Goal: Task Accomplishment & Management: Manage account settings

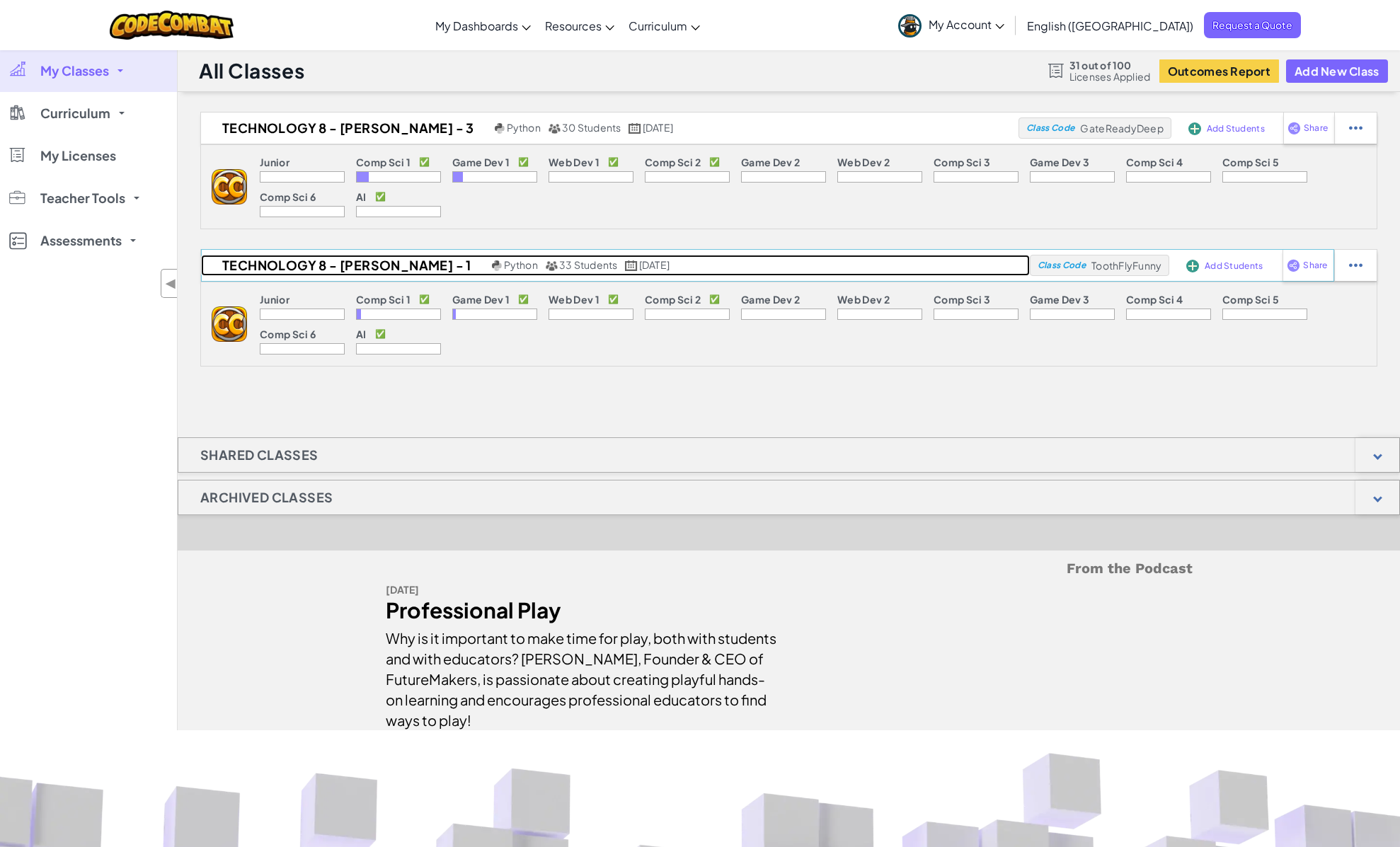
click at [367, 275] on h2 "Technology 8 - [PERSON_NAME] - 1" at bounding box center [345, 266] width 287 height 21
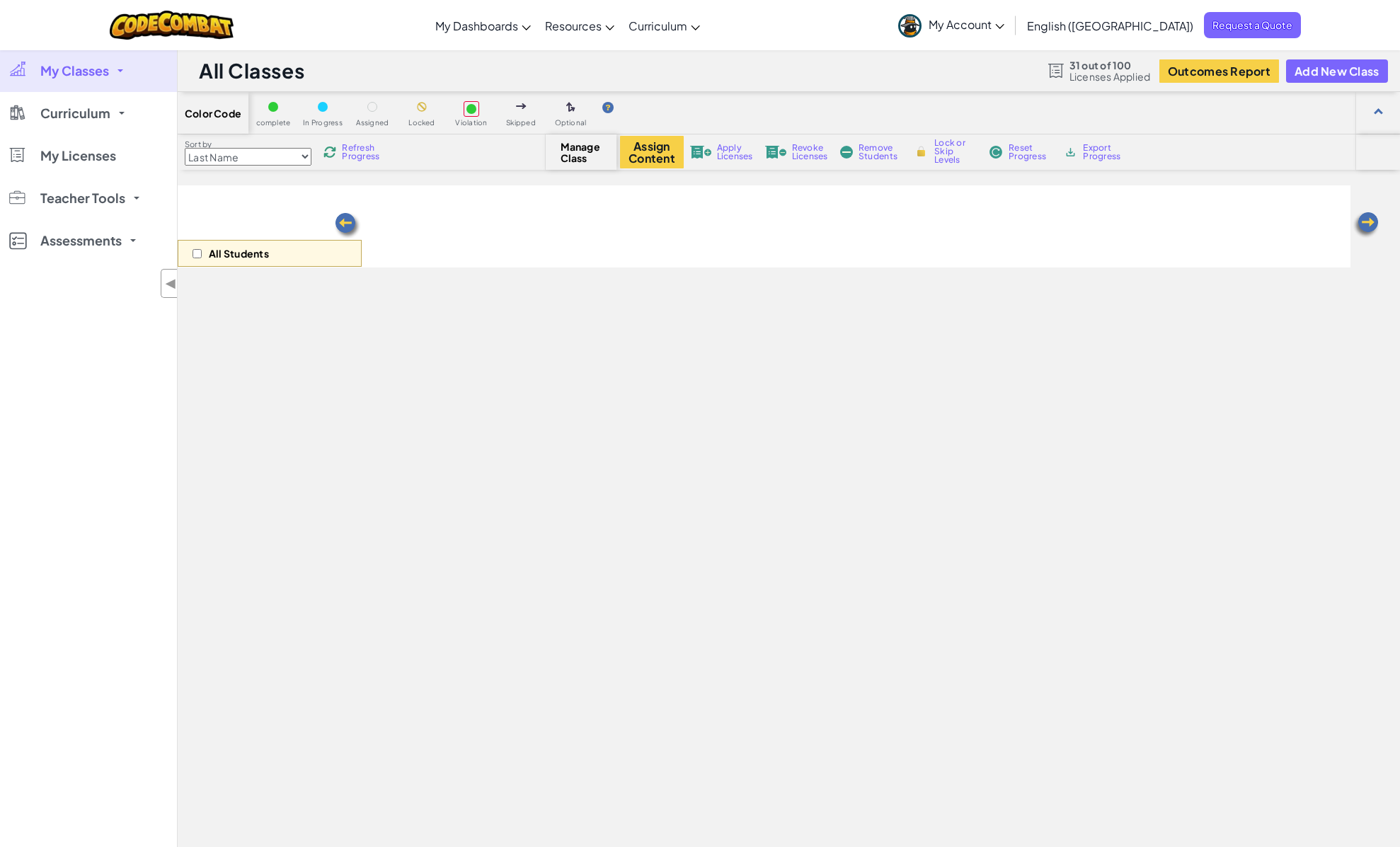
select select "560f1a9f22961295f9427742"
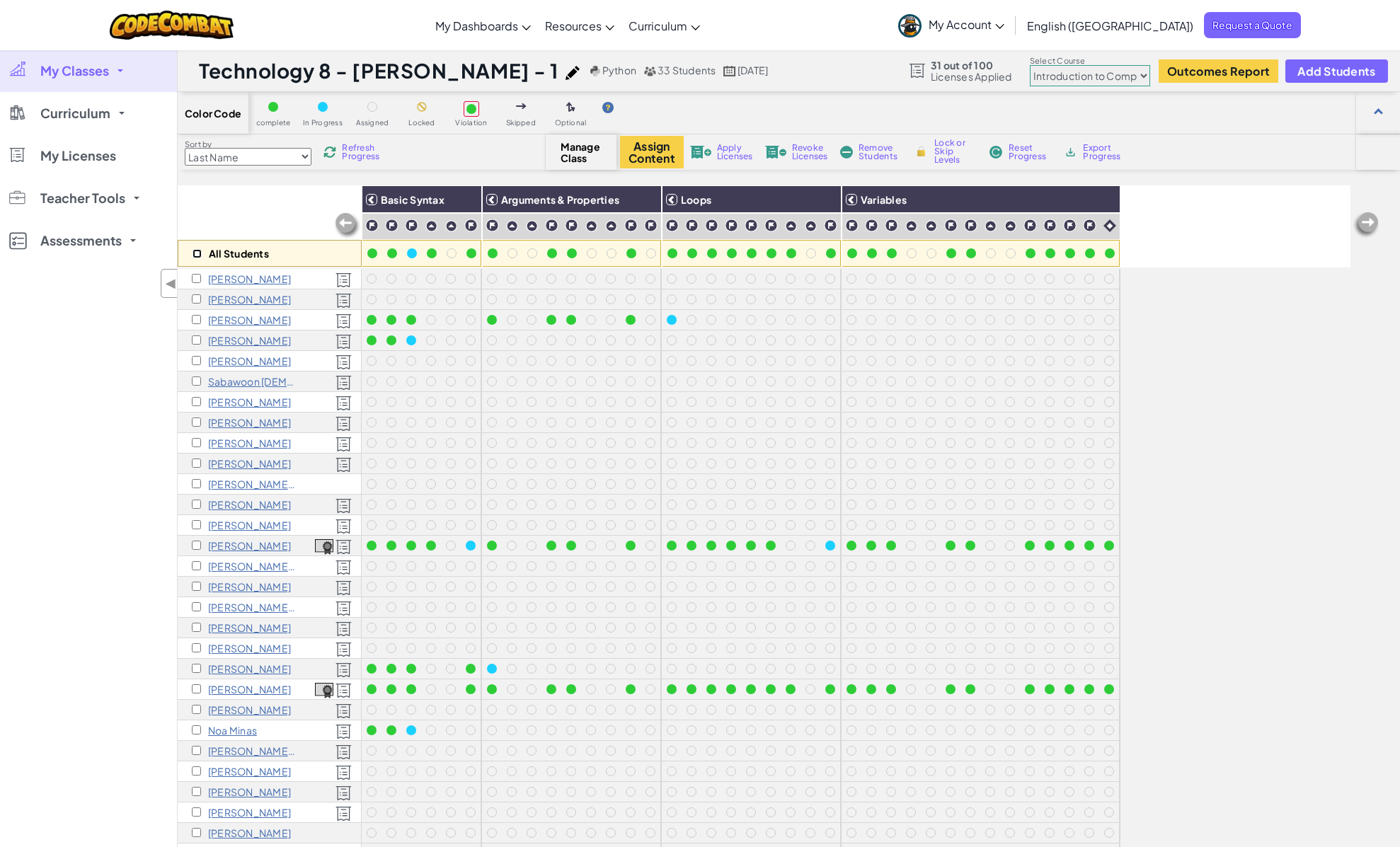
click at [197, 252] on input "checkbox" at bounding box center [196, 253] width 9 height 9
checkbox input "true"
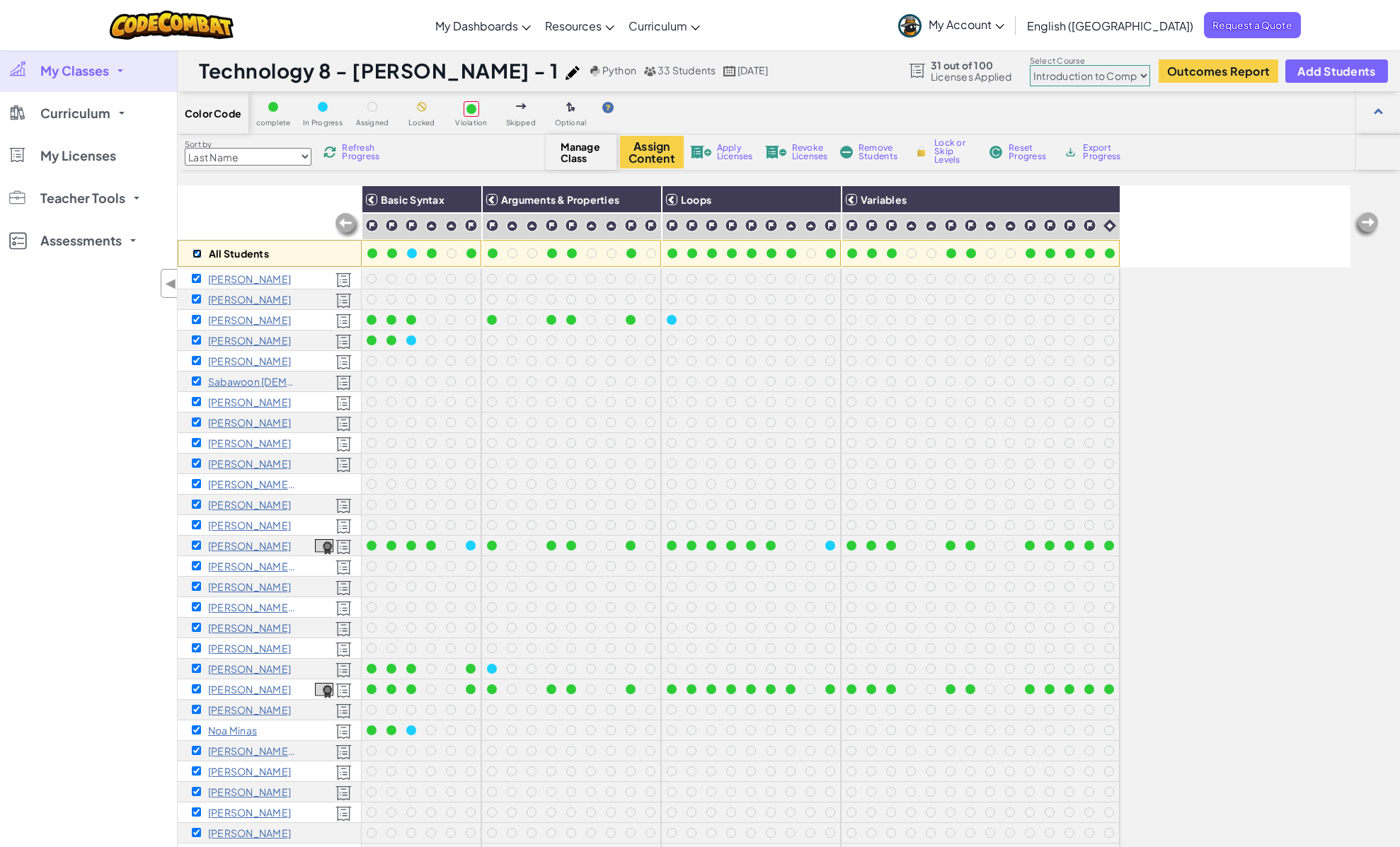
checkbox input "true"
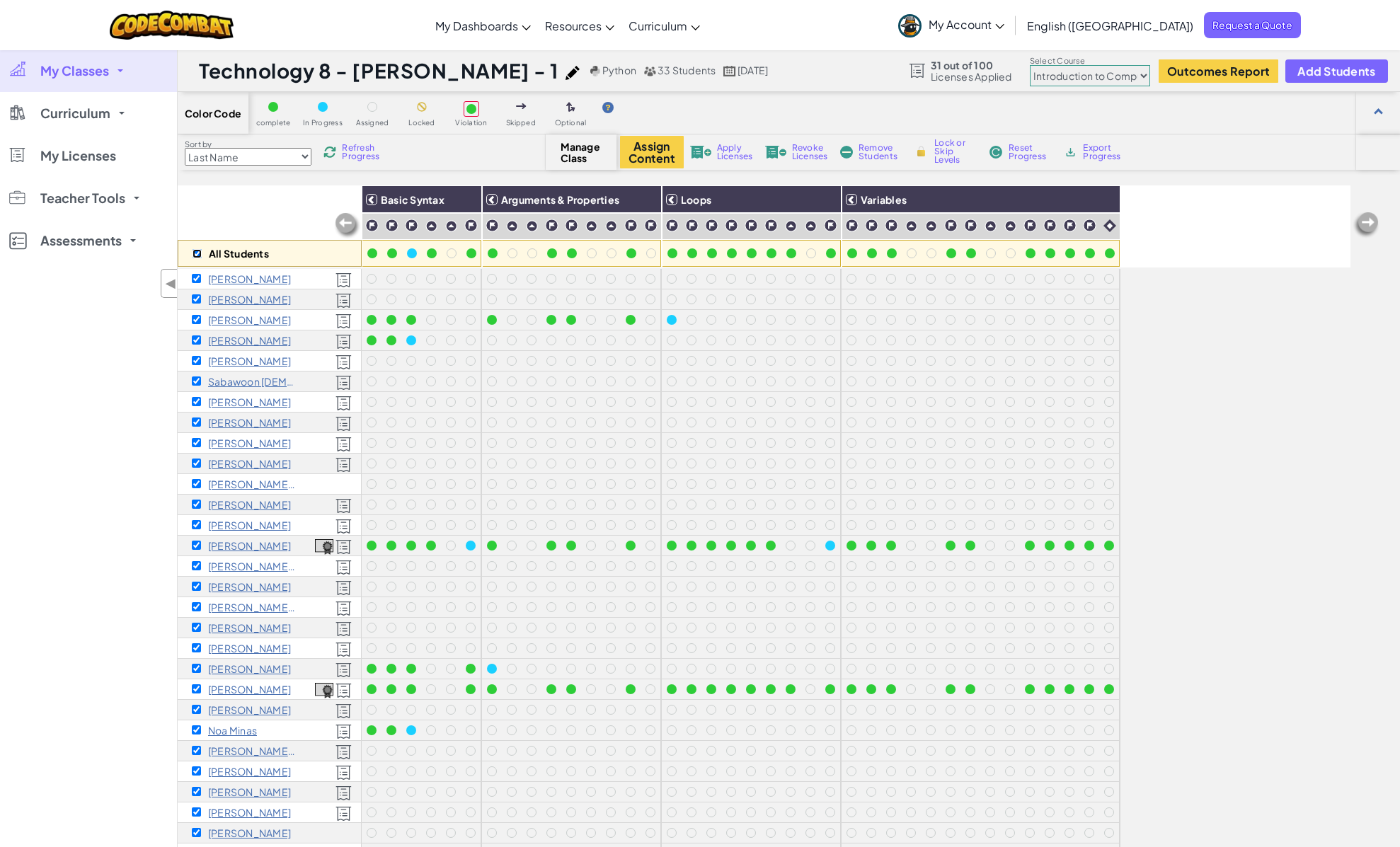
checkbox input "true"
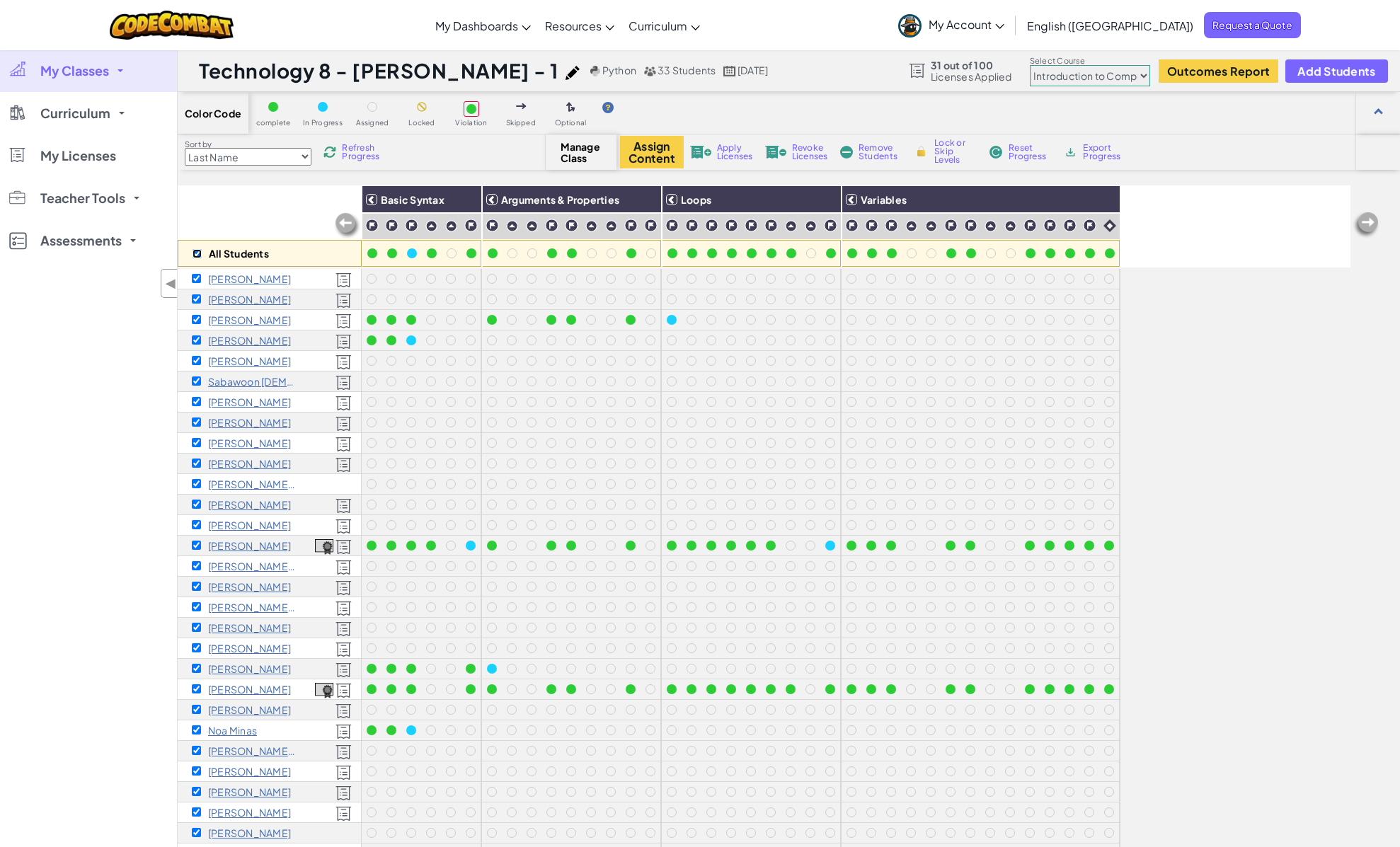
checkbox input "true"
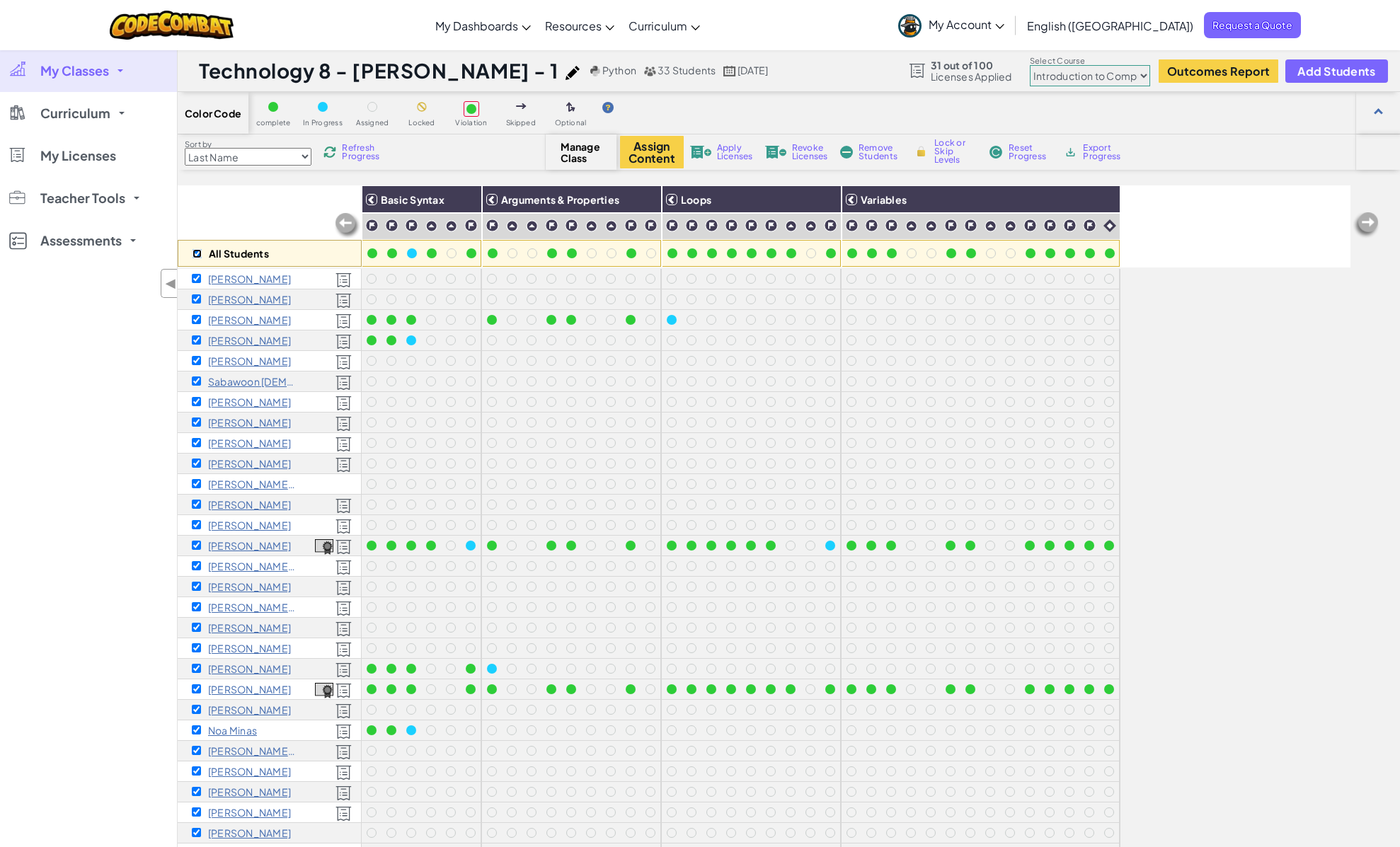
checkbox input "true"
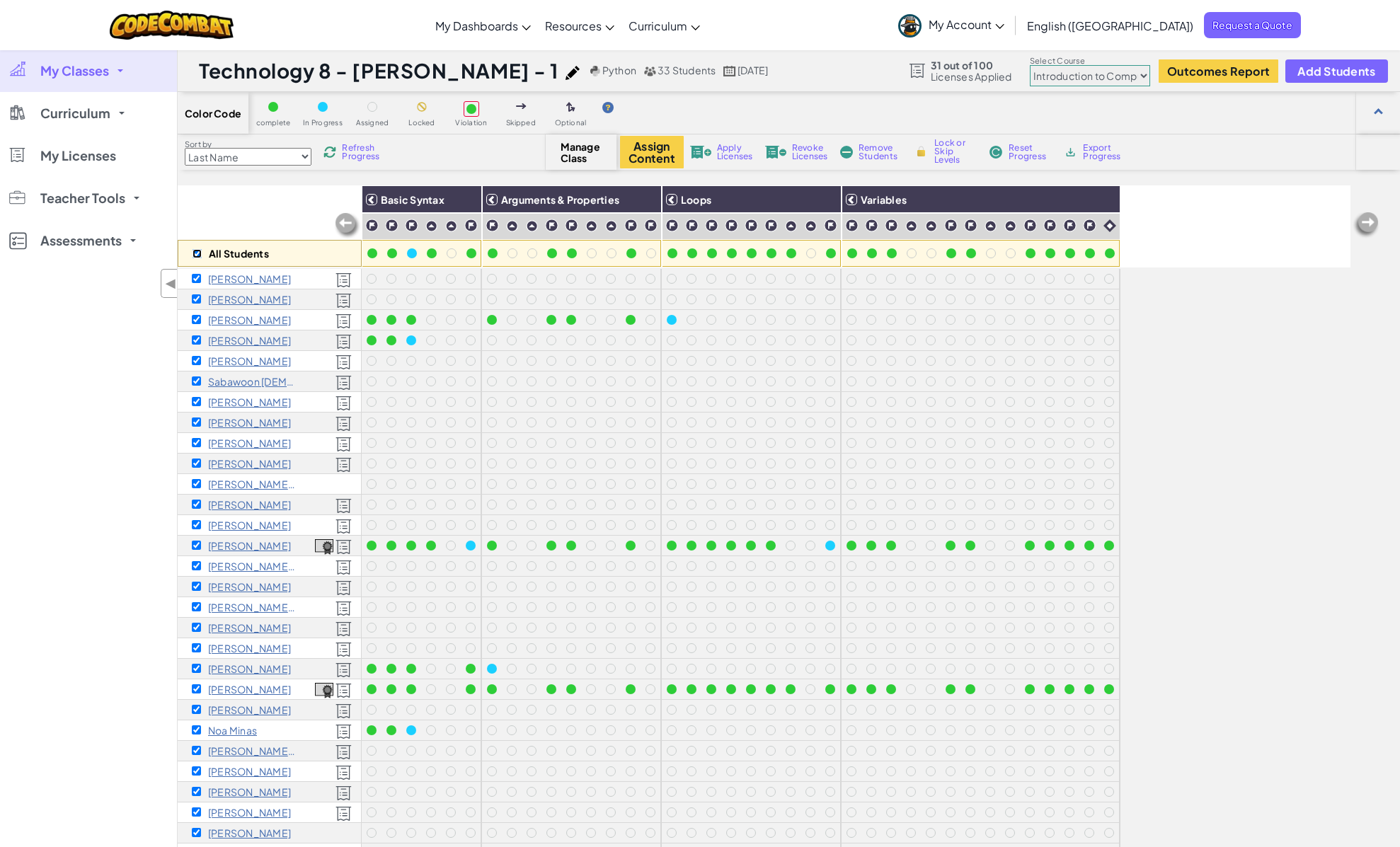
checkbox input "true"
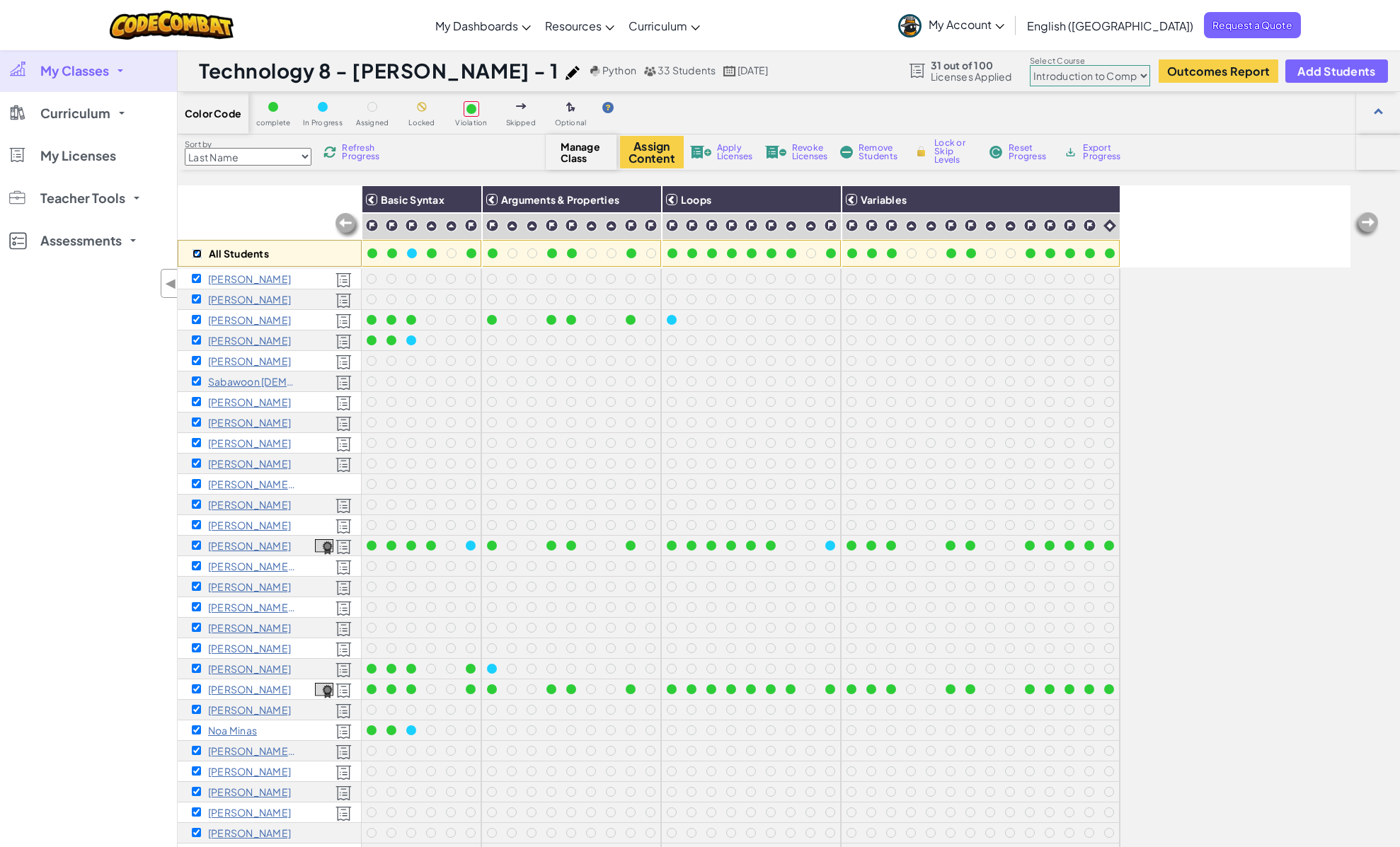
checkbox input "true"
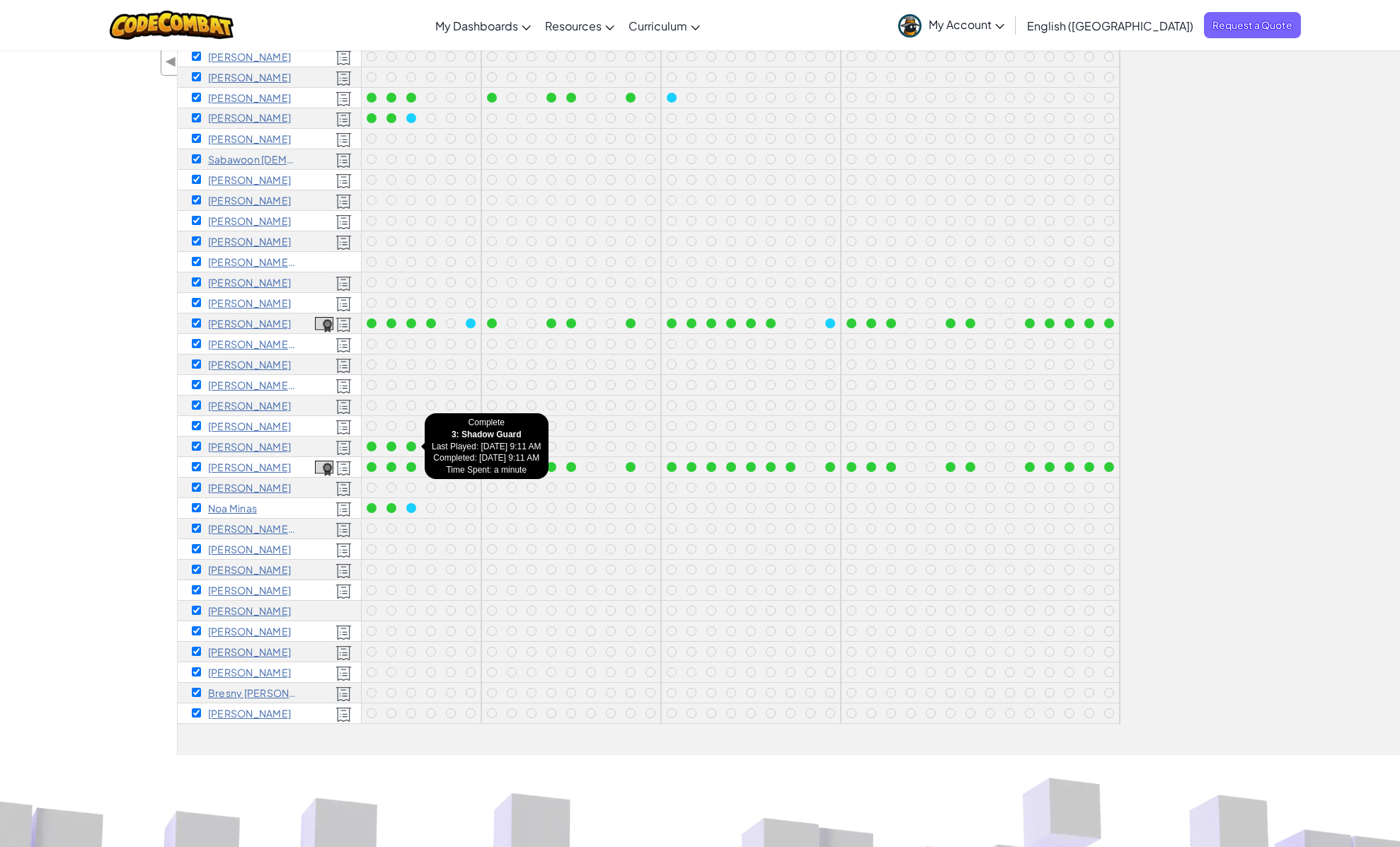
scroll to position [225, 0]
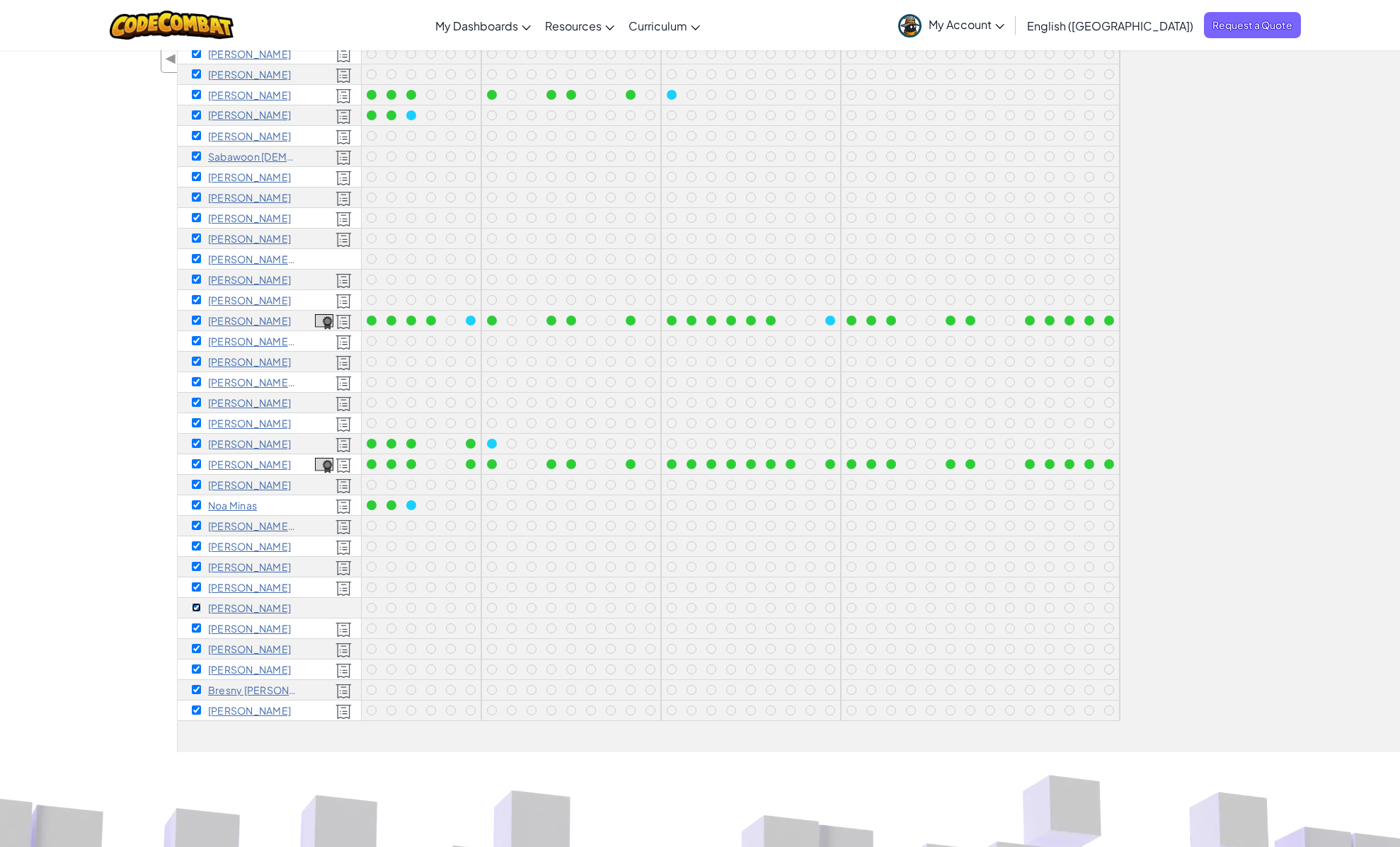
click at [199, 606] on input "checkbox" at bounding box center [196, 607] width 9 height 9
checkbox input "false"
click at [196, 257] on input "checkbox" at bounding box center [196, 258] width 9 height 9
checkbox input "false"
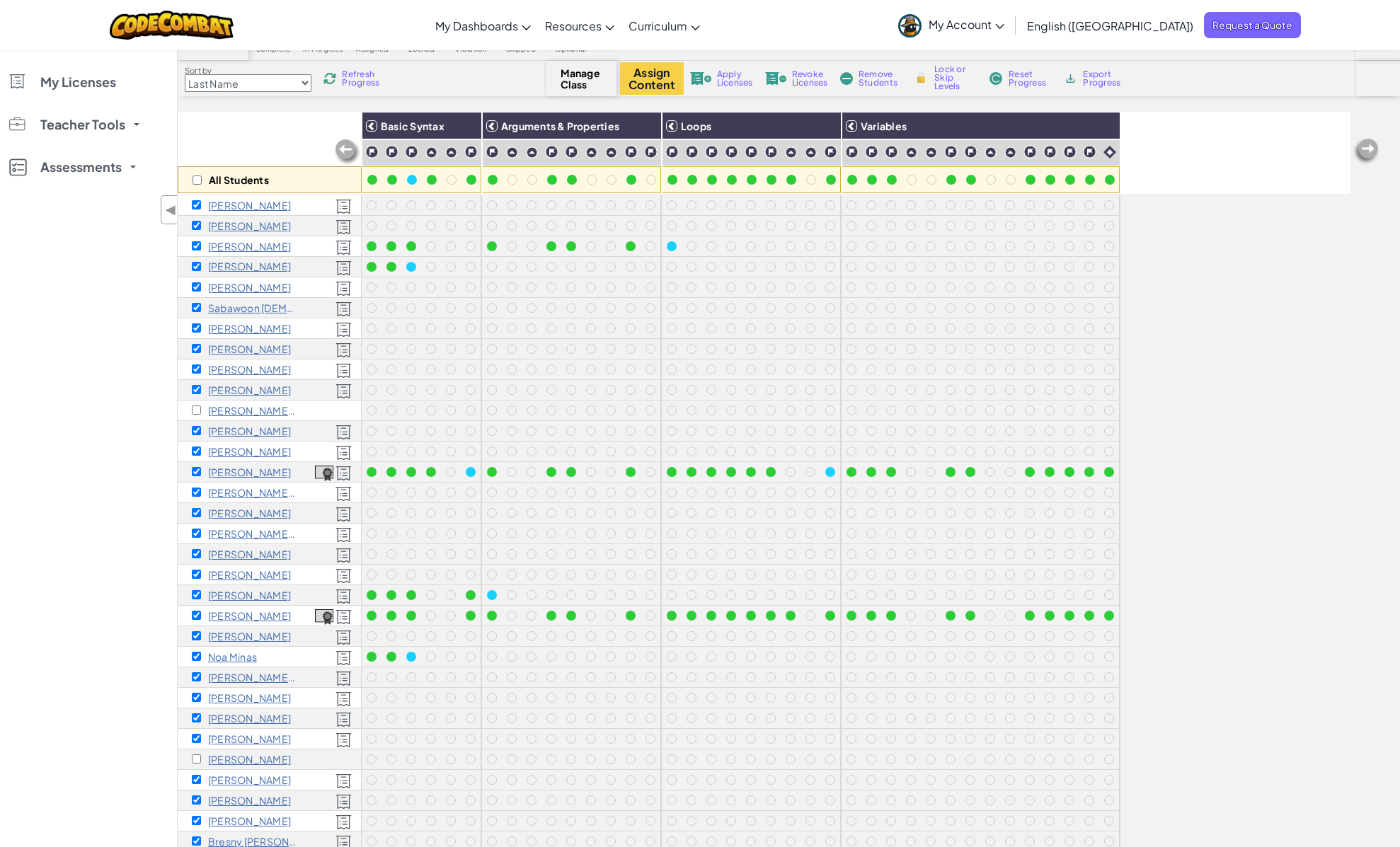
scroll to position [0, 0]
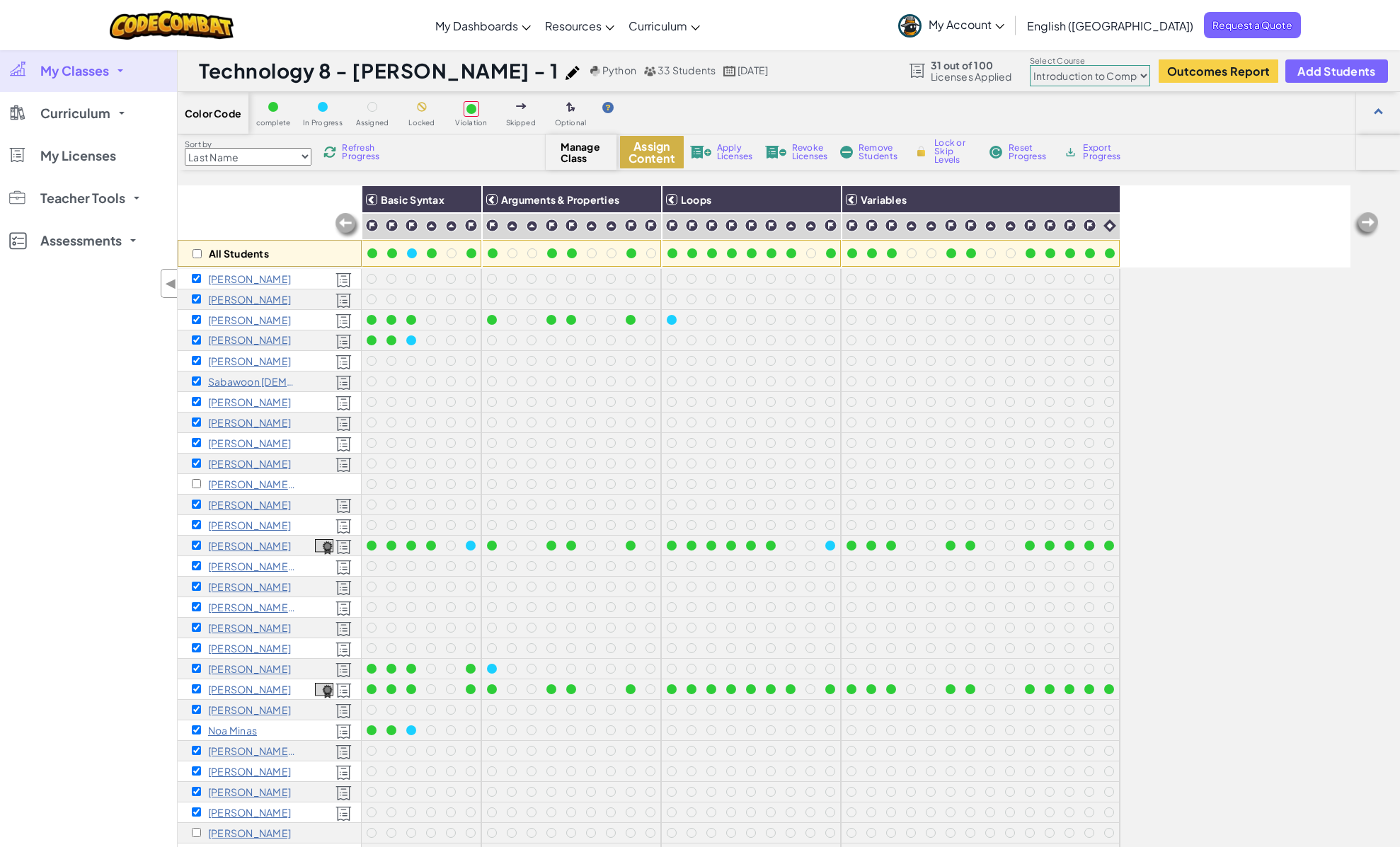
click at [652, 153] on button "Assign Content" at bounding box center [651, 152] width 63 height 32
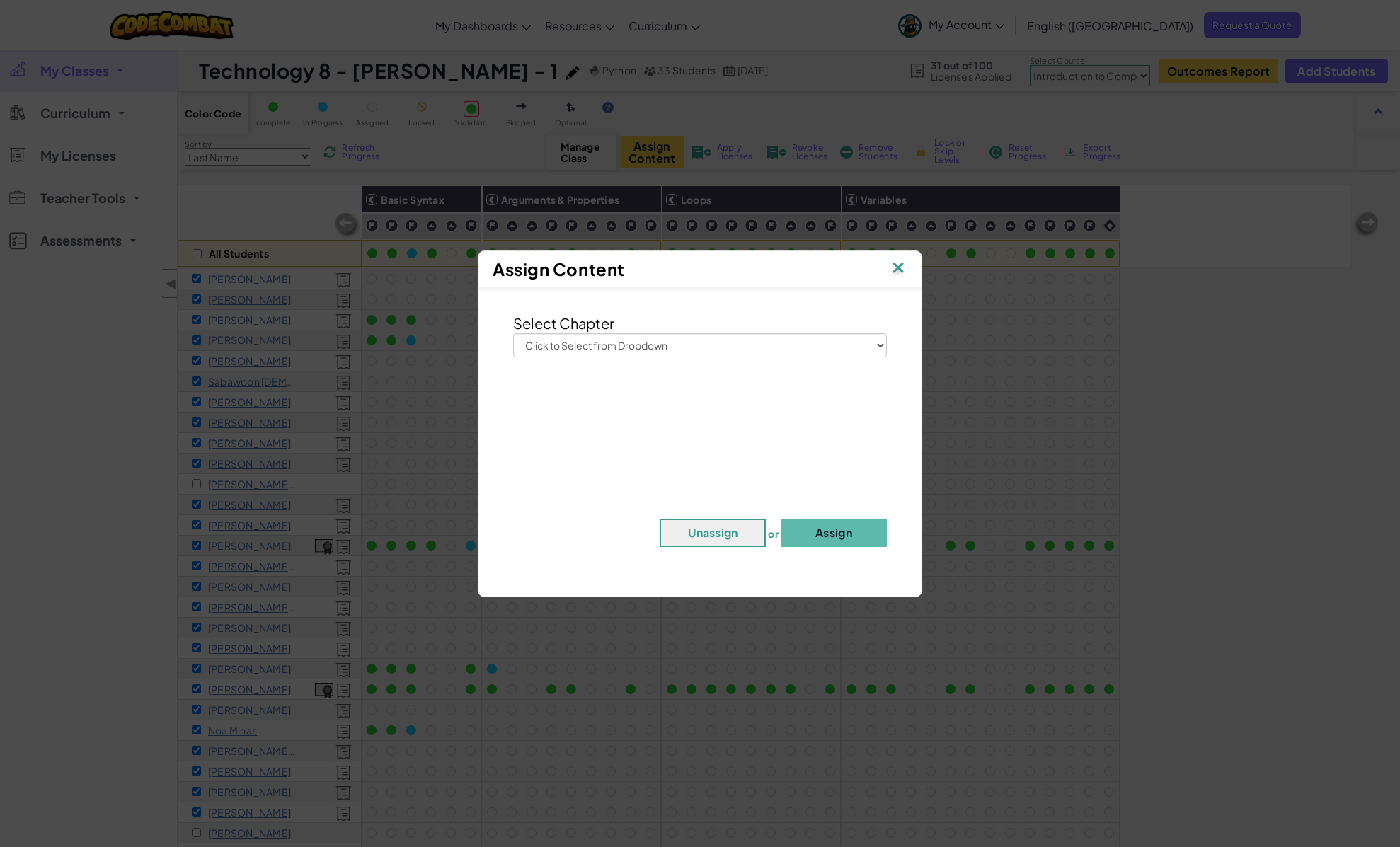
click at [905, 271] on img at bounding box center [898, 269] width 18 height 21
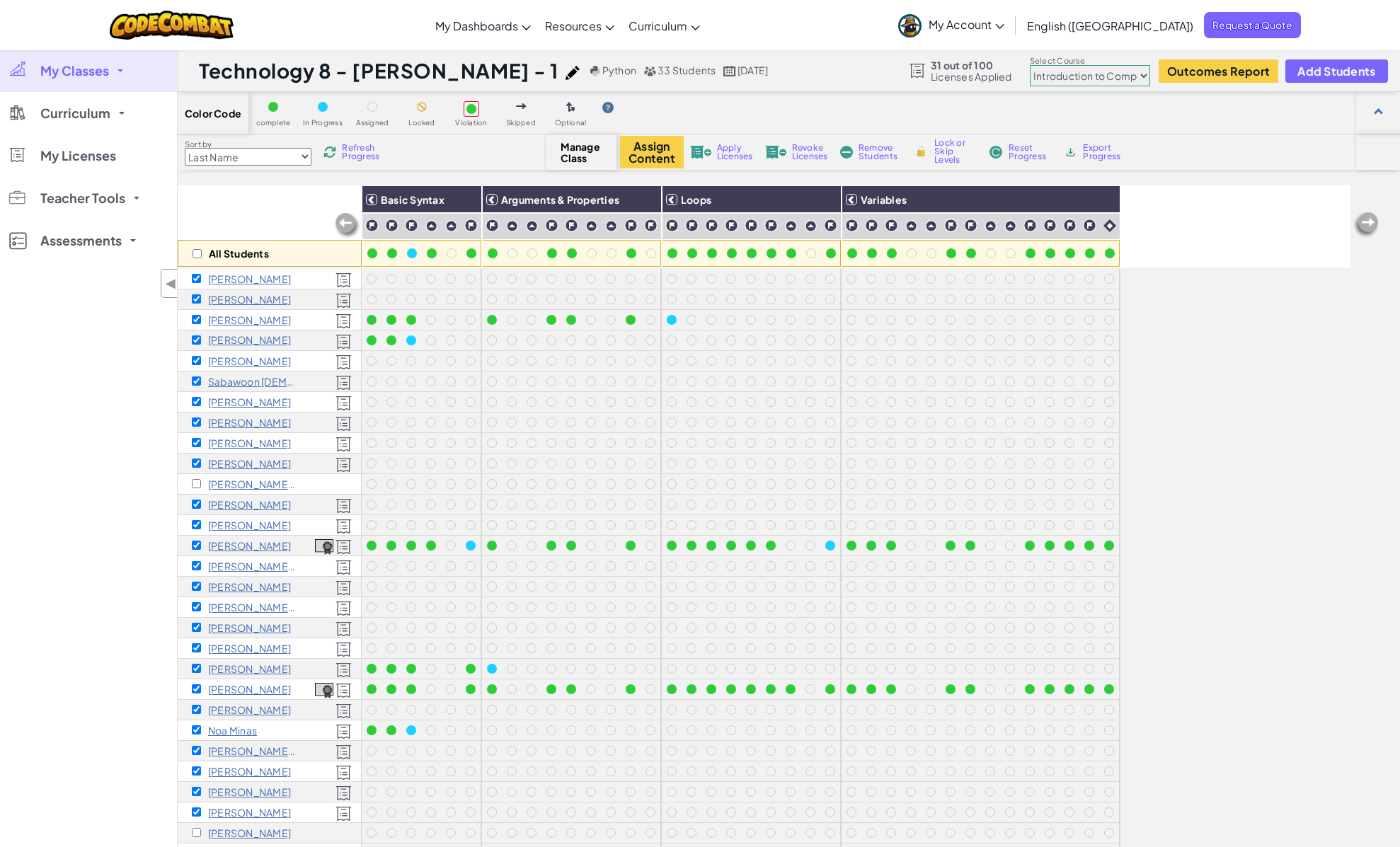
click at [741, 153] on span "Apply Licenses" at bounding box center [735, 152] width 36 height 17
click at [726, 149] on span "Apply Licenses" at bounding box center [735, 152] width 36 height 17
click at [730, 154] on span "Apply Licenses" at bounding box center [735, 152] width 36 height 17
click at [729, 154] on span "Apply Licenses" at bounding box center [735, 152] width 36 height 17
click at [729, 153] on span "Apply Licenses" at bounding box center [735, 152] width 36 height 17
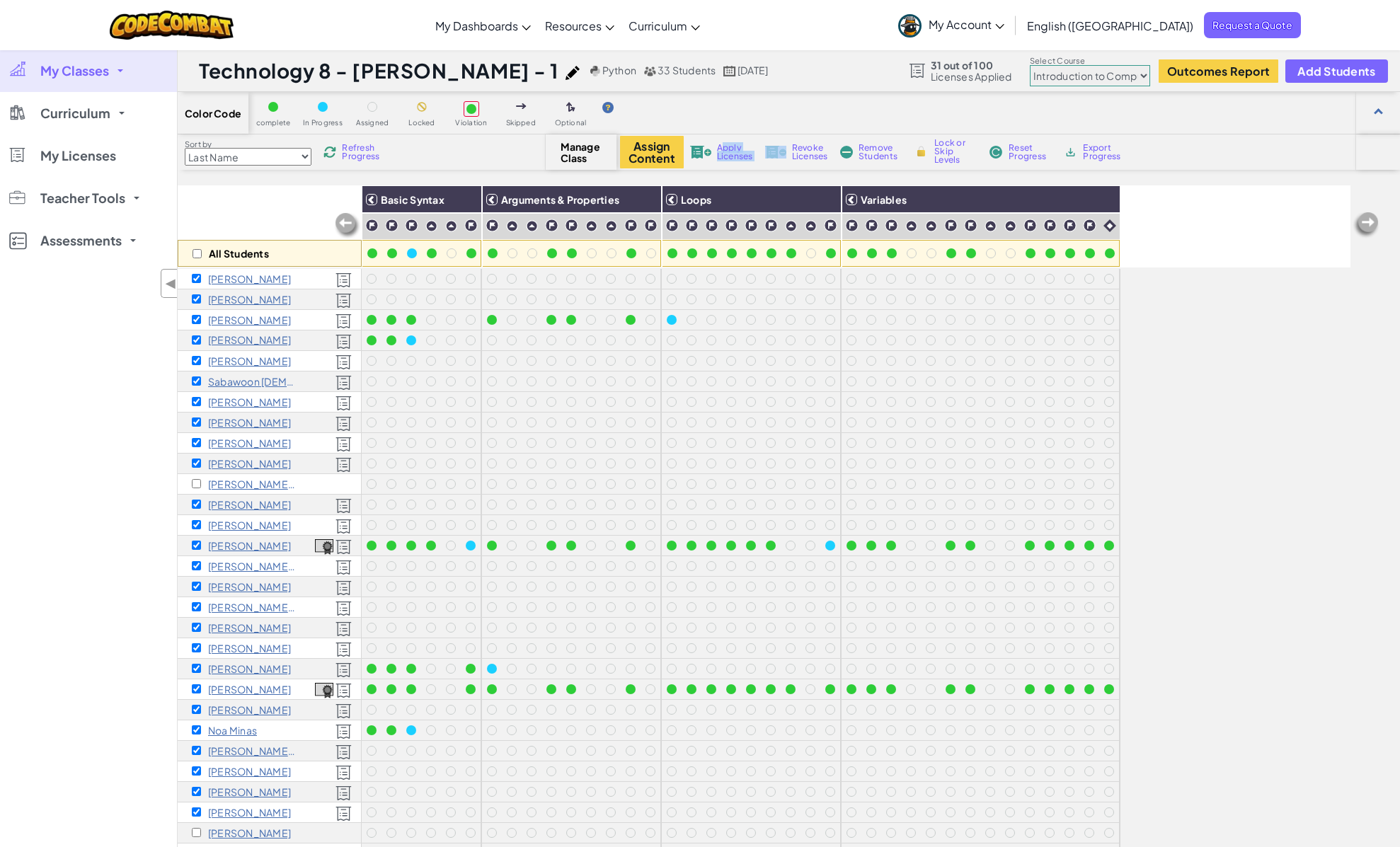
click at [729, 153] on span "Apply Licenses" at bounding box center [735, 152] width 36 height 17
click at [742, 113] on div "Color Code complete In Progress Assigned Locked Violation Skipped Optional" at bounding box center [788, 113] width 1222 height 42
click at [738, 157] on span "Apply Licenses" at bounding box center [735, 152] width 36 height 17
click at [637, 154] on button "Assign Content" at bounding box center [651, 152] width 63 height 32
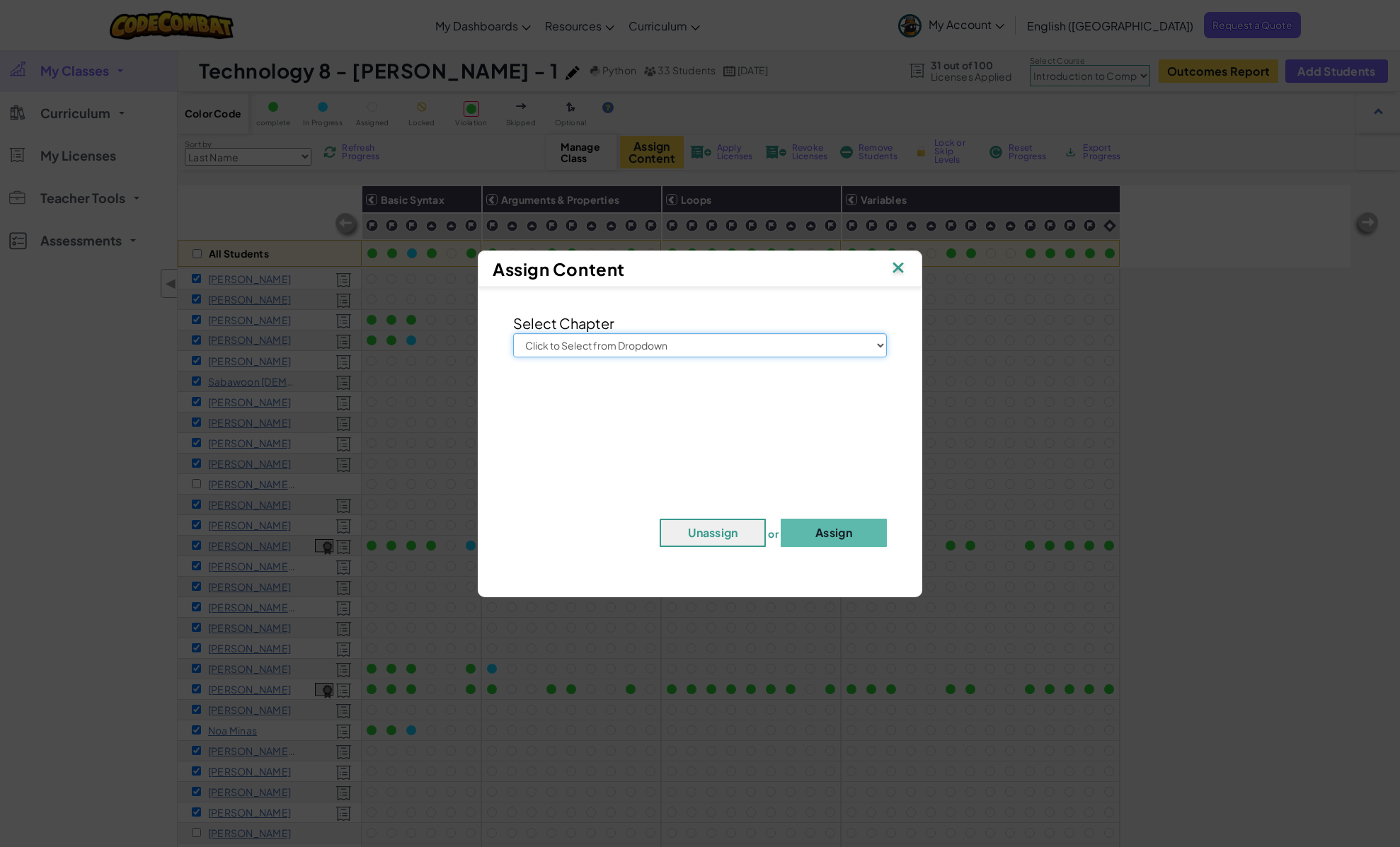
click at [687, 334] on select "Click to Select from Dropdown Junior Introduction to Computer Science Game Deve…" at bounding box center [699, 345] width 373 height 24
select select "Introduction to Computer Science"
click at [513, 333] on select "Click to Select from Dropdown Junior Introduction to Computer Science Game Deve…" at bounding box center [699, 345] width 373 height 24
click at [861, 529] on button "Assign" at bounding box center [834, 533] width 106 height 28
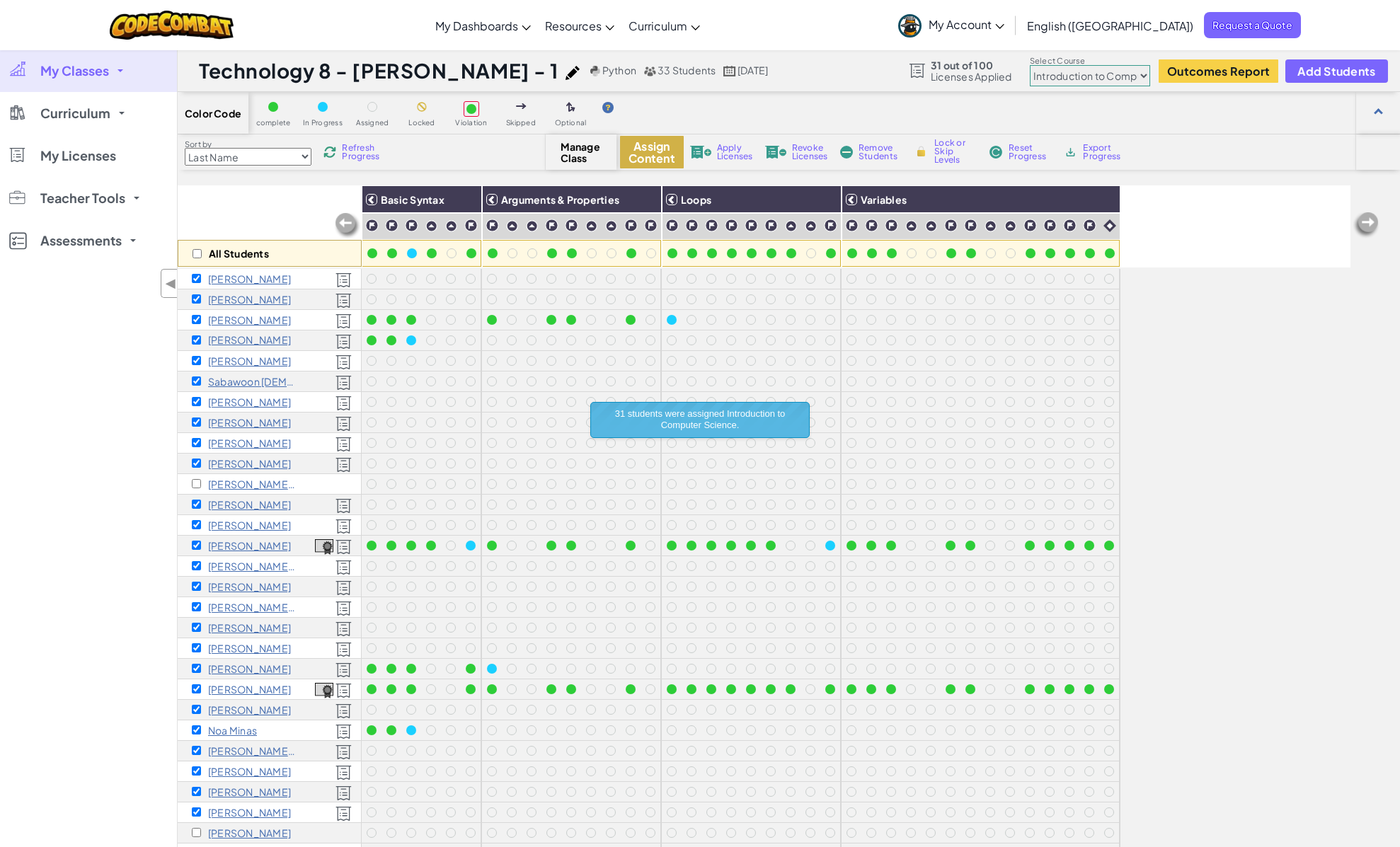
click at [646, 153] on button "Assign Content" at bounding box center [651, 152] width 63 height 32
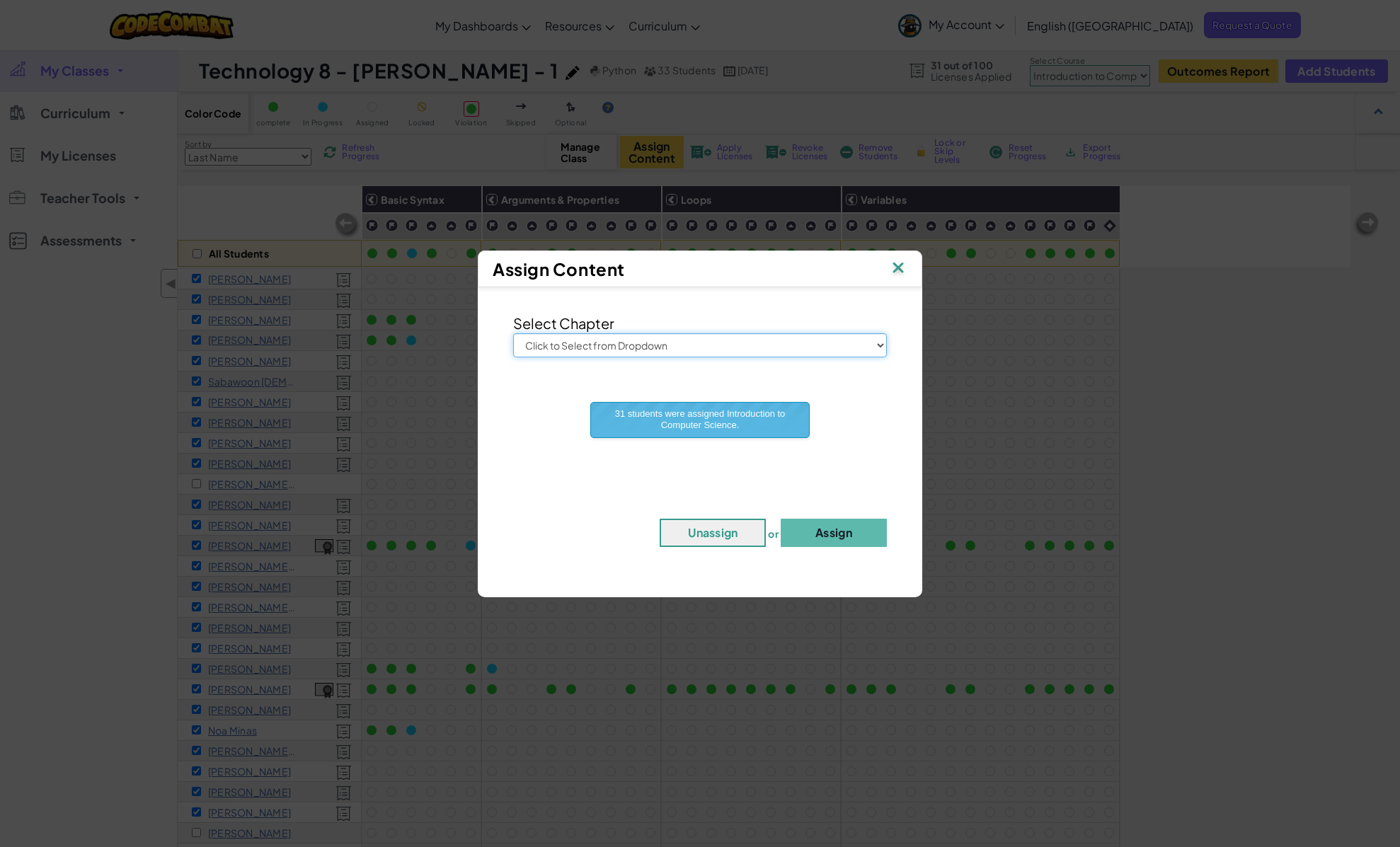
click at [705, 334] on select "Click to Select from Dropdown Junior Introduction to Computer Science Game Deve…" at bounding box center [699, 345] width 373 height 24
select select "Game Development 1"
click at [513, 333] on select "Click to Select from Dropdown Junior Introduction to Computer Science Game Deve…" at bounding box center [699, 345] width 373 height 24
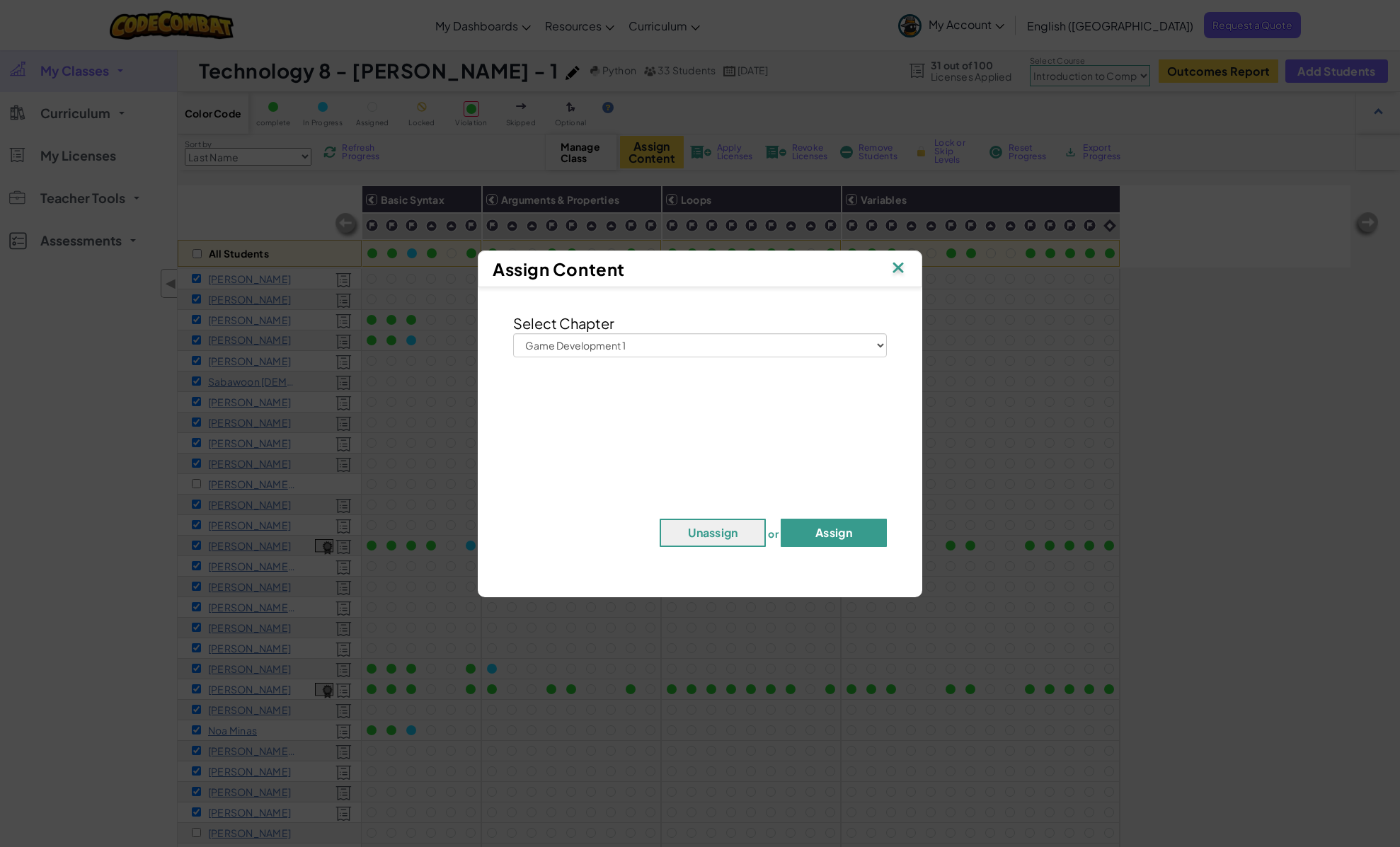
click at [835, 545] on button "Assign" at bounding box center [834, 533] width 106 height 28
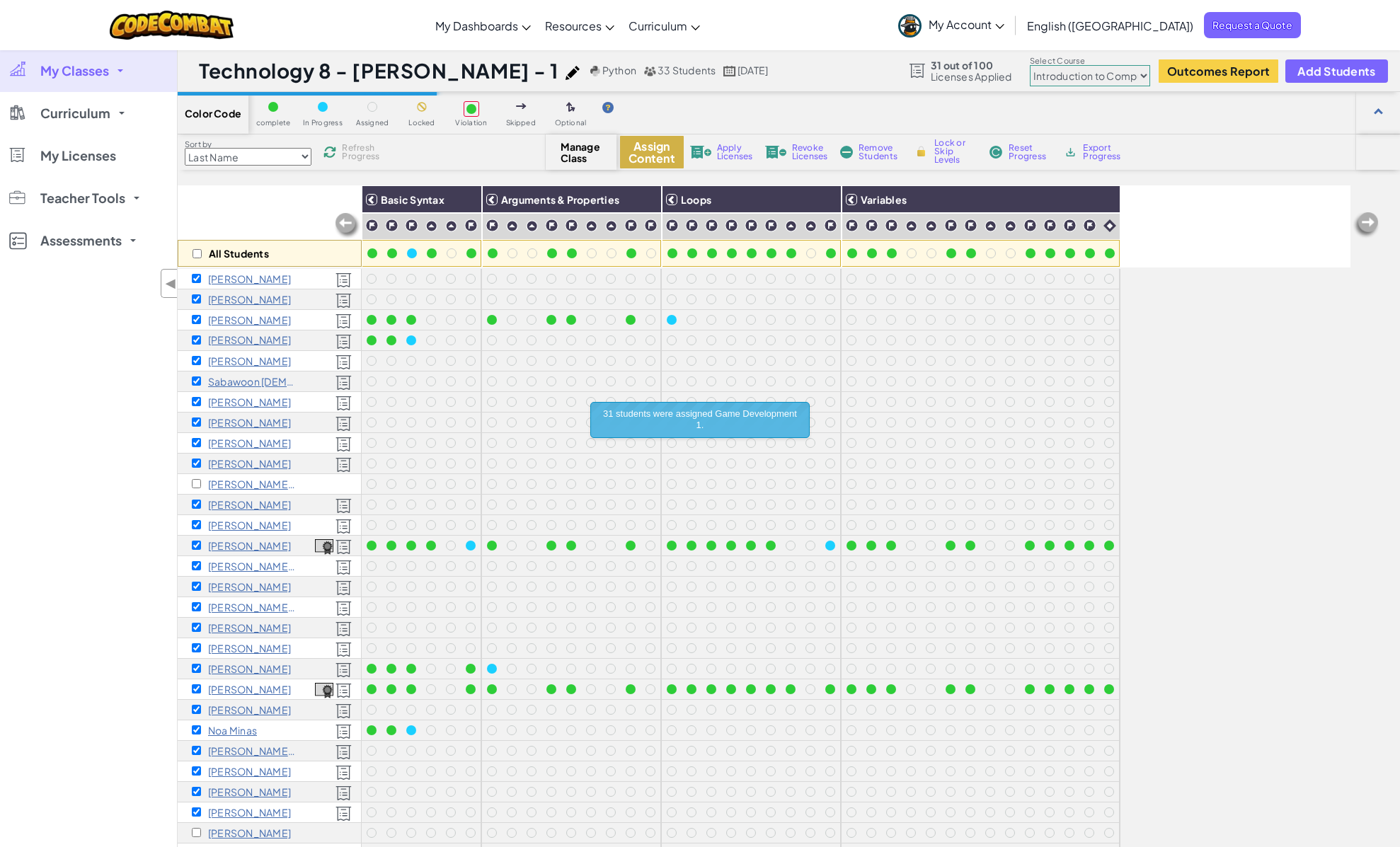
click at [648, 149] on button "Assign Content" at bounding box center [651, 152] width 63 height 32
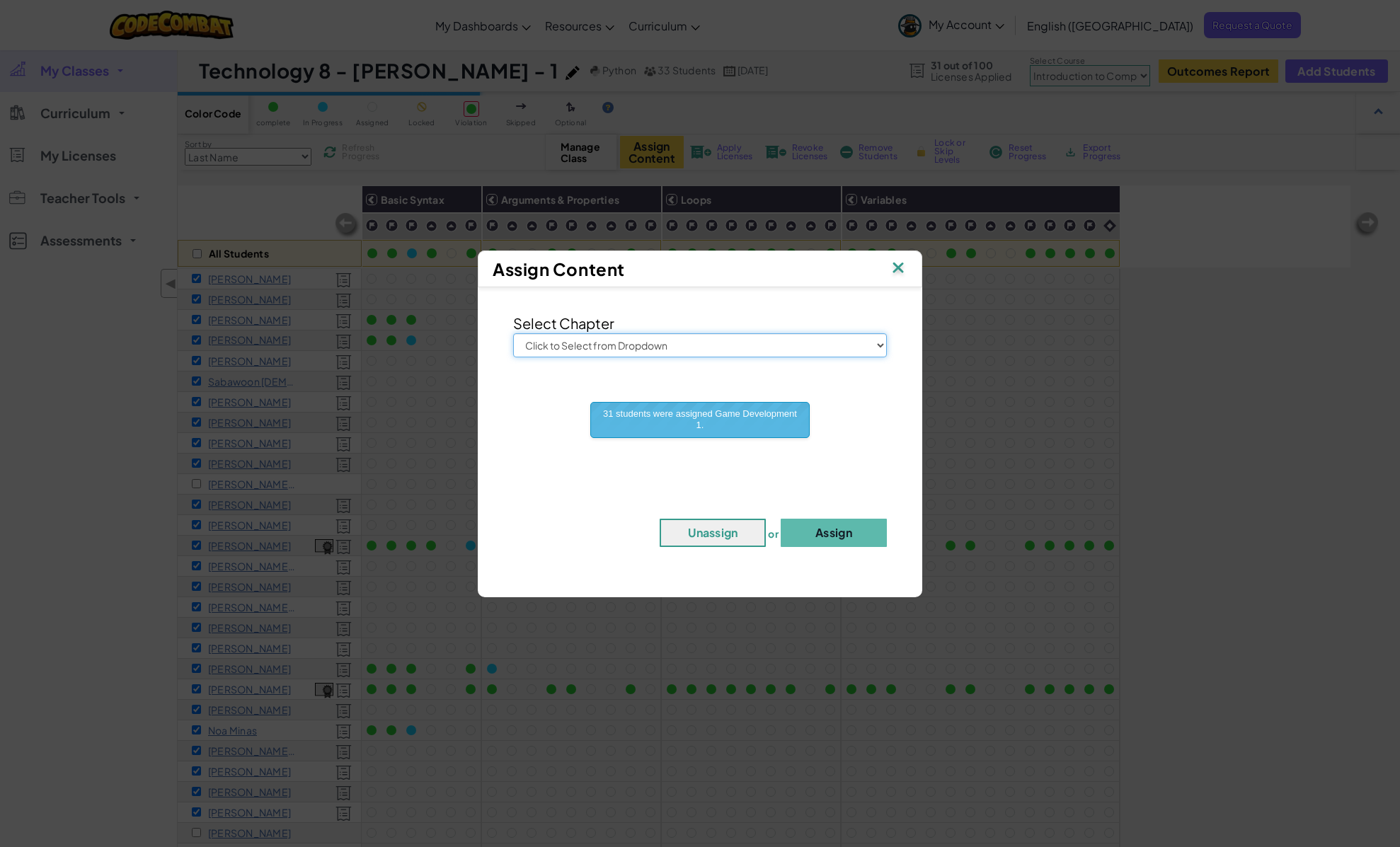
click at [670, 342] on select "Click to Select from Dropdown Junior Introduction to Computer Science Game Deve…" at bounding box center [699, 345] width 373 height 24
select select "Web Development 1"
click at [513, 333] on select "Click to Select from Dropdown Junior Introduction to Computer Science Game Deve…" at bounding box center [699, 345] width 373 height 24
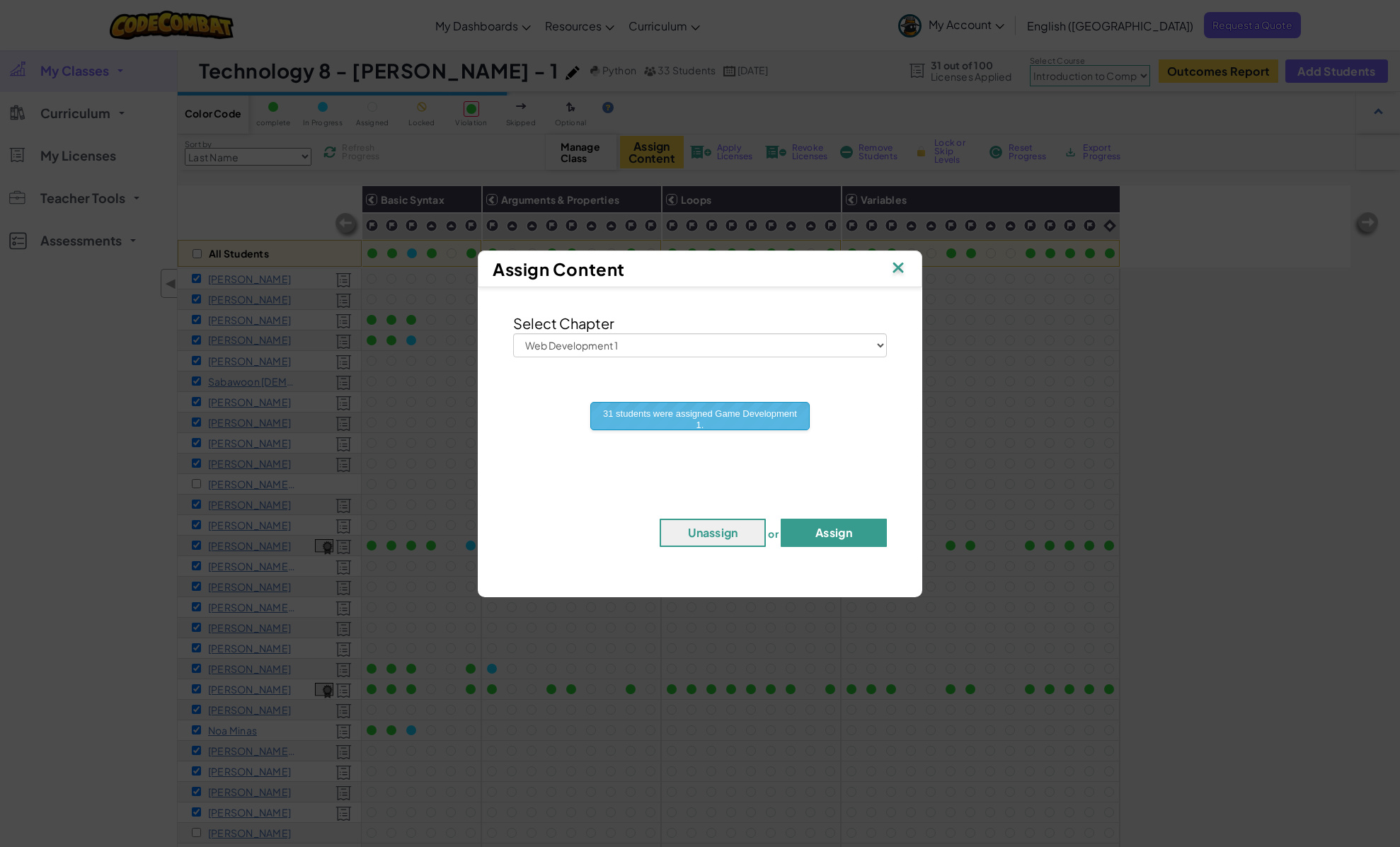
click at [832, 526] on button "Assign" at bounding box center [834, 533] width 106 height 28
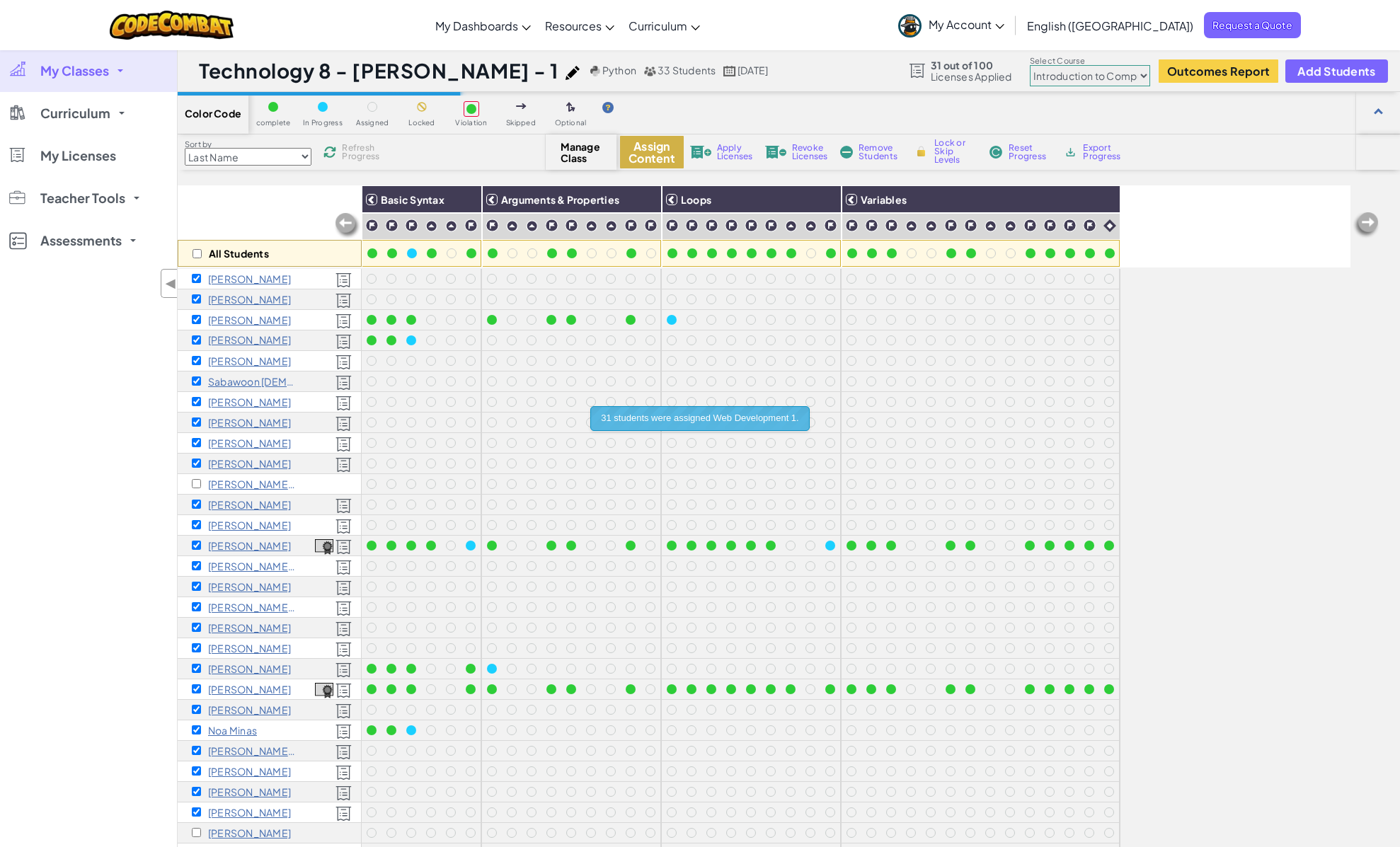
click at [641, 153] on button "Assign Content" at bounding box center [651, 152] width 63 height 32
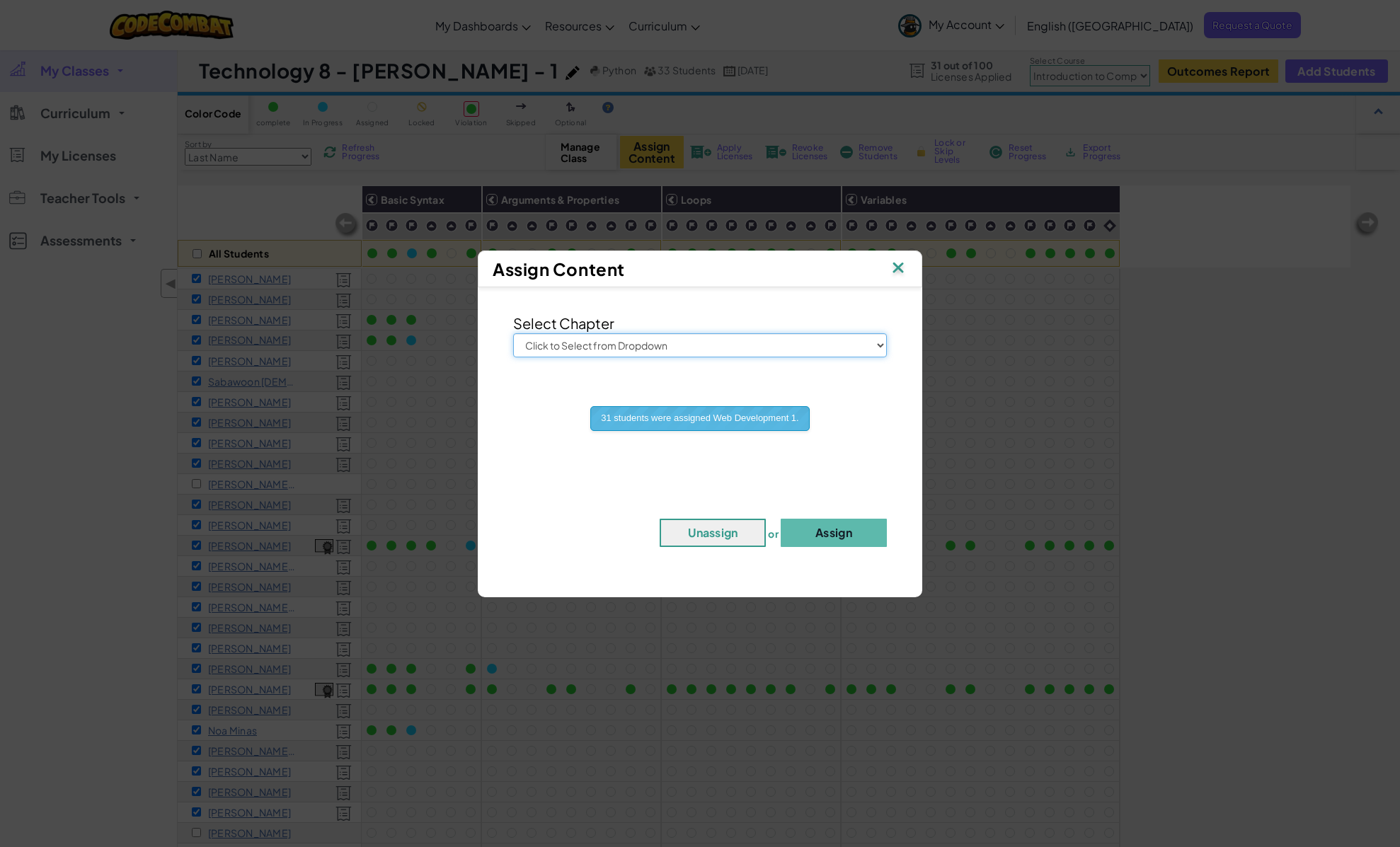
click at [622, 337] on select "Click to Select from Dropdown Junior Introduction to Computer Science Game Deve…" at bounding box center [699, 345] width 373 height 24
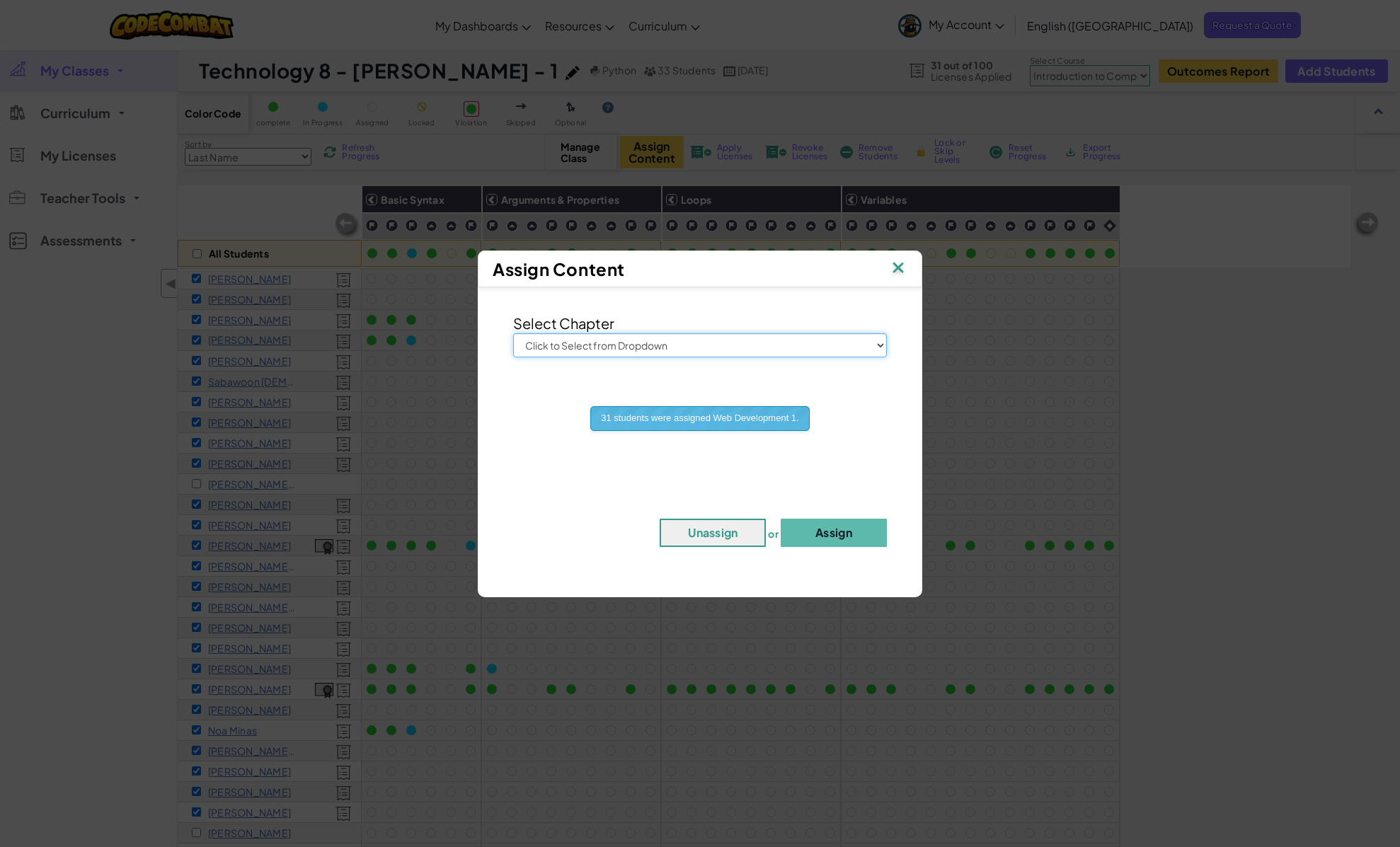
select select "Computer Science 2"
click at [513, 333] on select "Click to Select from Dropdown Junior Introduction to Computer Science Game Deve…" at bounding box center [699, 345] width 373 height 24
click at [832, 528] on button "Assign" at bounding box center [834, 533] width 106 height 28
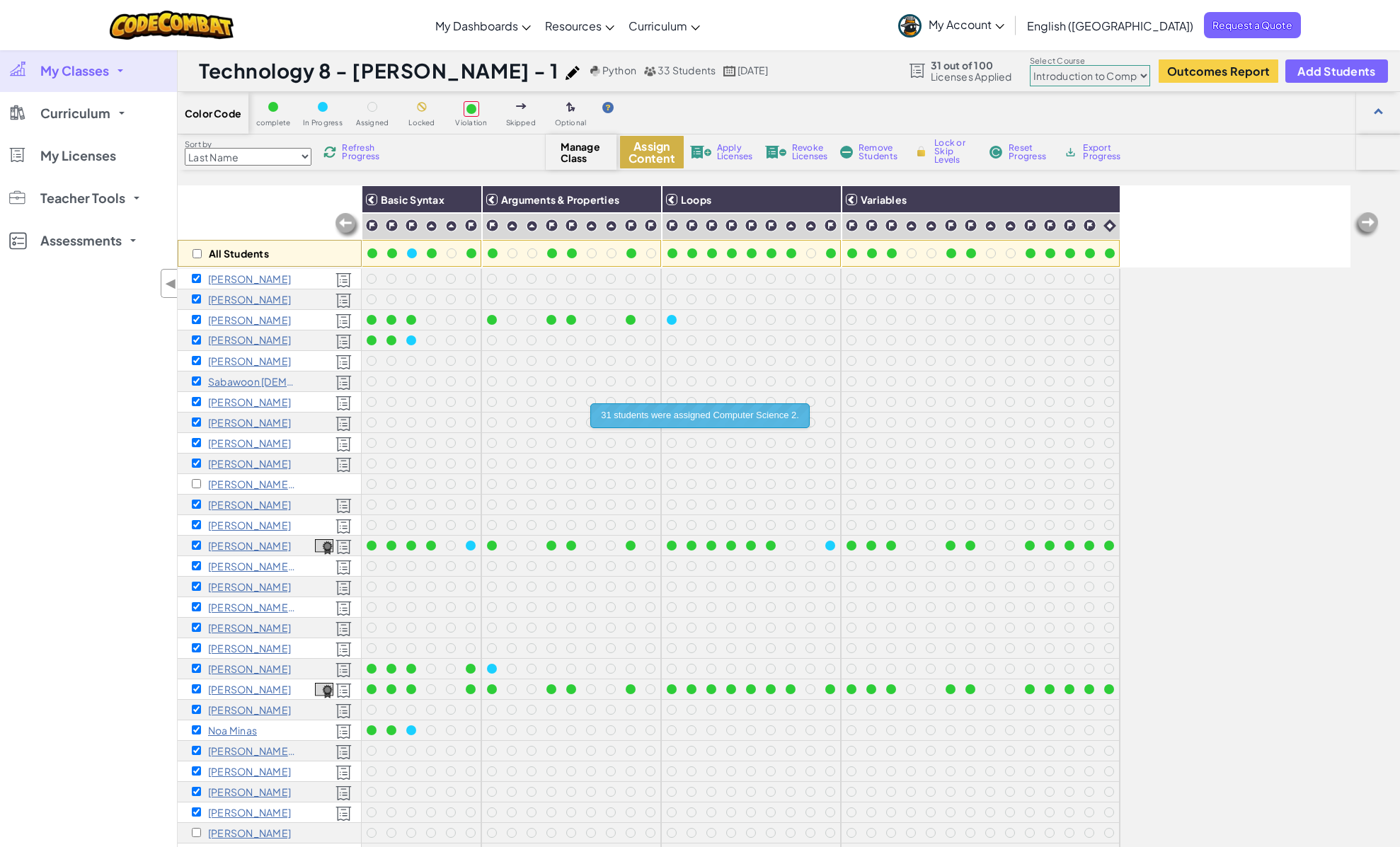
click at [642, 158] on button "Assign Content" at bounding box center [651, 152] width 63 height 32
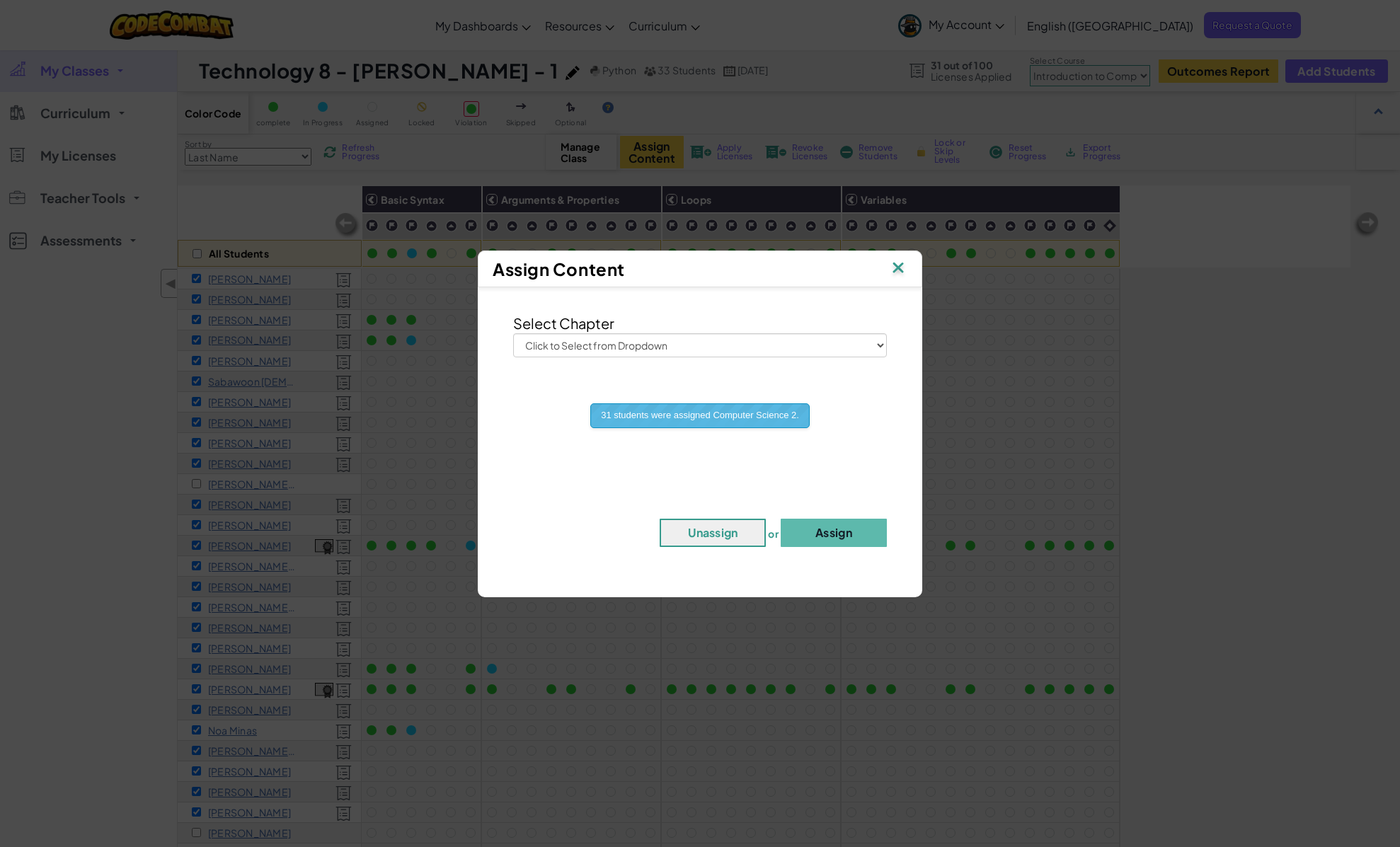
click at [632, 357] on div "Select Chapter Click to Select from Dropdown Junior Introduction to Computer Sc…" at bounding box center [700, 435] width 430 height 282
click at [637, 347] on select "Click to Select from Dropdown Junior Introduction to Computer Science Game Deve…" at bounding box center [699, 345] width 373 height 24
select select "Game Development 2"
click at [513, 333] on select "Click to Select from Dropdown Junior Introduction to Computer Science Game Deve…" at bounding box center [699, 345] width 373 height 24
click at [822, 527] on button "Assign" at bounding box center [834, 533] width 106 height 28
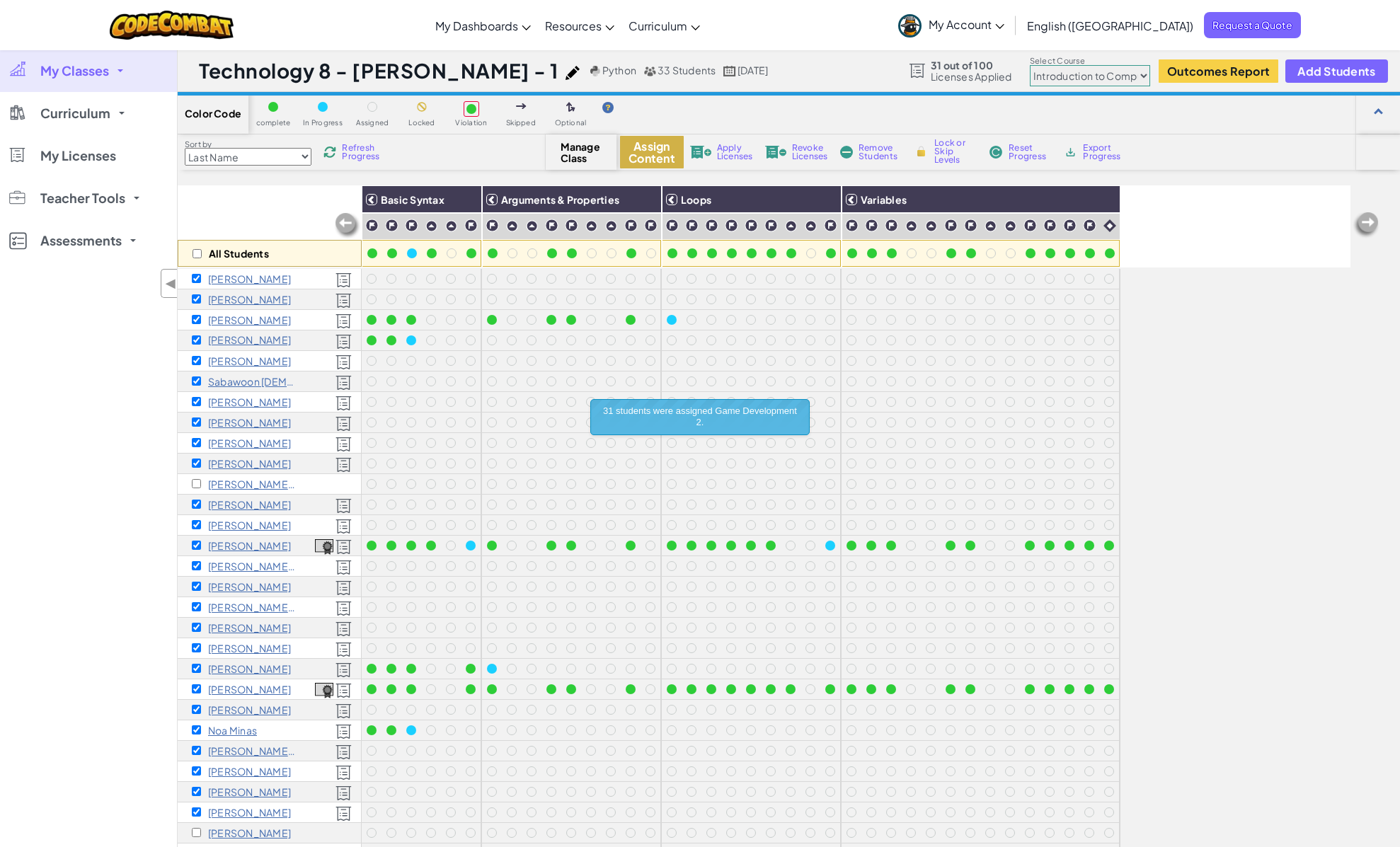
click at [641, 162] on button "Assign Content" at bounding box center [651, 152] width 63 height 32
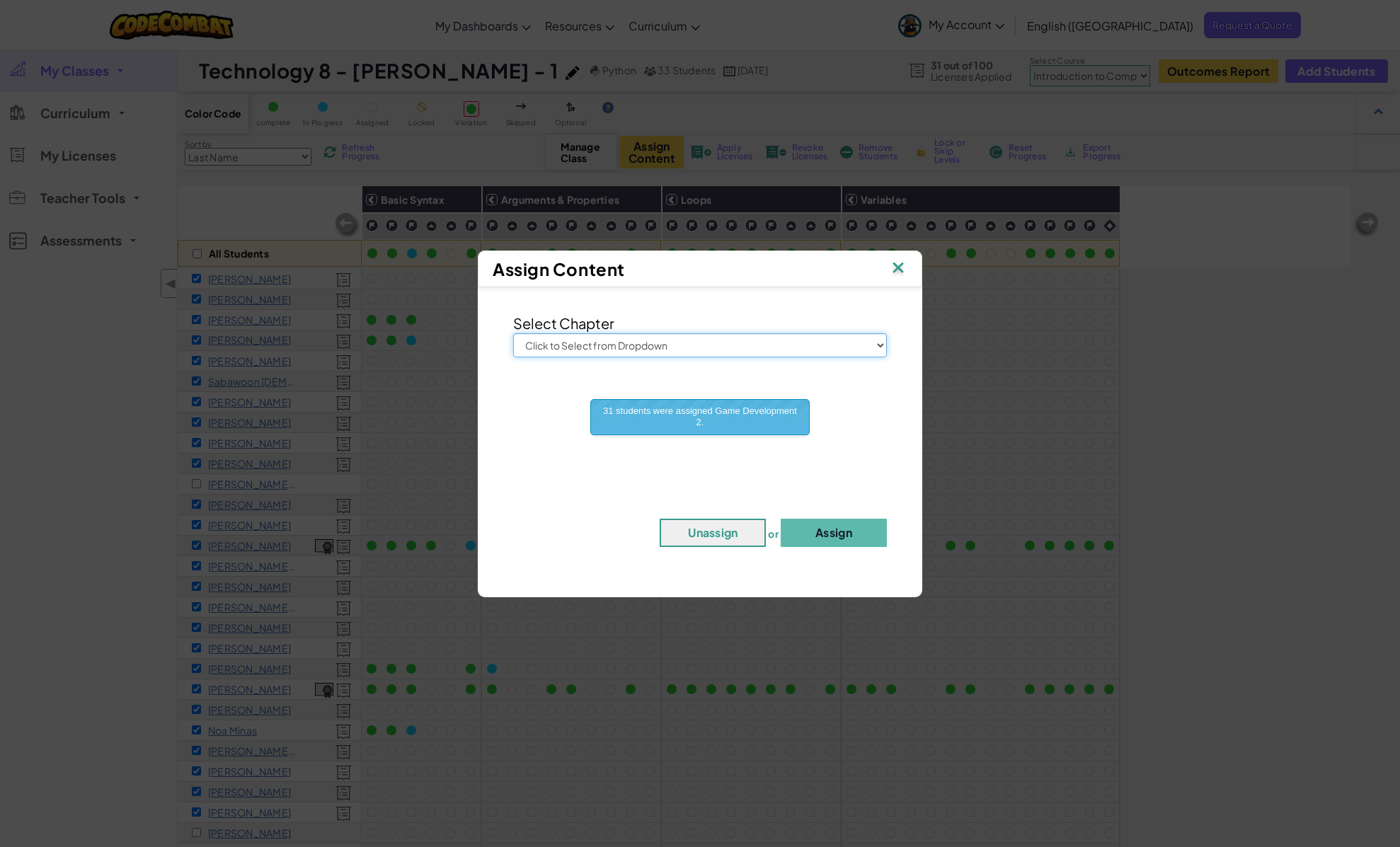
click at [672, 351] on select "Click to Select from Dropdown Junior Introduction to Computer Science Game Deve…" at bounding box center [699, 345] width 373 height 24
select select "Web Development 2"
click at [513, 333] on select "Click to Select from Dropdown Junior Introduction to Computer Science Game Deve…" at bounding box center [699, 345] width 373 height 24
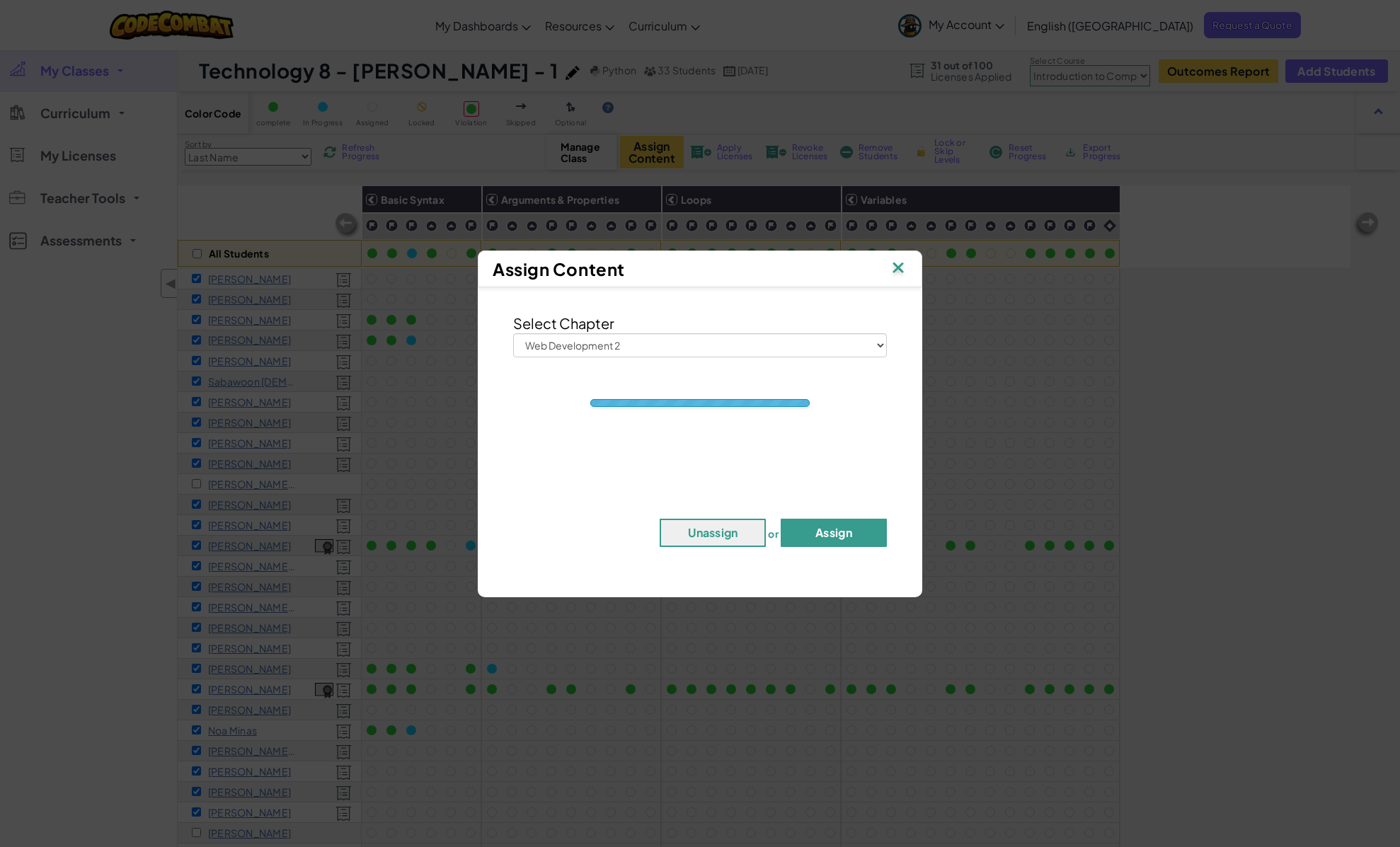
click at [796, 522] on button "Assign" at bounding box center [834, 533] width 106 height 28
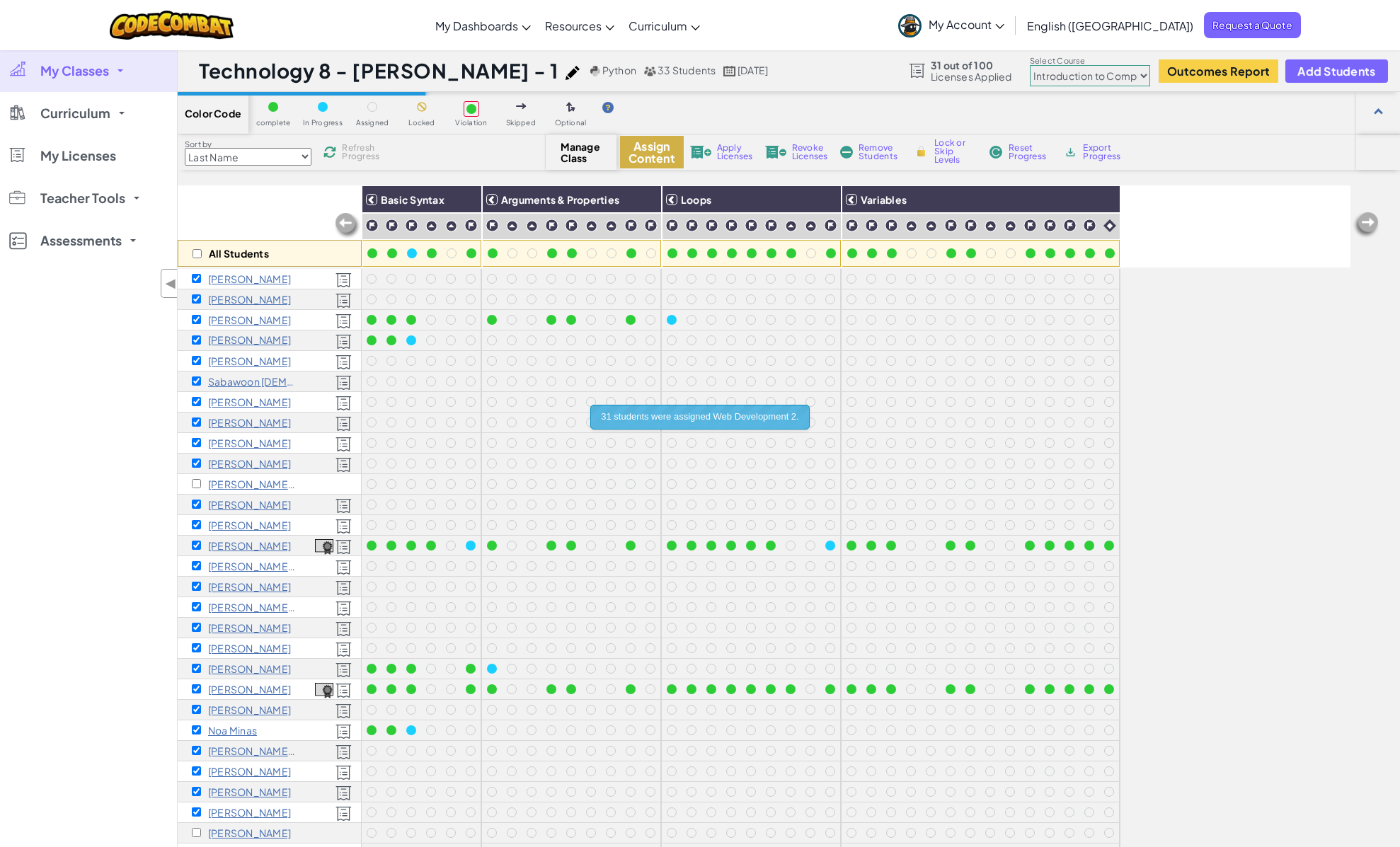
click at [638, 152] on button "Assign Content" at bounding box center [651, 152] width 63 height 32
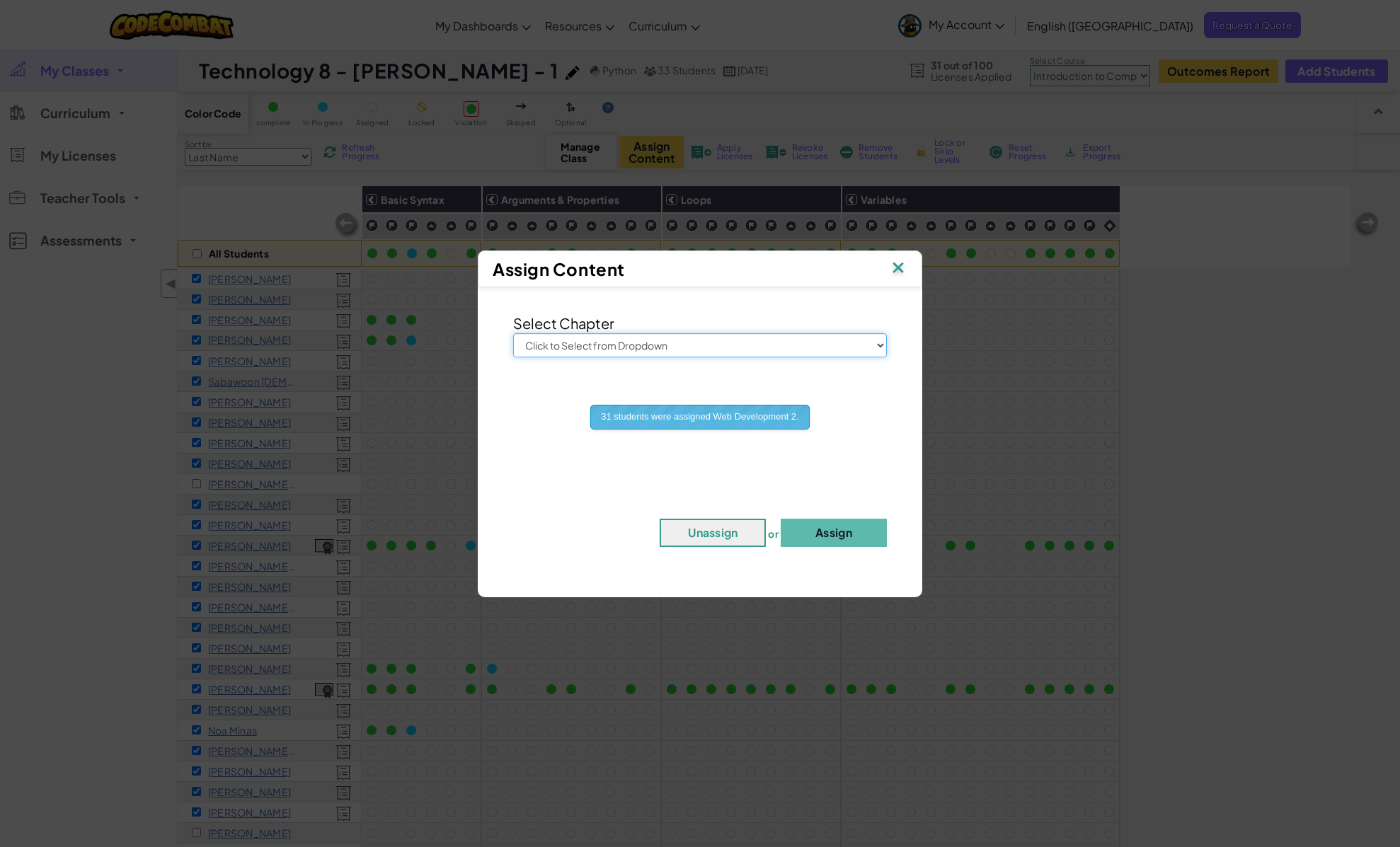
click at [588, 352] on select "Click to Select from Dropdown Junior Introduction to Computer Science Game Deve…" at bounding box center [699, 345] width 373 height 24
select select "AI HackStack"
click at [513, 333] on select "Click to Select from Dropdown Junior Introduction to Computer Science Game Deve…" at bounding box center [699, 345] width 373 height 24
click at [861, 539] on button "Assign" at bounding box center [834, 533] width 106 height 28
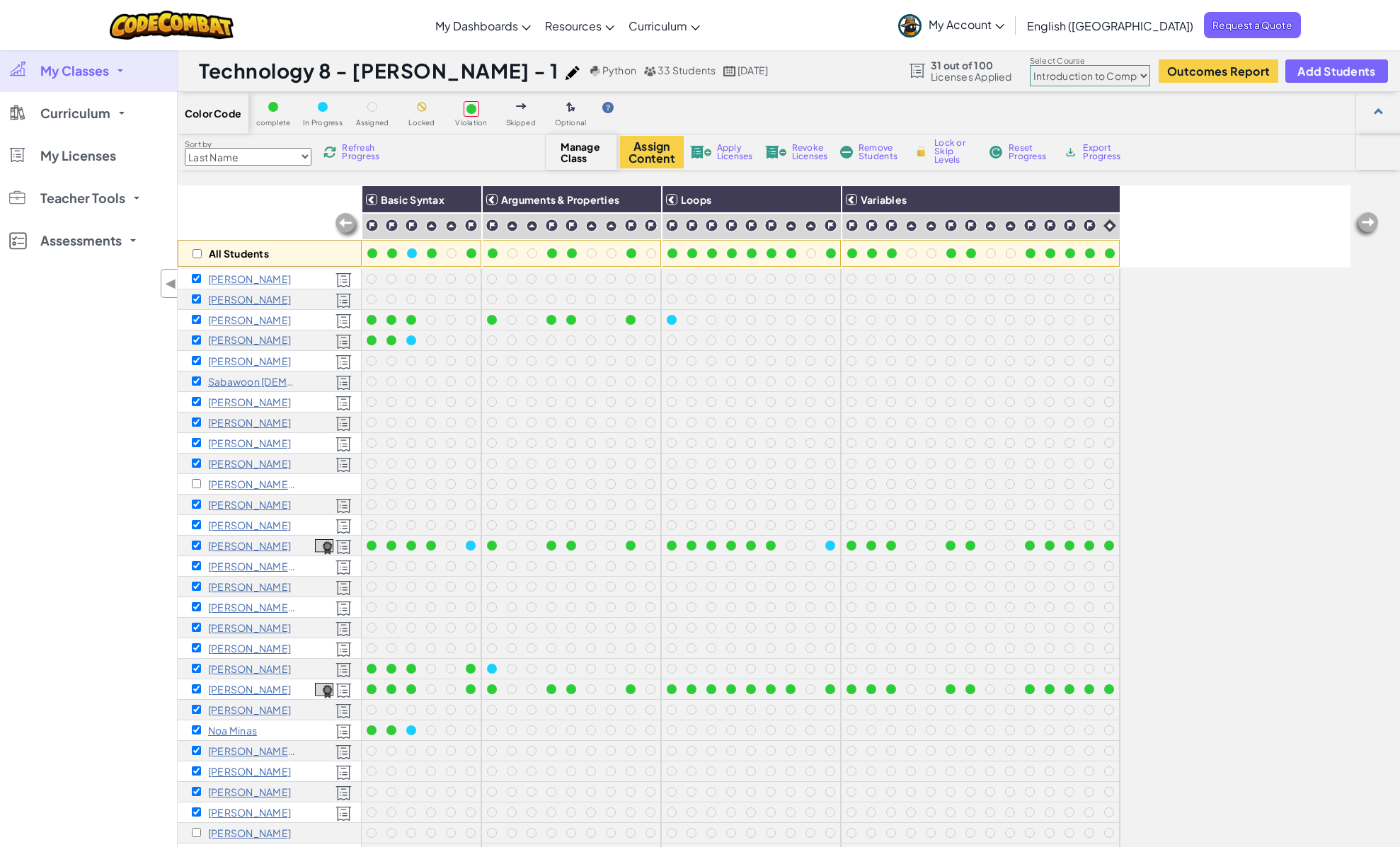
click at [720, 153] on span "Apply Licenses" at bounding box center [735, 152] width 36 height 17
click at [726, 149] on span "Apply Licenses" at bounding box center [735, 152] width 36 height 17
click at [107, 77] on span "My Classes" at bounding box center [74, 70] width 68 height 12
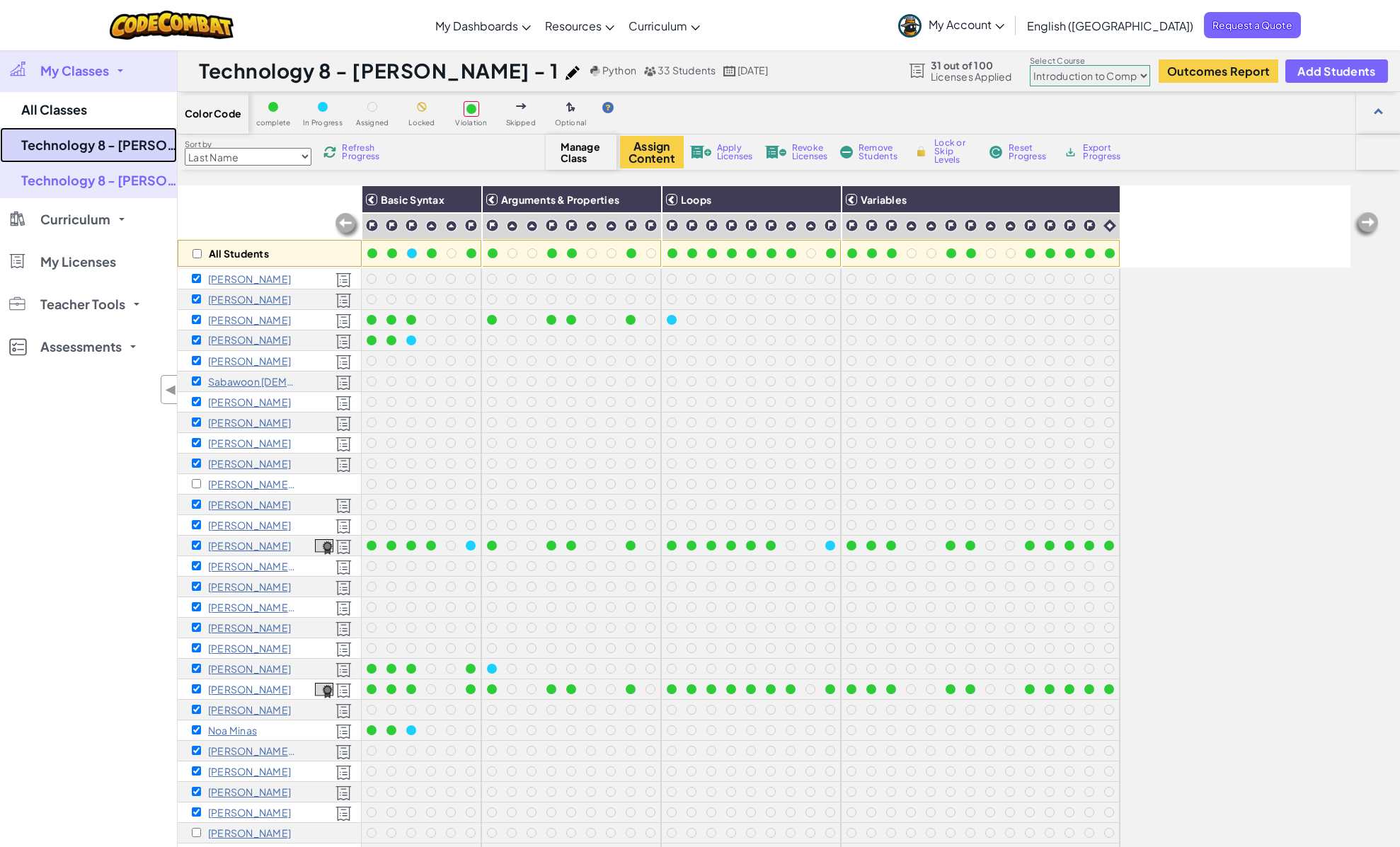
click at [118, 149] on link "Technology 8 - [PERSON_NAME] - 3" at bounding box center [88, 144] width 177 height 35
select select "560f1a9f22961295f9427742"
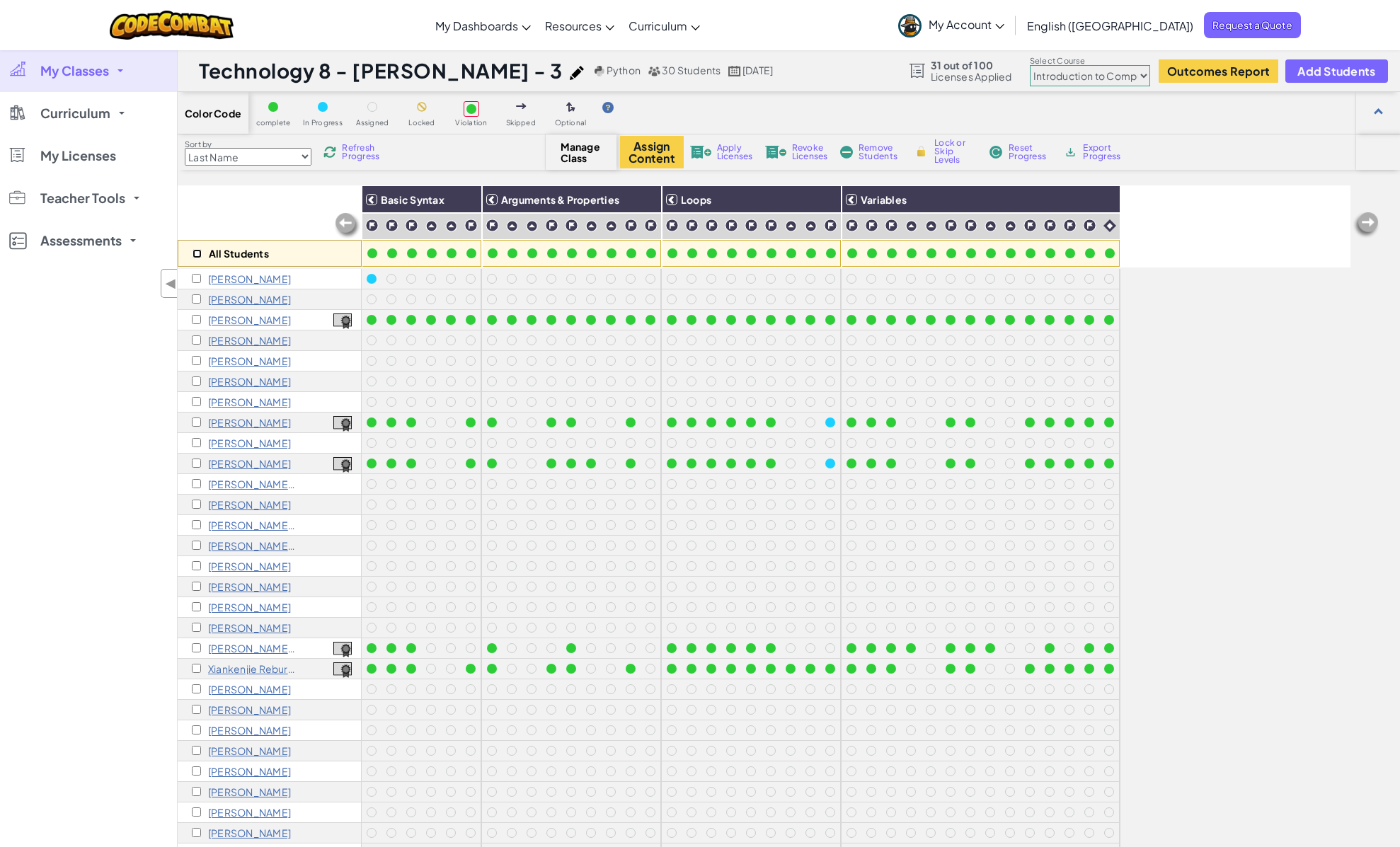
click at [194, 249] on input "checkbox" at bounding box center [196, 253] width 9 height 9
checkbox input "true"
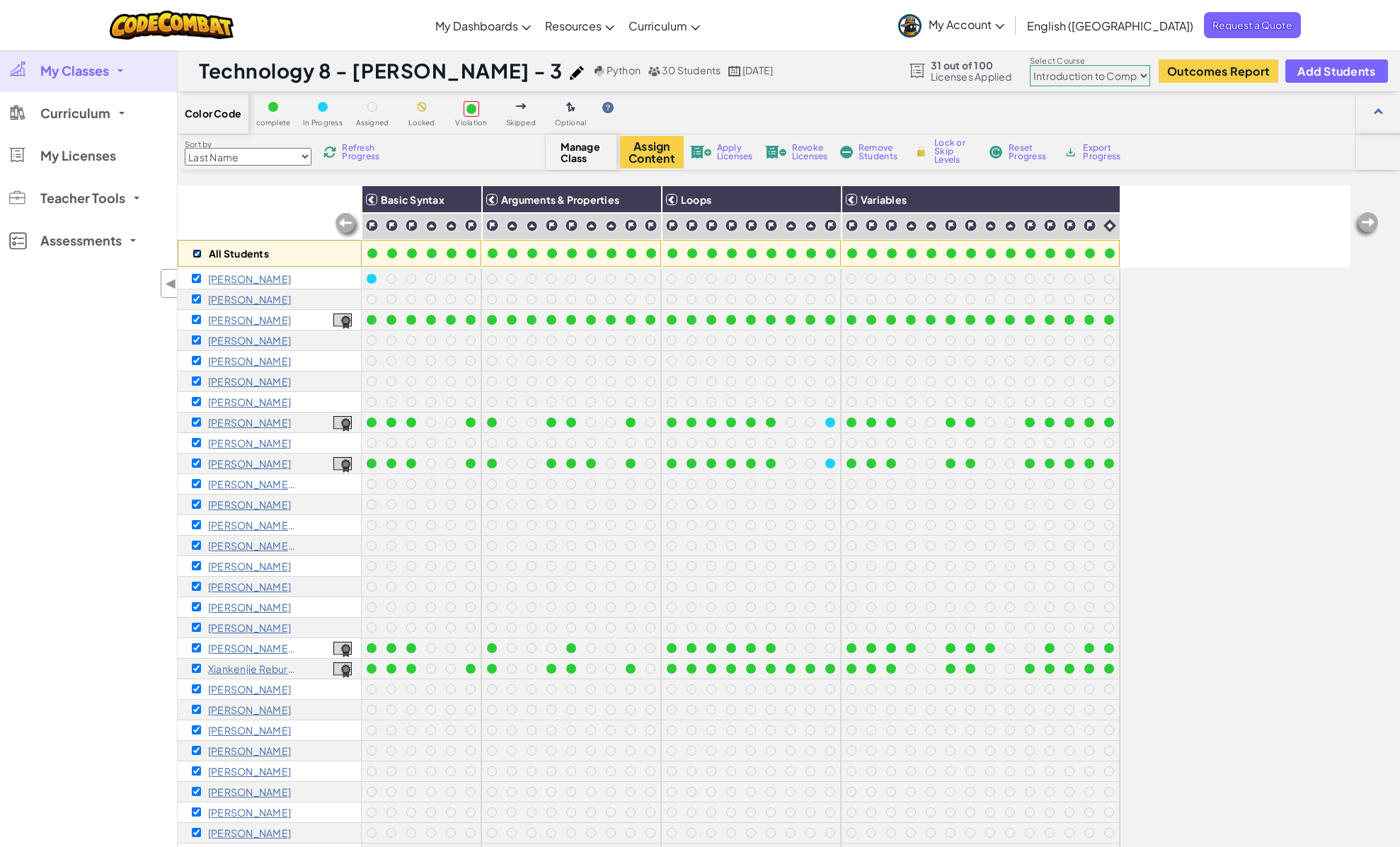
checkbox input "true"
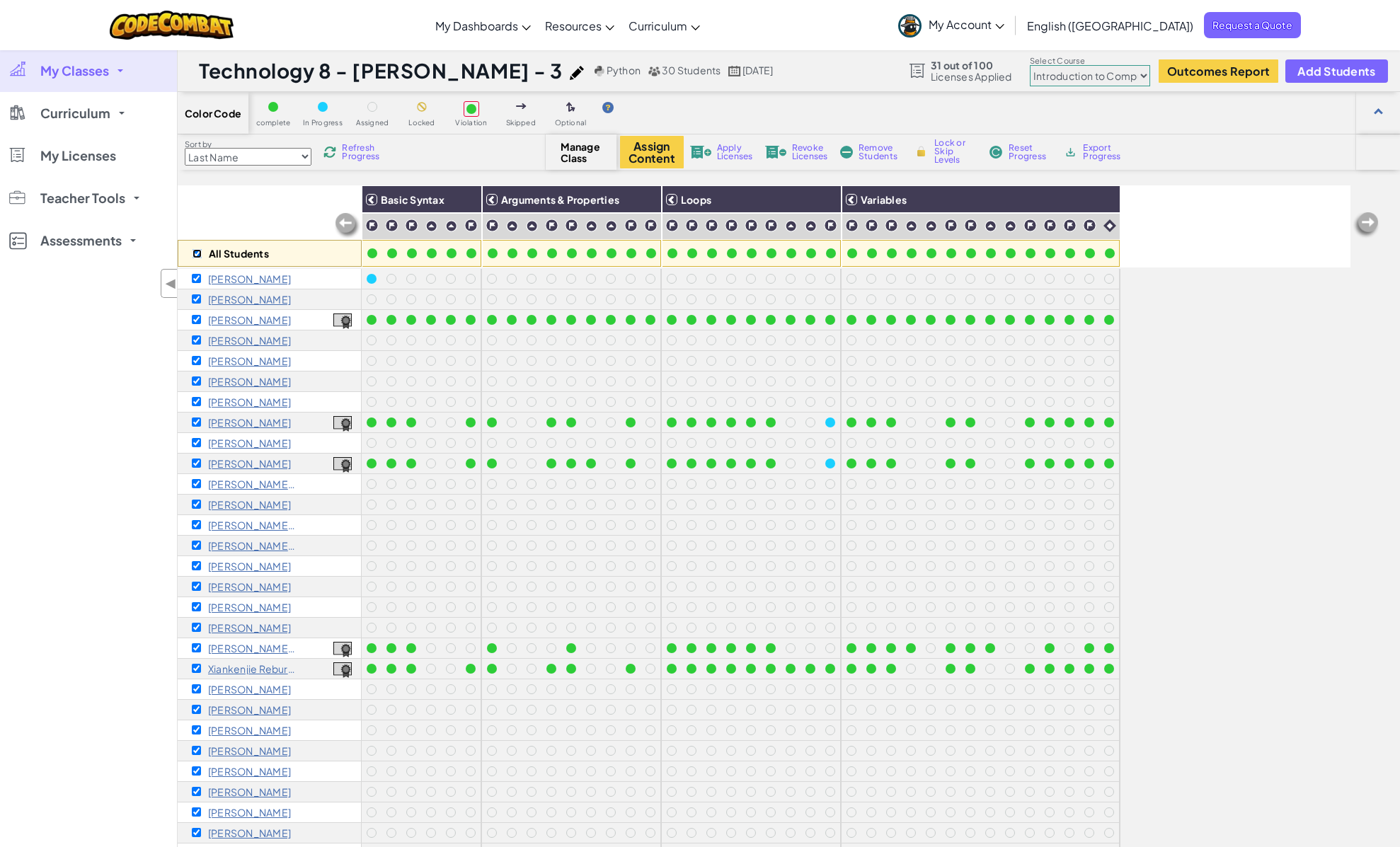
checkbox input "true"
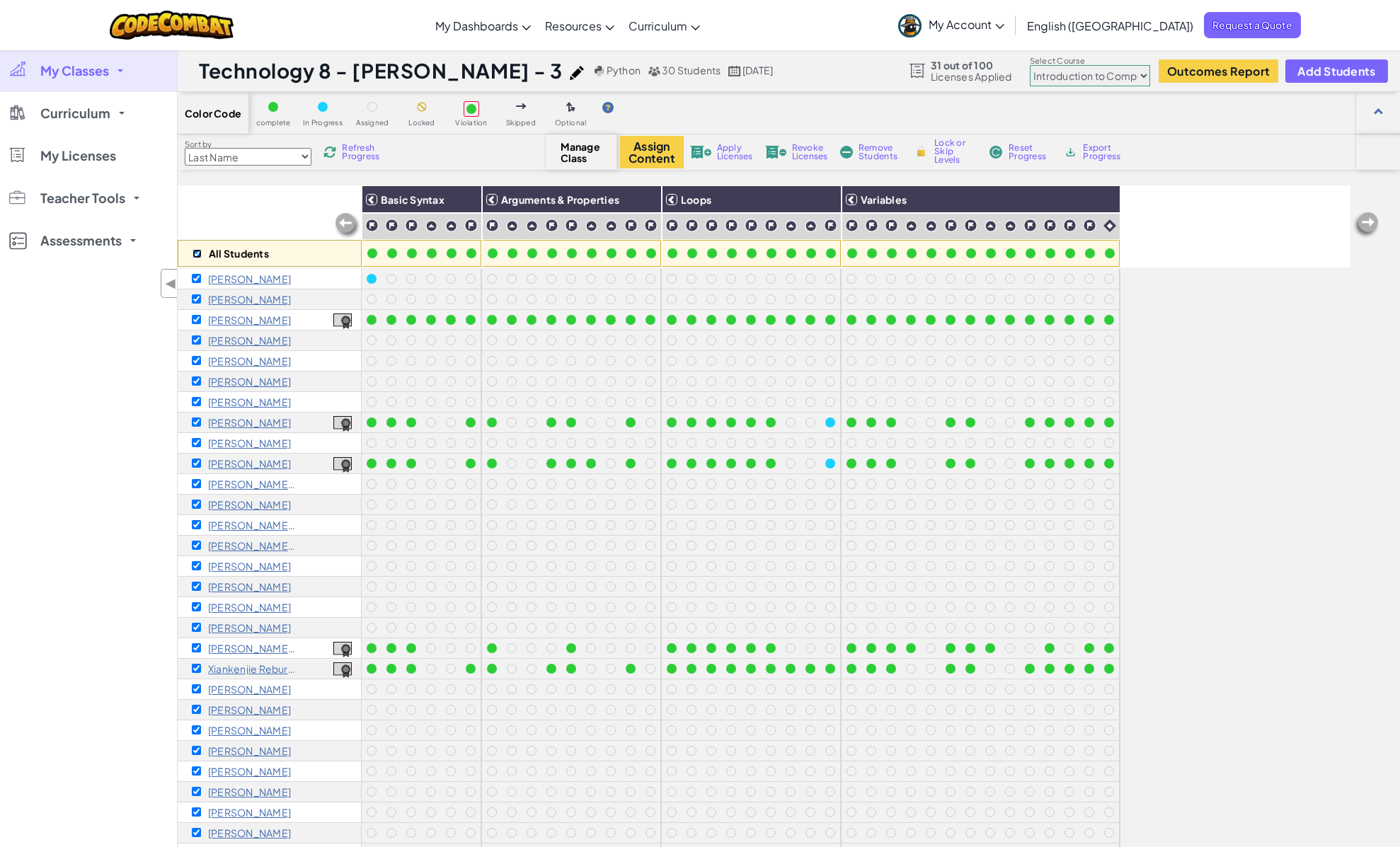
checkbox input "true"
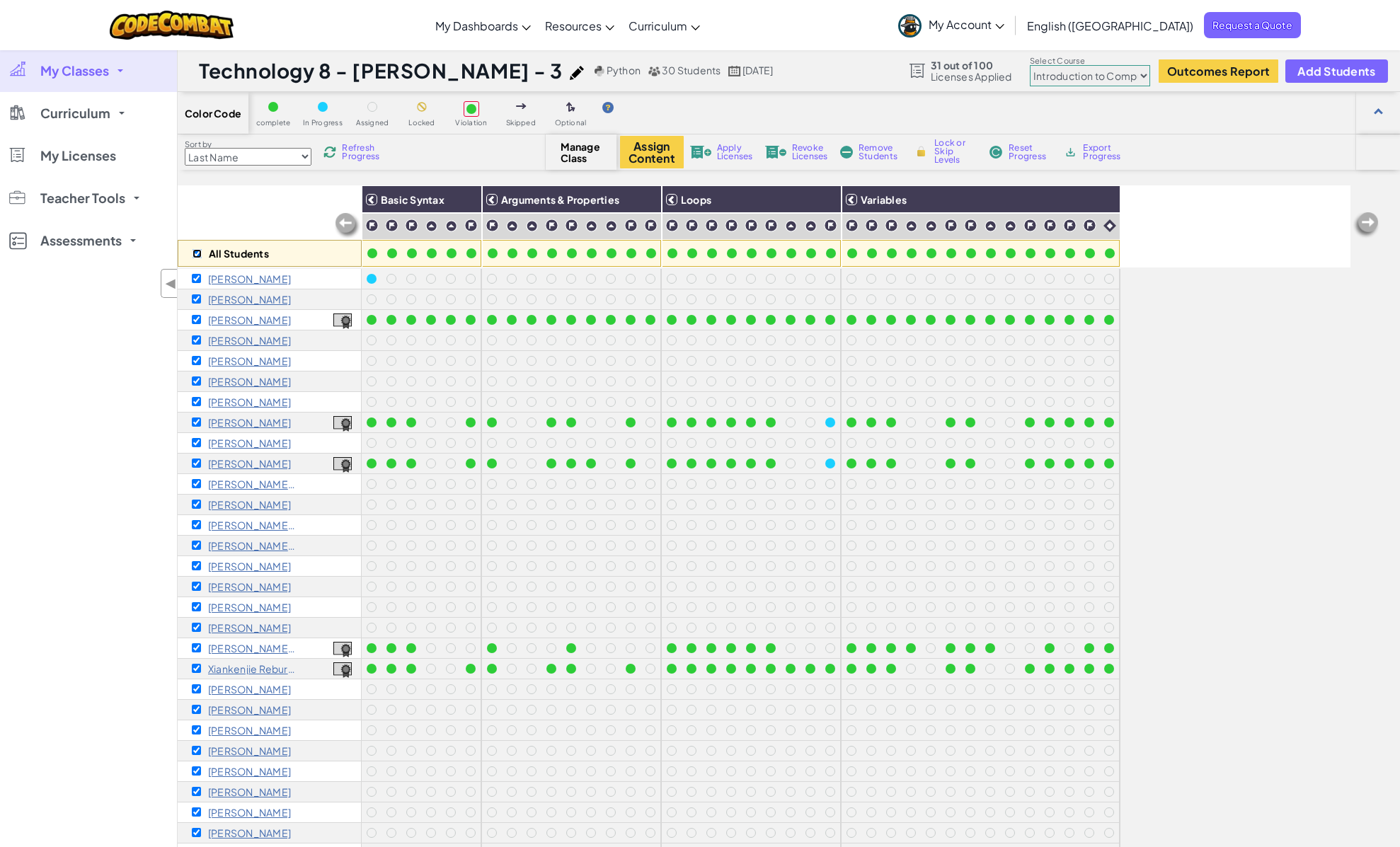
checkbox input "true"
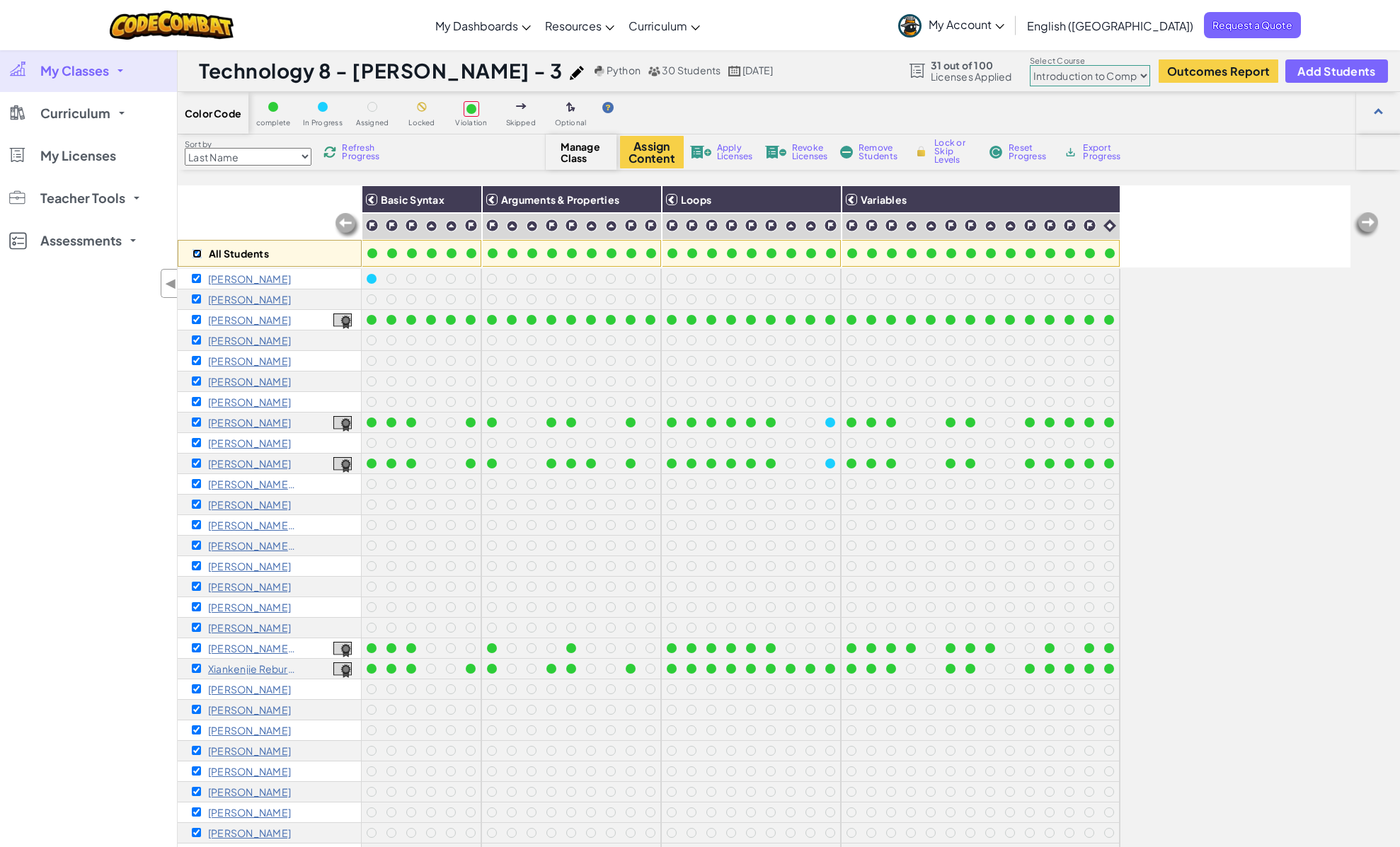
checkbox input "true"
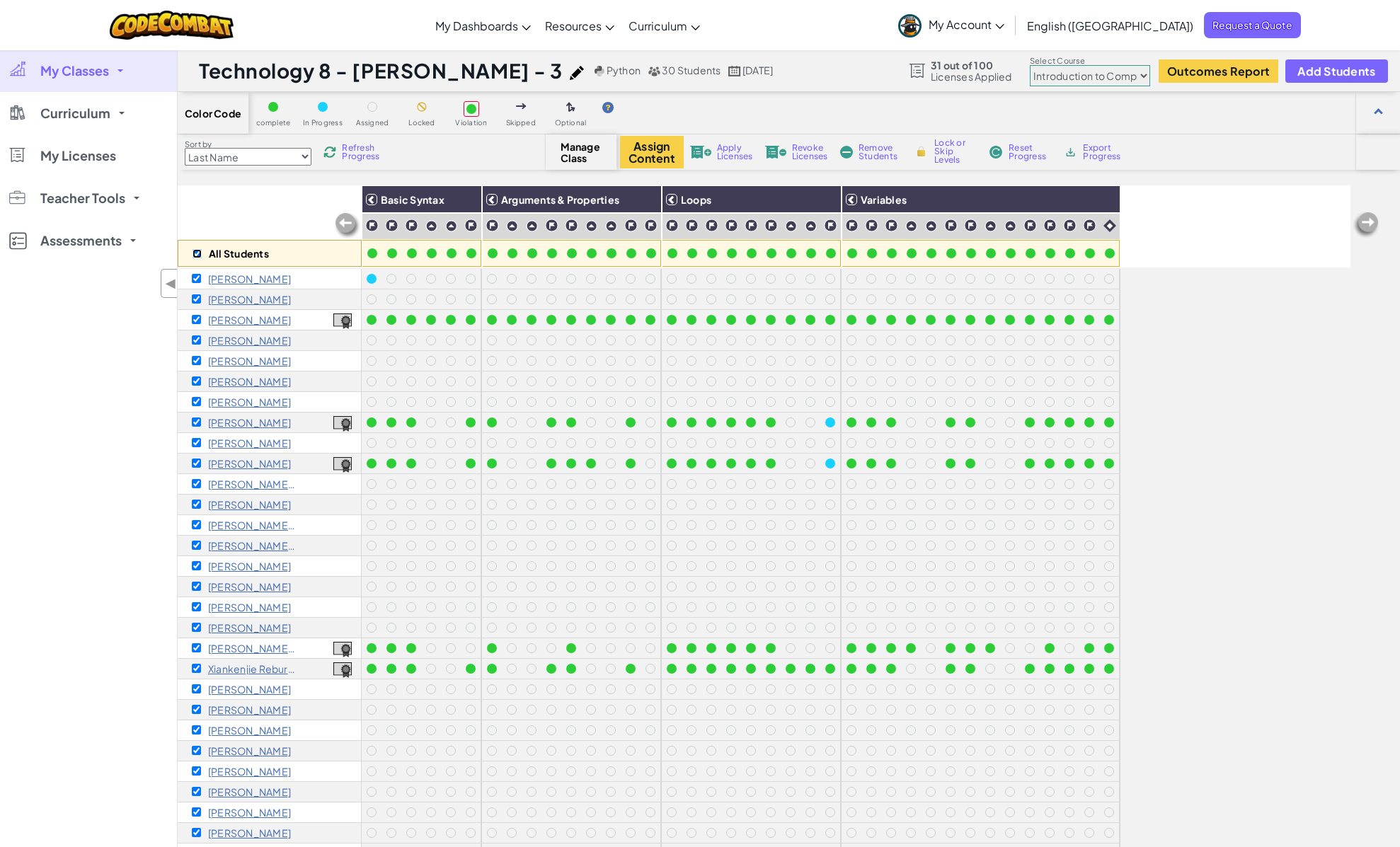
checkbox input "true"
click at [716, 148] on div "Apply Licenses" at bounding box center [721, 153] width 68 height 10
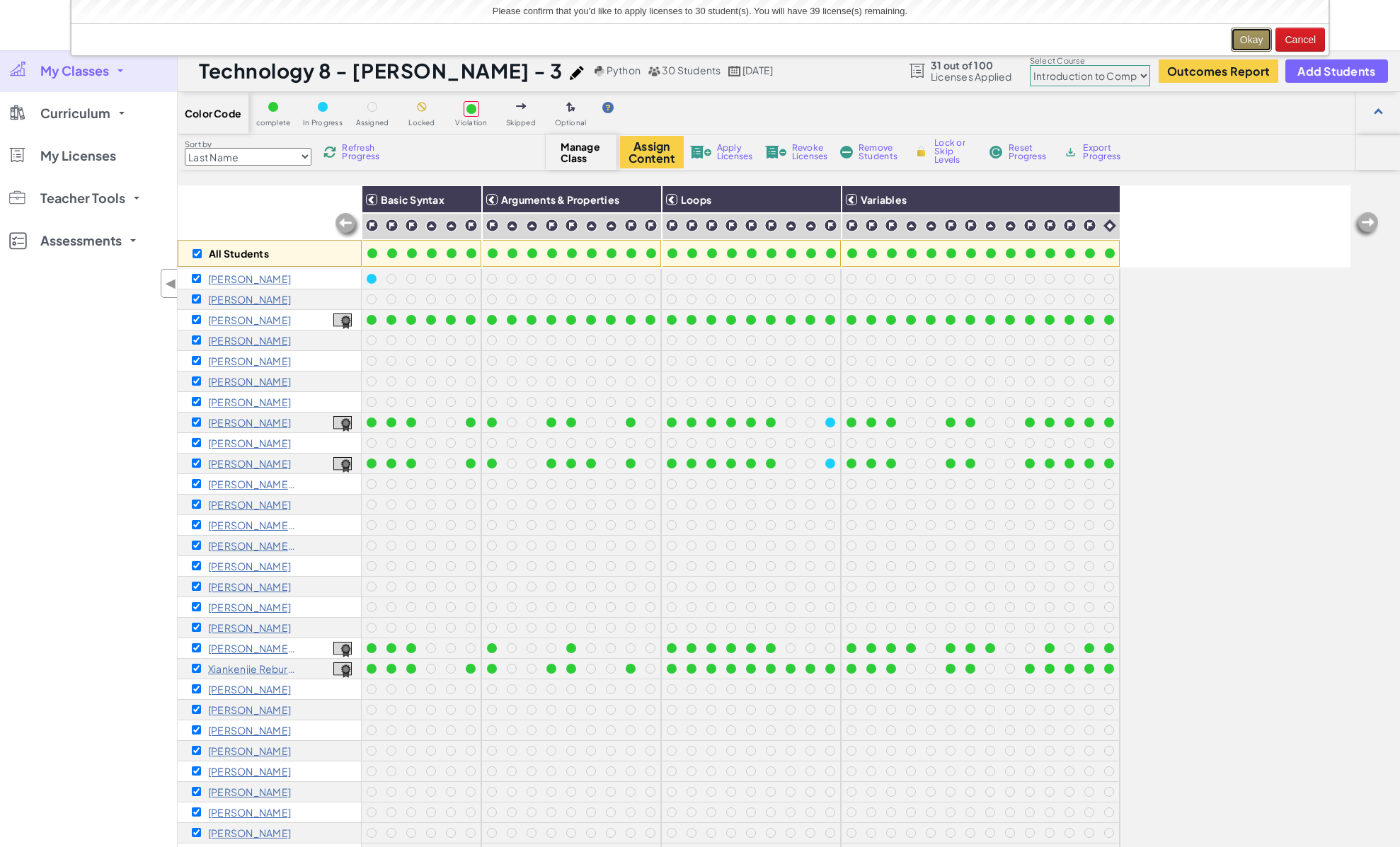
click at [1252, 42] on button "Okay" at bounding box center [1252, 39] width 42 height 24
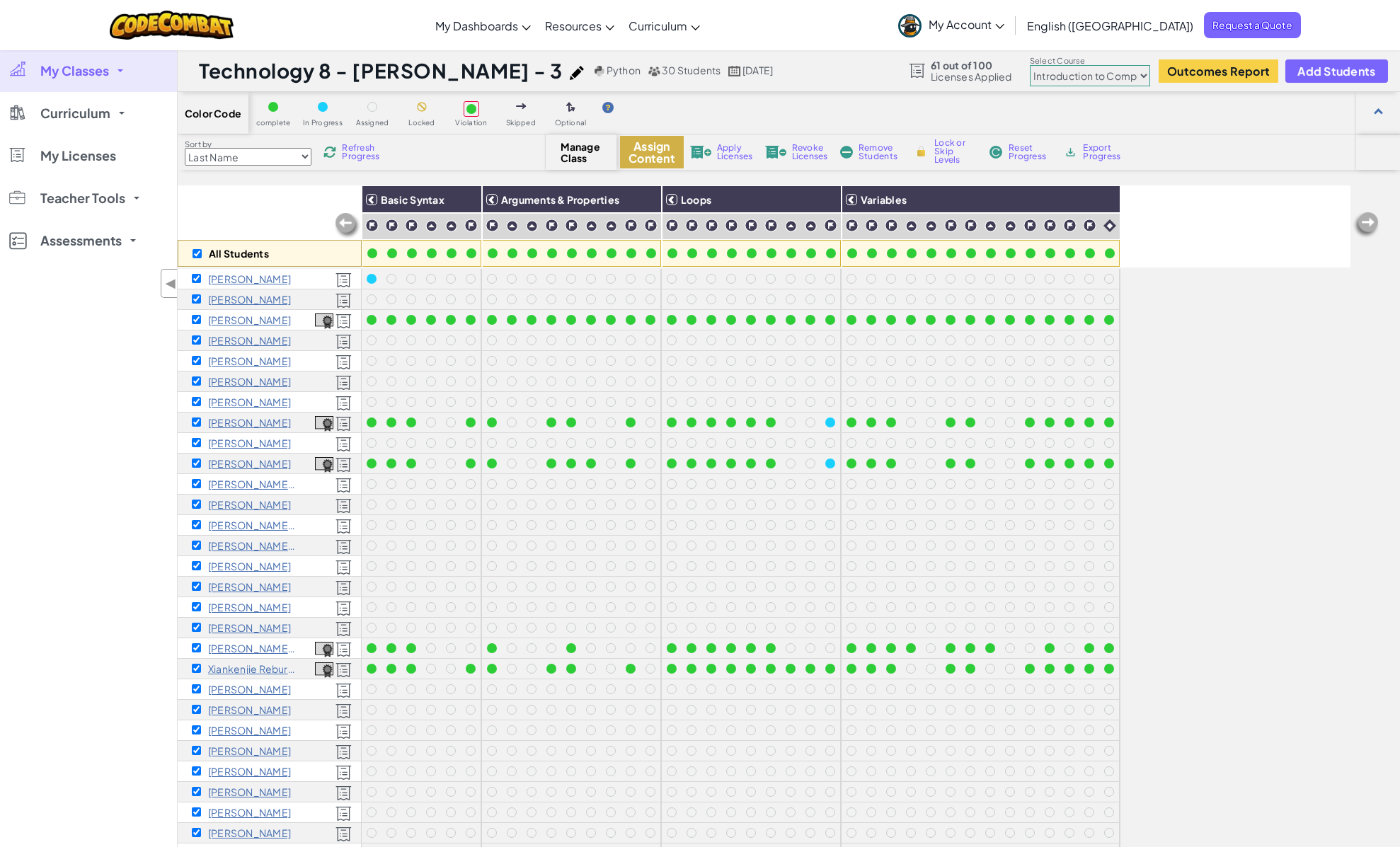
click at [660, 157] on button "Assign Content" at bounding box center [651, 152] width 63 height 32
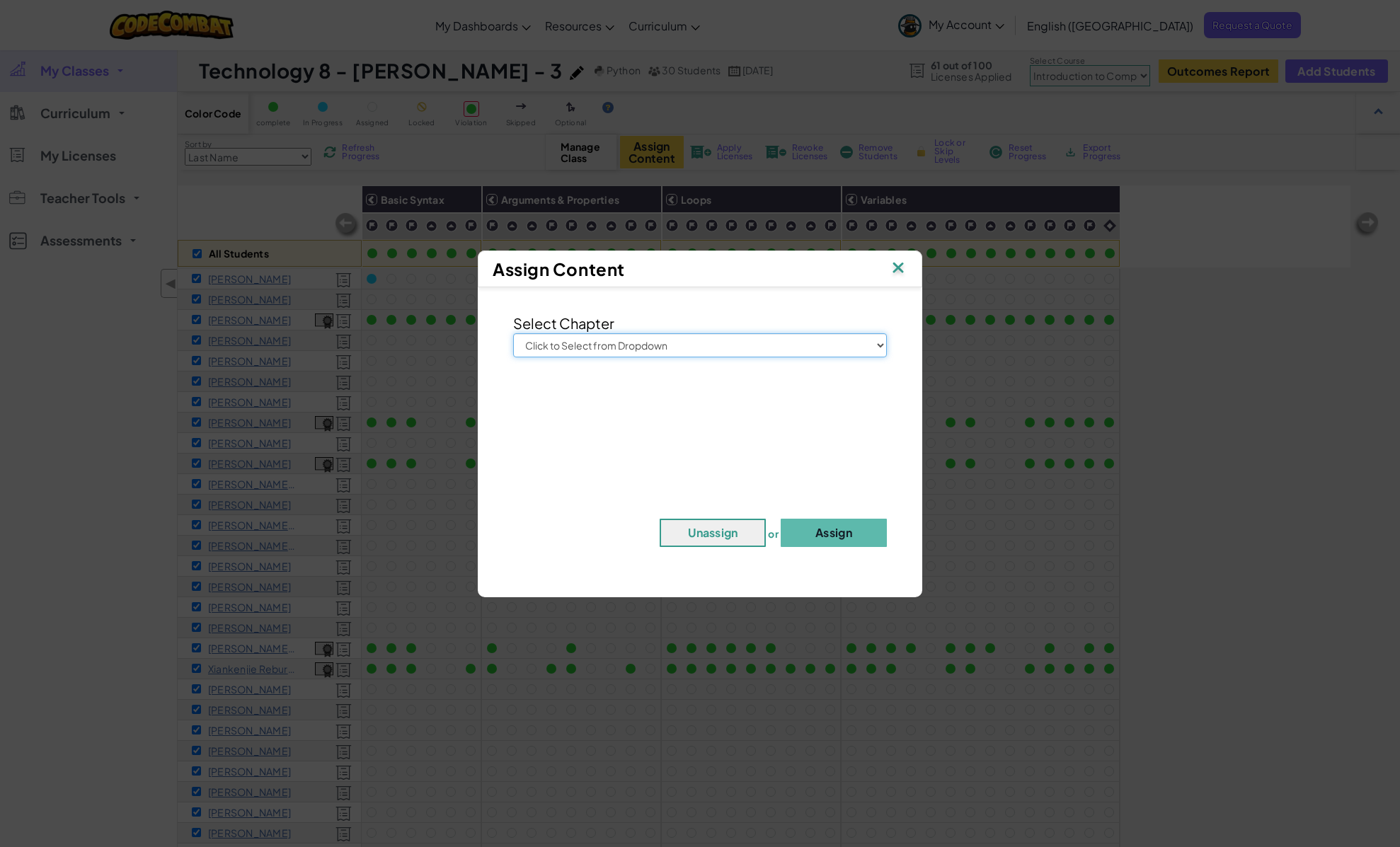
click at [680, 343] on select "Click to Select from Dropdown Junior Introduction to Computer Science Game Deve…" at bounding box center [699, 345] width 373 height 24
select select "Introduction to Computer Science"
click at [513, 333] on select "Click to Select from Dropdown Junior Introduction to Computer Science Game Deve…" at bounding box center [699, 345] width 373 height 24
click at [842, 539] on button "Assign" at bounding box center [834, 533] width 106 height 28
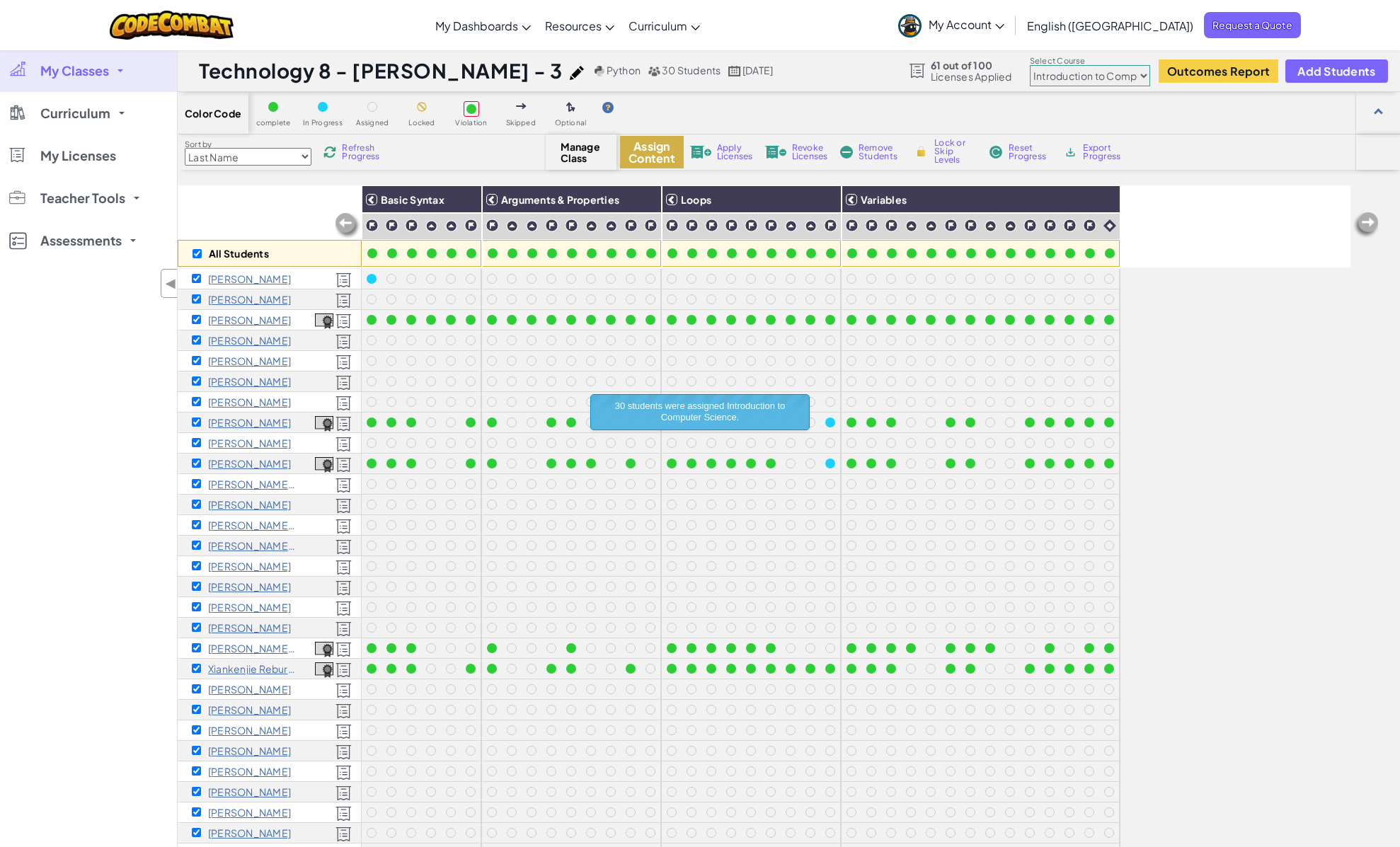
click at [655, 153] on button "Assign Content" at bounding box center [651, 152] width 63 height 32
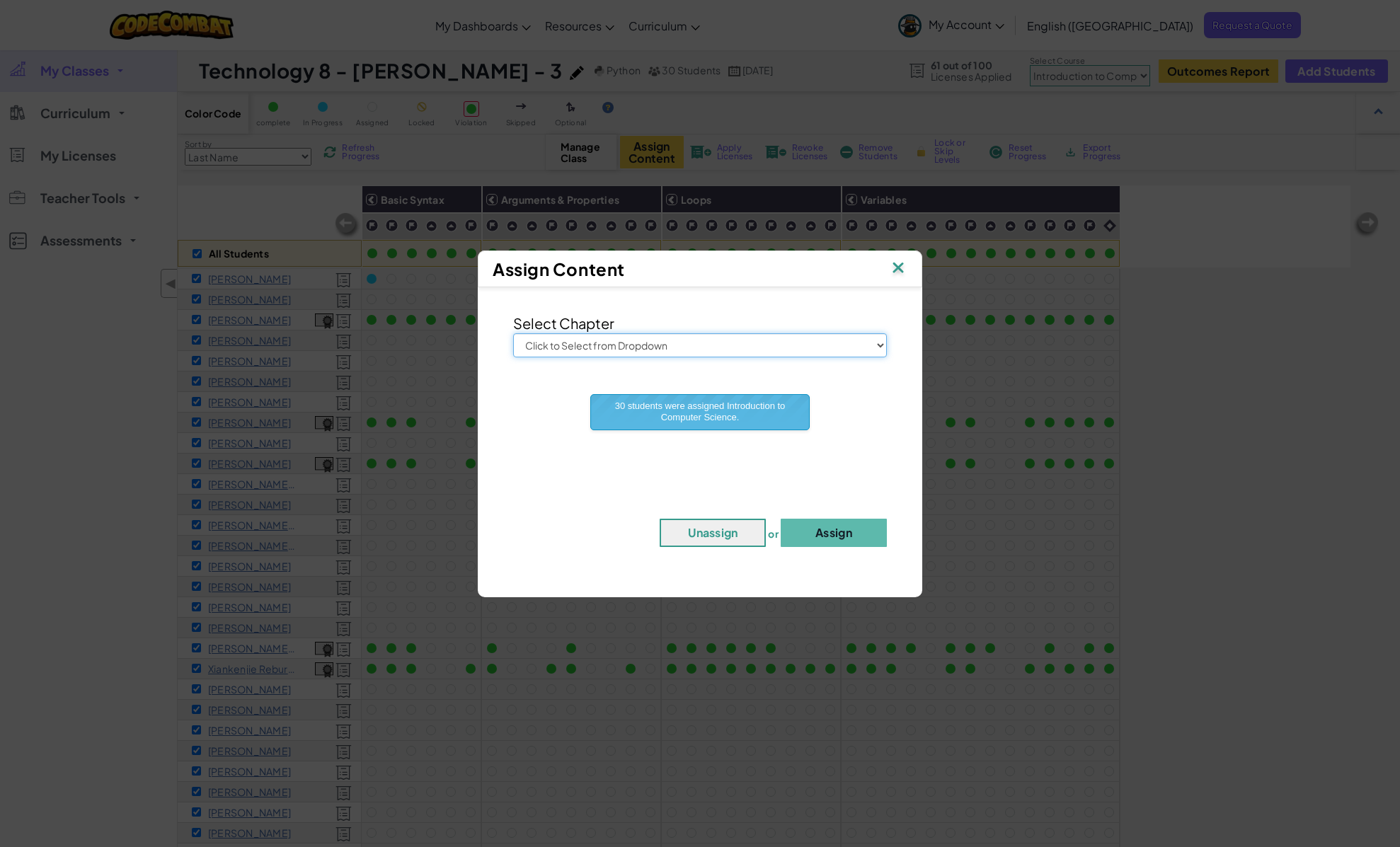
click at [642, 341] on select "Click to Select from Dropdown Junior Introduction to Computer Science Game Deve…" at bounding box center [699, 345] width 373 height 24
select select "Game Development 1"
click at [513, 333] on select "Click to Select from Dropdown Junior Introduction to Computer Science Game Deve…" at bounding box center [699, 345] width 373 height 24
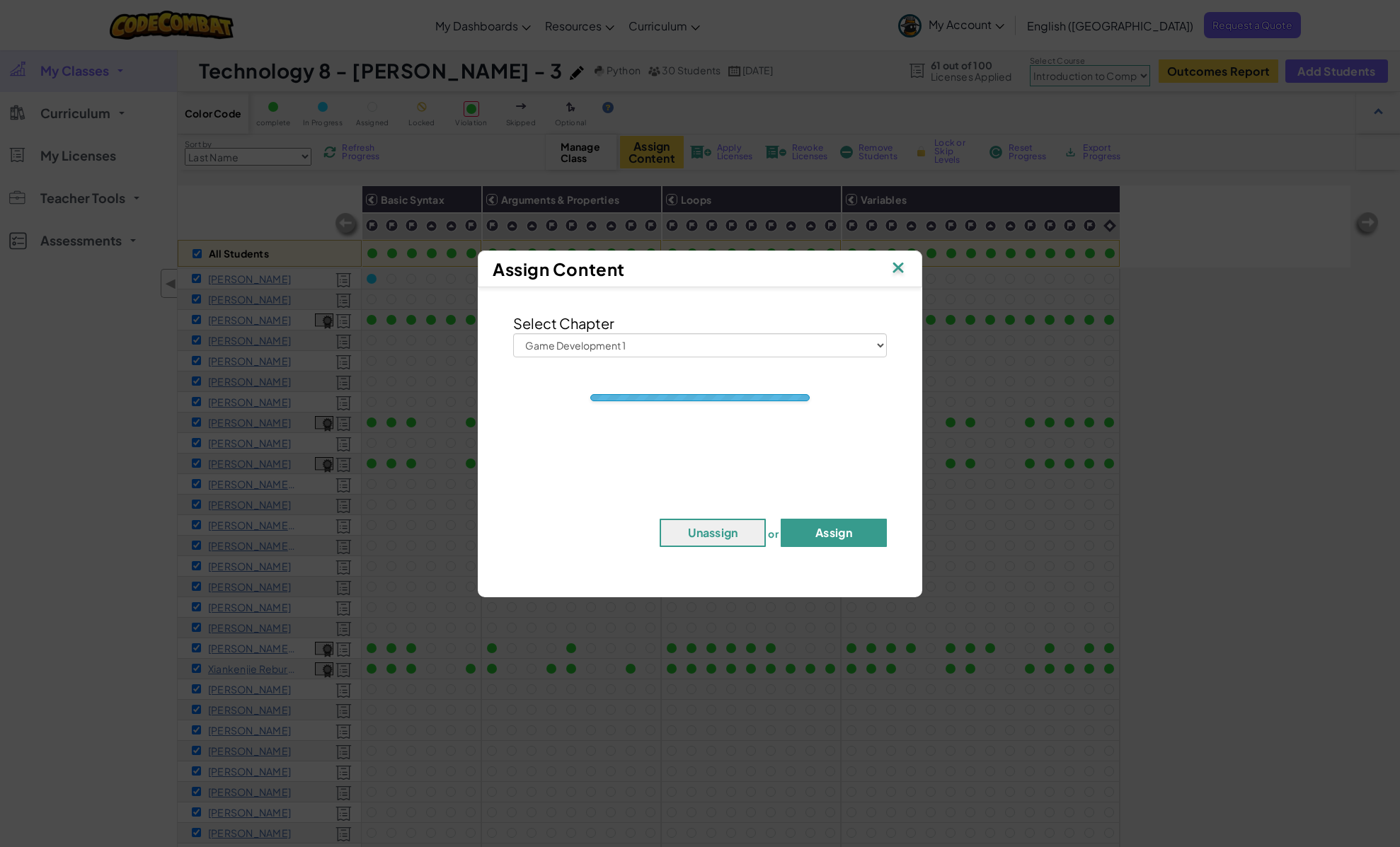
click at [827, 530] on button "Assign" at bounding box center [834, 533] width 106 height 28
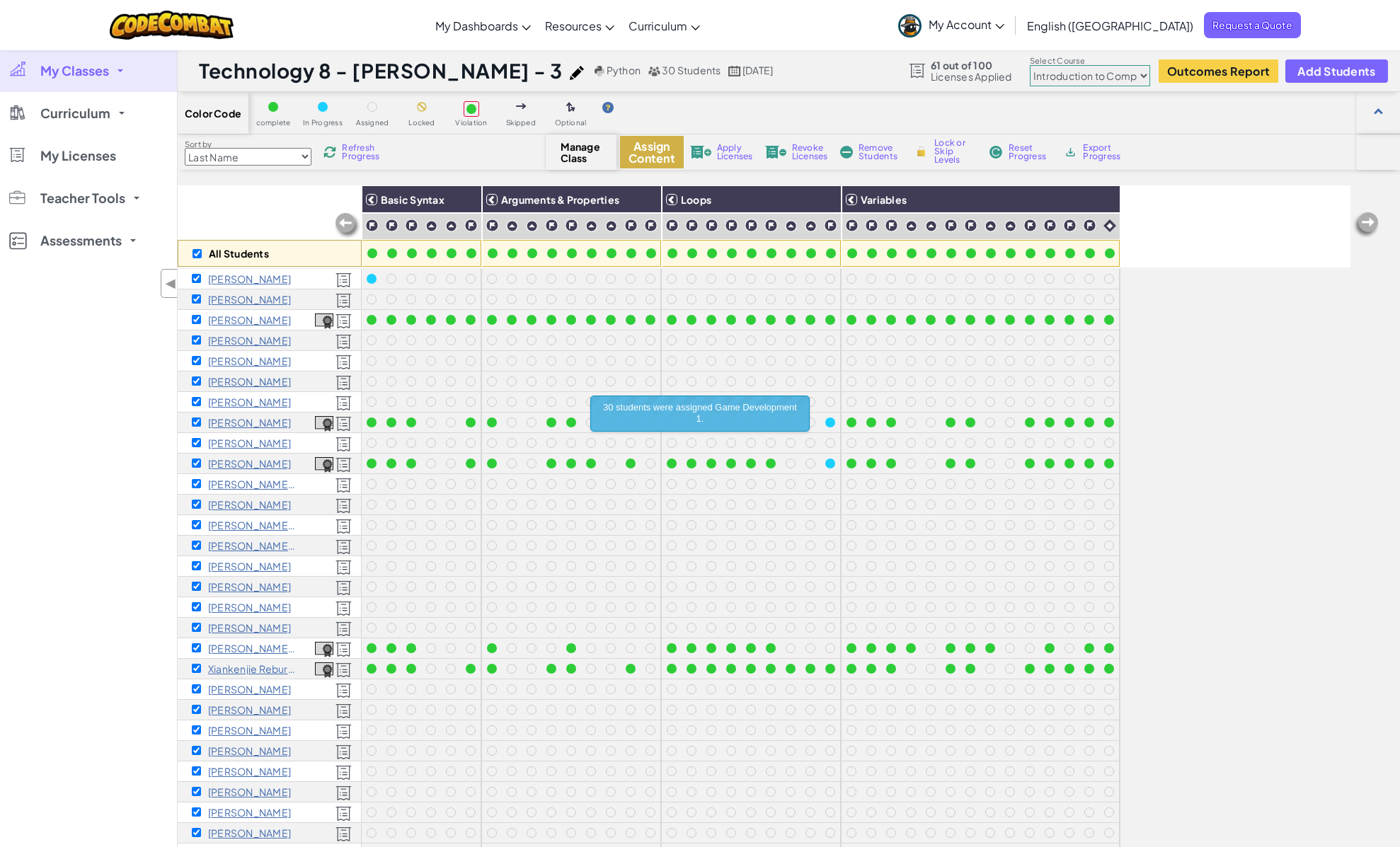
click at [648, 153] on button "Assign Content" at bounding box center [651, 152] width 63 height 32
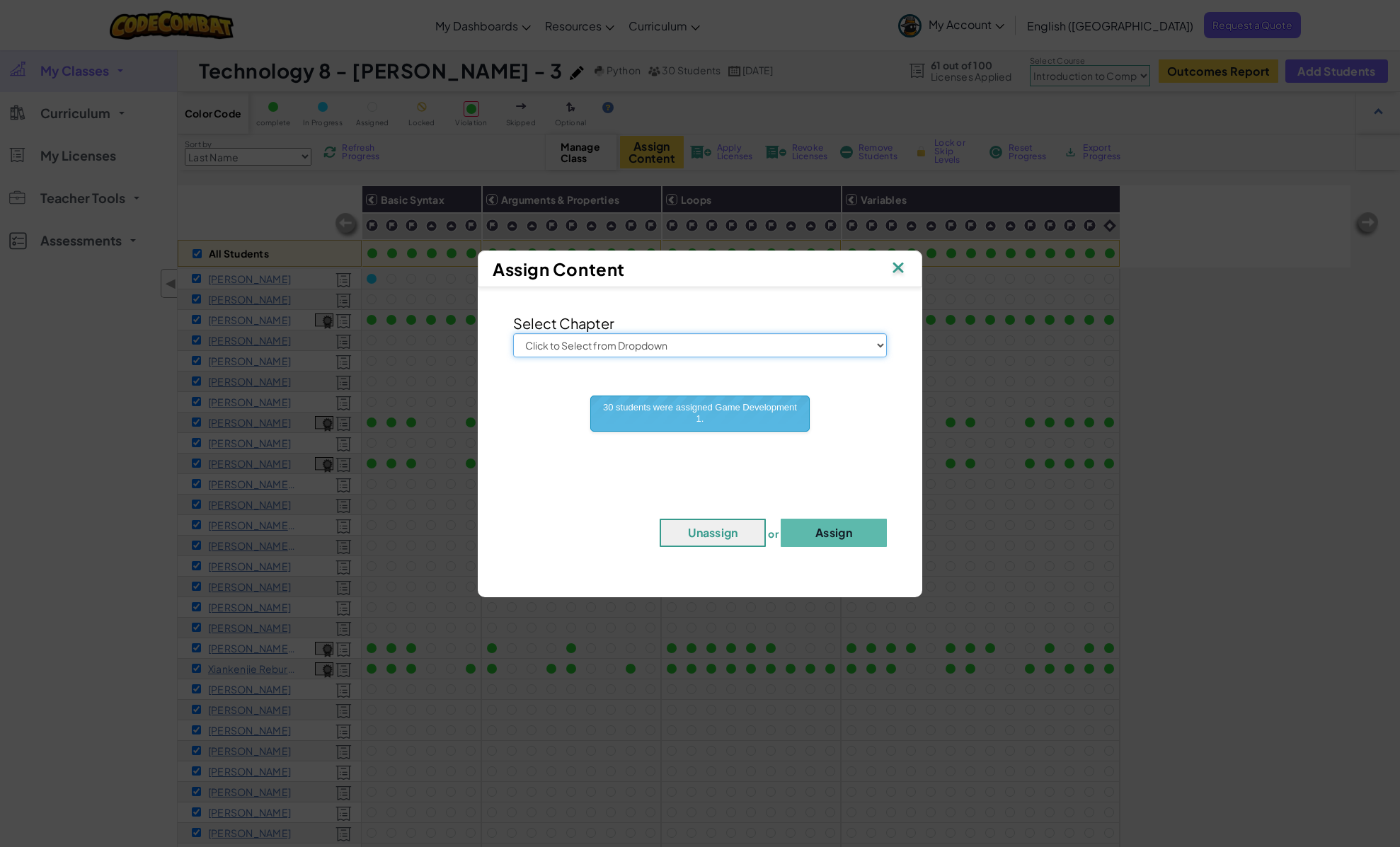
click at [632, 346] on select "Click to Select from Dropdown Junior Introduction to Computer Science Game Deve…" at bounding box center [699, 345] width 373 height 24
select select "Web Development 1"
click at [513, 333] on select "Click to Select from Dropdown Junior Introduction to Computer Science Game Deve…" at bounding box center [699, 345] width 373 height 24
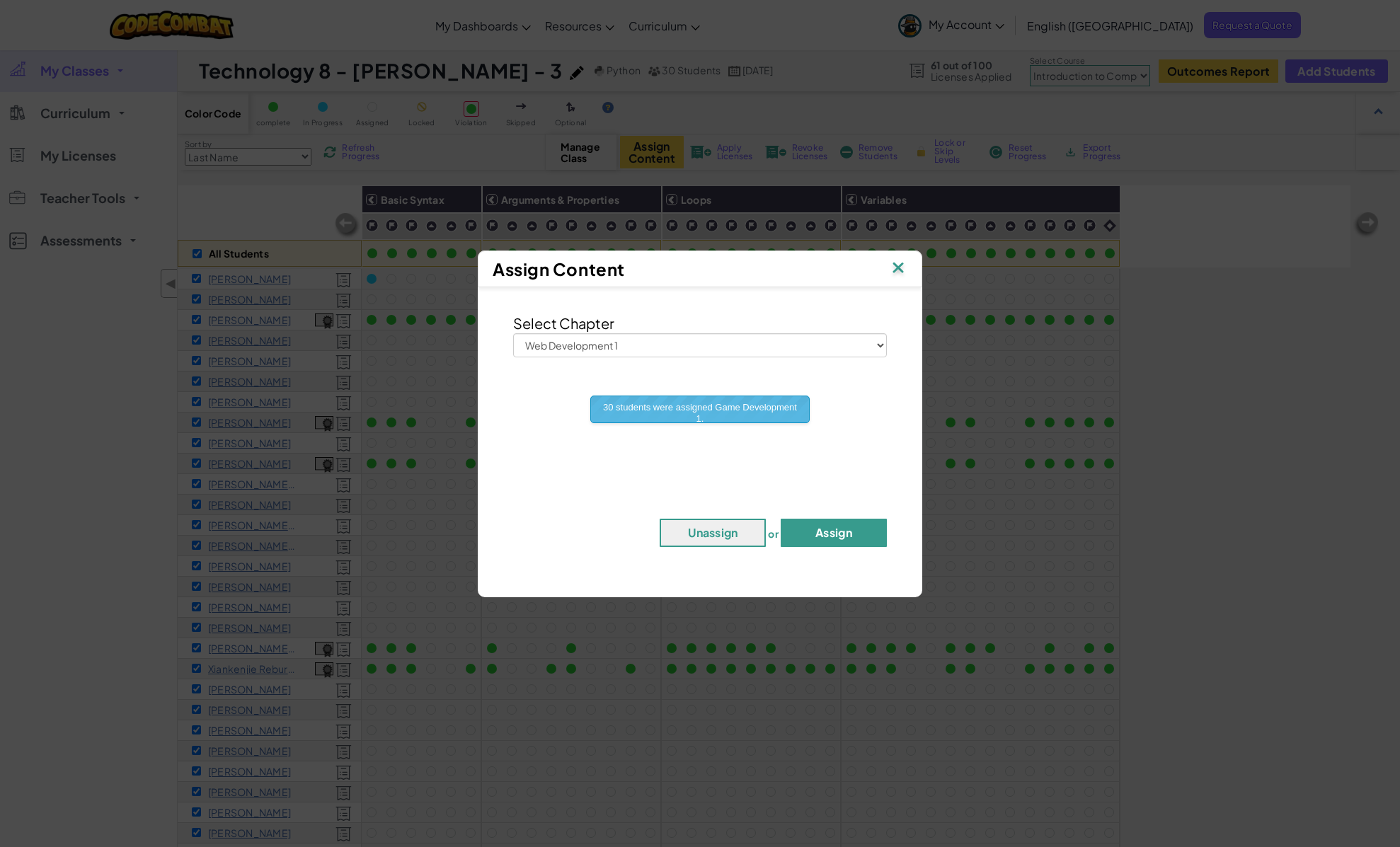
click at [831, 539] on button "Assign" at bounding box center [834, 533] width 106 height 28
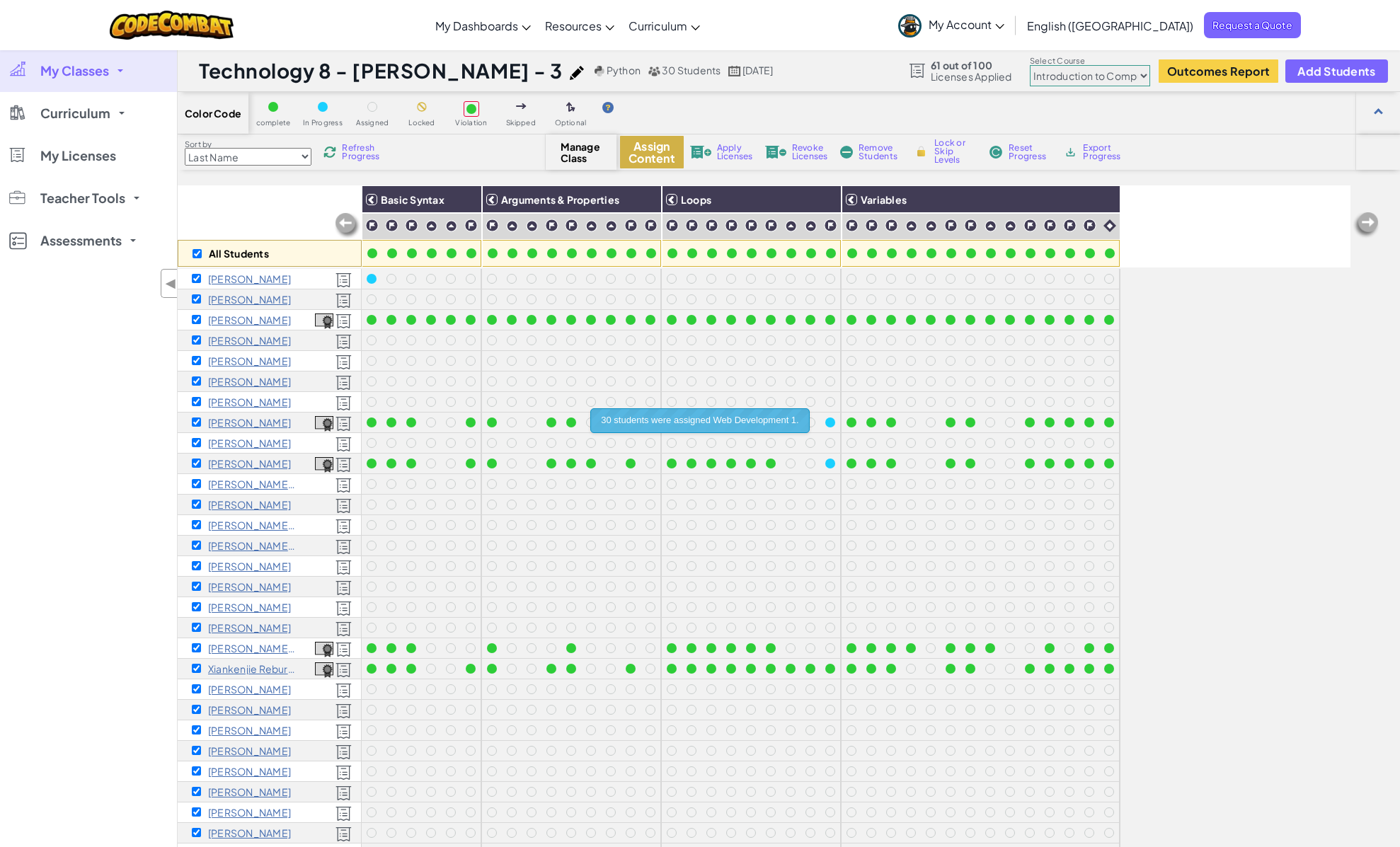
click at [646, 155] on button "Assign Content" at bounding box center [651, 152] width 63 height 32
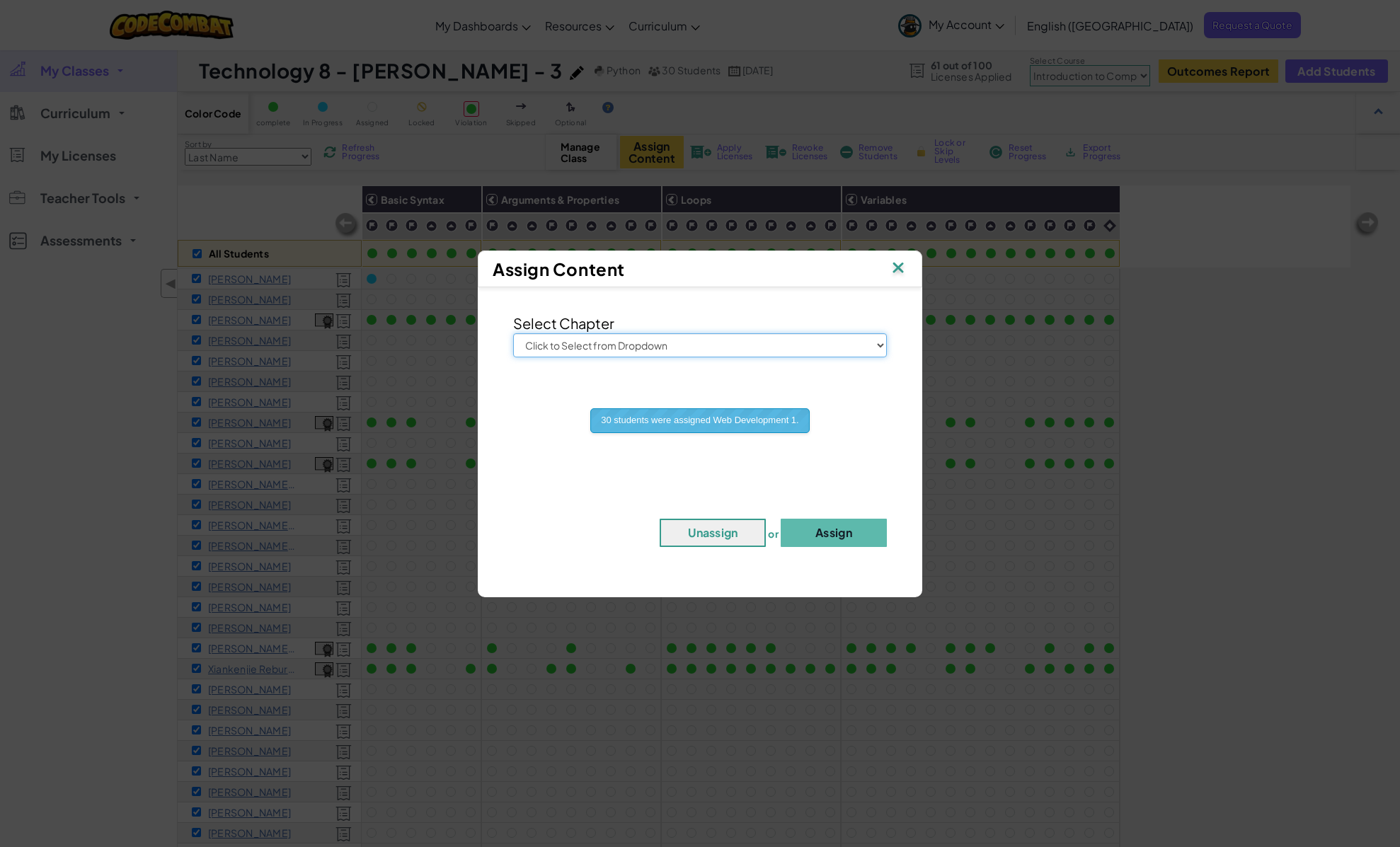
click at [682, 351] on select "Click to Select from Dropdown Junior Introduction to Computer Science Game Deve…" at bounding box center [699, 345] width 373 height 24
select select "Computer Science 2"
click at [513, 333] on select "Click to Select from Dropdown Junior Introduction to Computer Science Game Deve…" at bounding box center [699, 345] width 373 height 24
click at [822, 527] on button "Assign" at bounding box center [834, 533] width 106 height 28
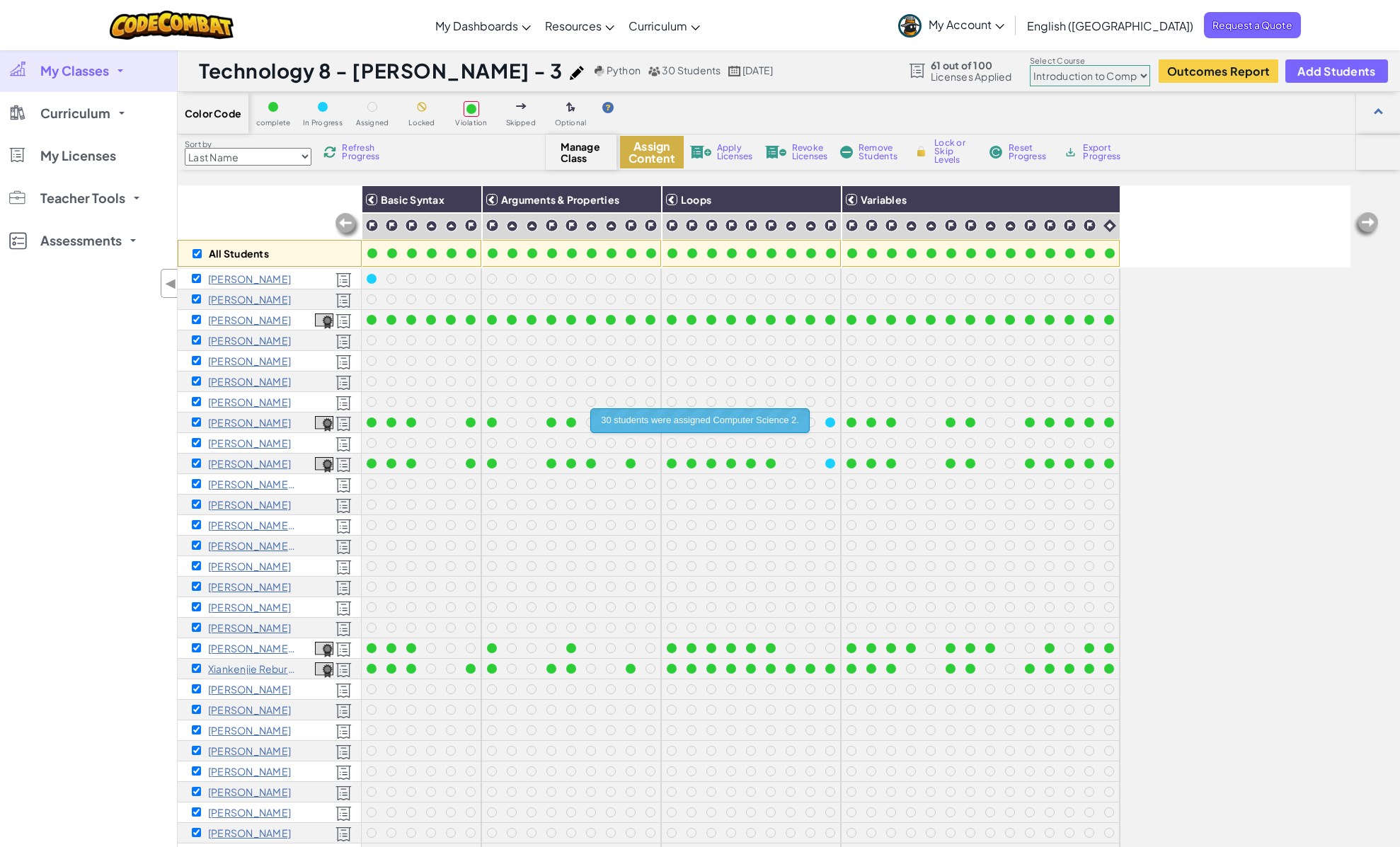
click at [659, 158] on button "Assign Content" at bounding box center [651, 152] width 63 height 32
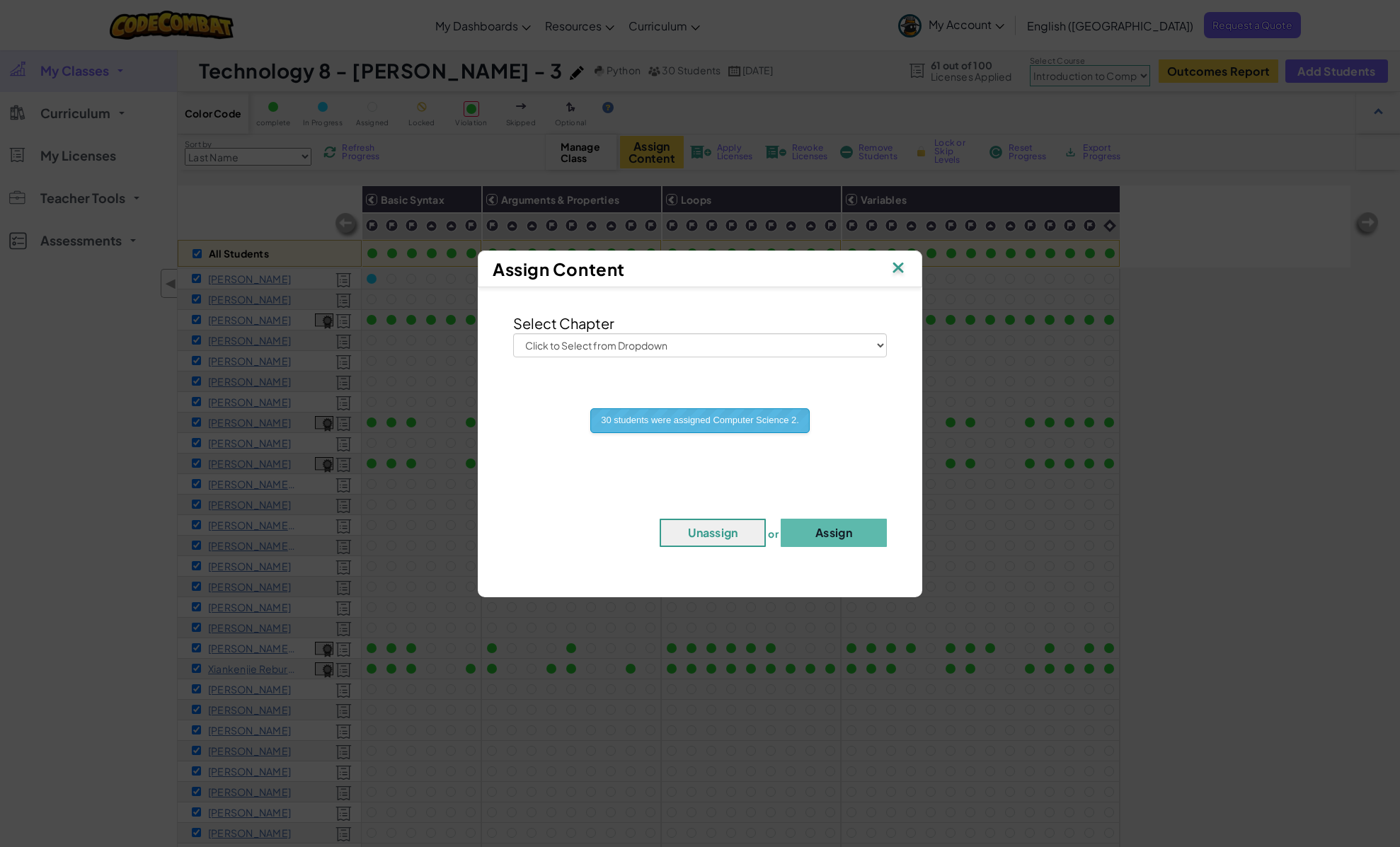
click at [655, 357] on div "Select Chapter Click to Select from Dropdown Junior Introduction to Computer Sc…" at bounding box center [700, 435] width 430 height 282
click at [655, 352] on select "Click to Select from Dropdown Junior Introduction to Computer Science Game Deve…" at bounding box center [699, 345] width 373 height 24
select select "Game Development 2"
click at [513, 333] on select "Click to Select from Dropdown Junior Introduction to Computer Science Game Deve…" at bounding box center [699, 345] width 373 height 24
click at [839, 523] on button "Assign" at bounding box center [834, 533] width 106 height 28
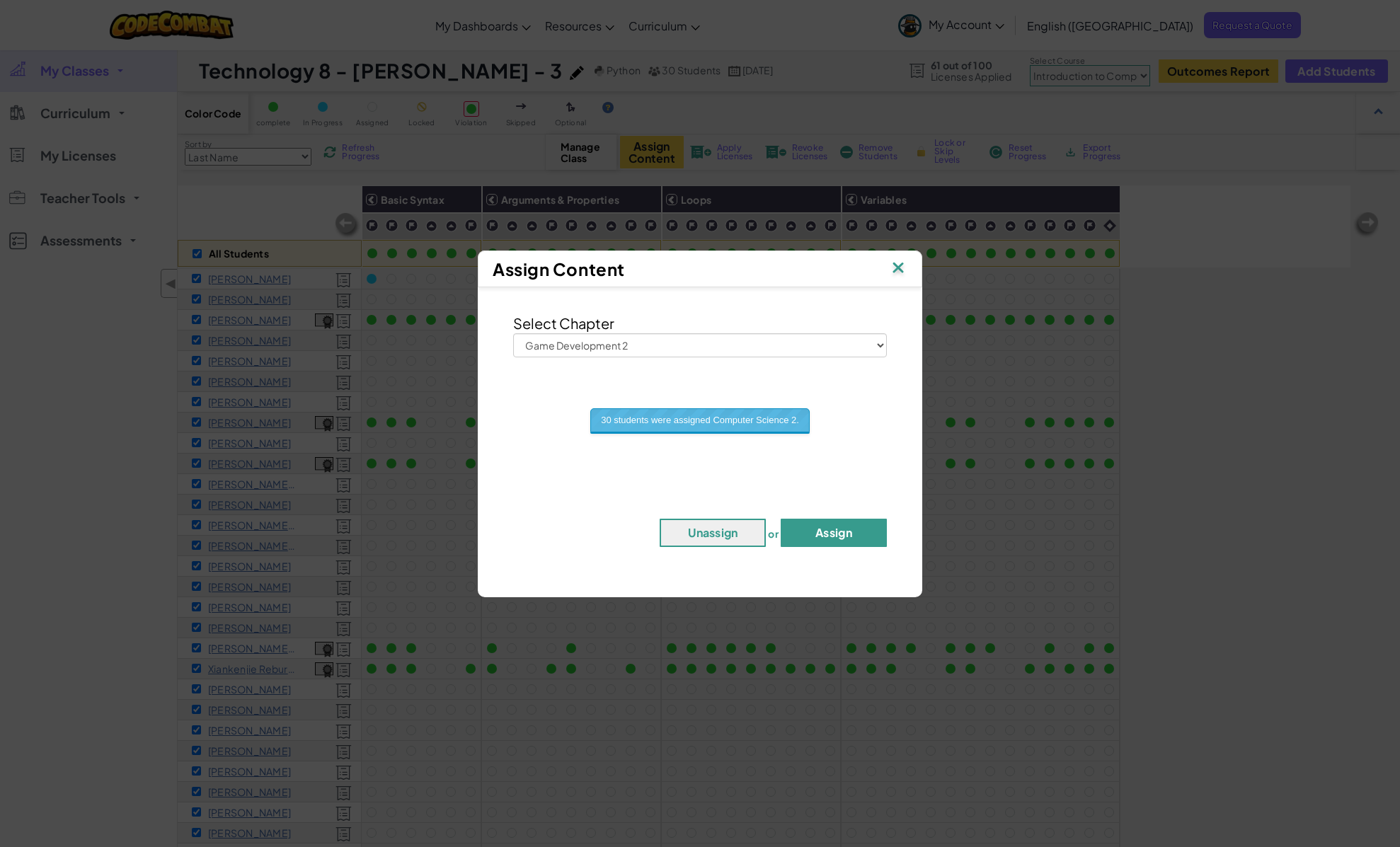
click at [841, 532] on button "Assign" at bounding box center [834, 533] width 106 height 28
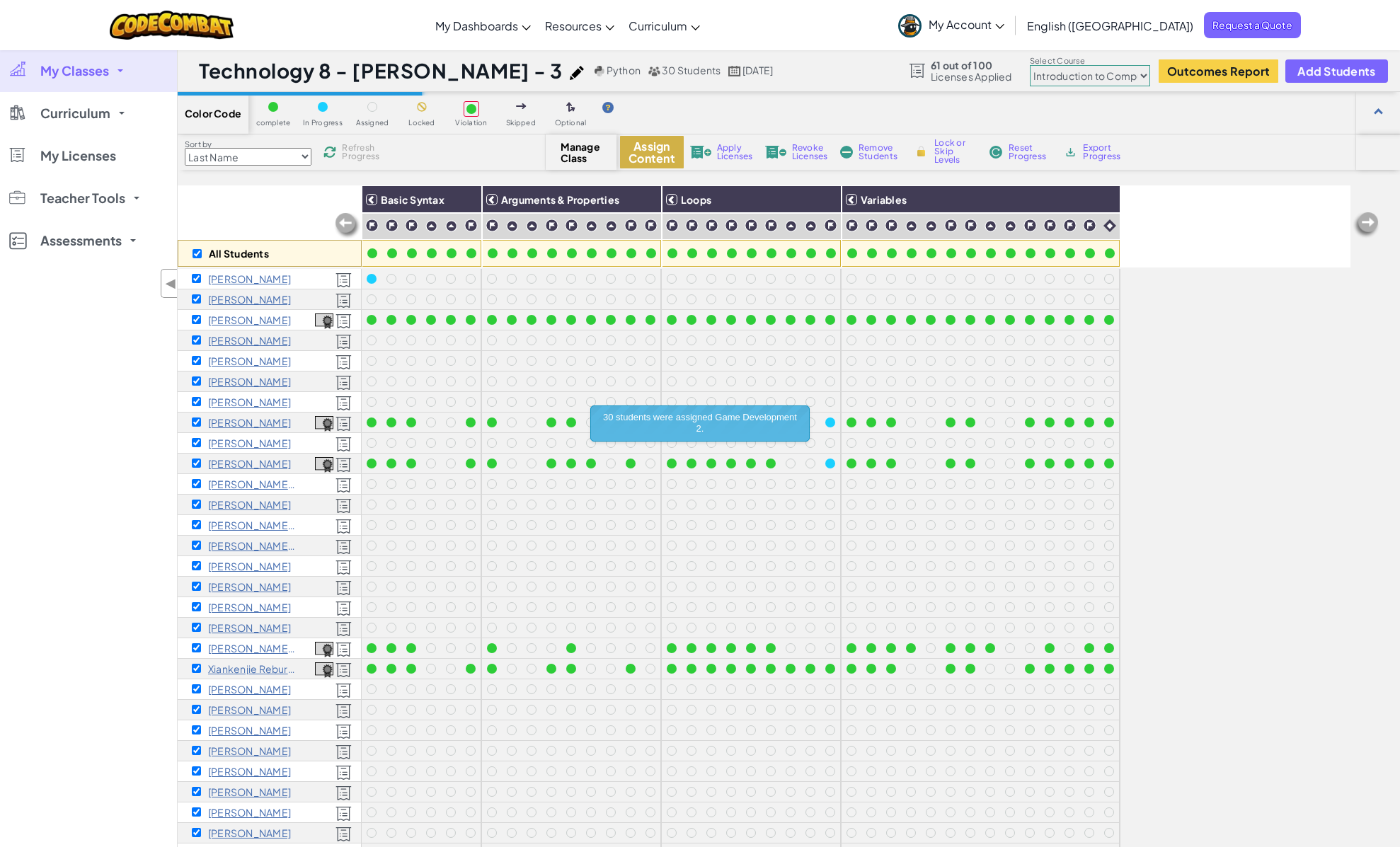
click at [670, 154] on button "Assign Content" at bounding box center [651, 152] width 63 height 32
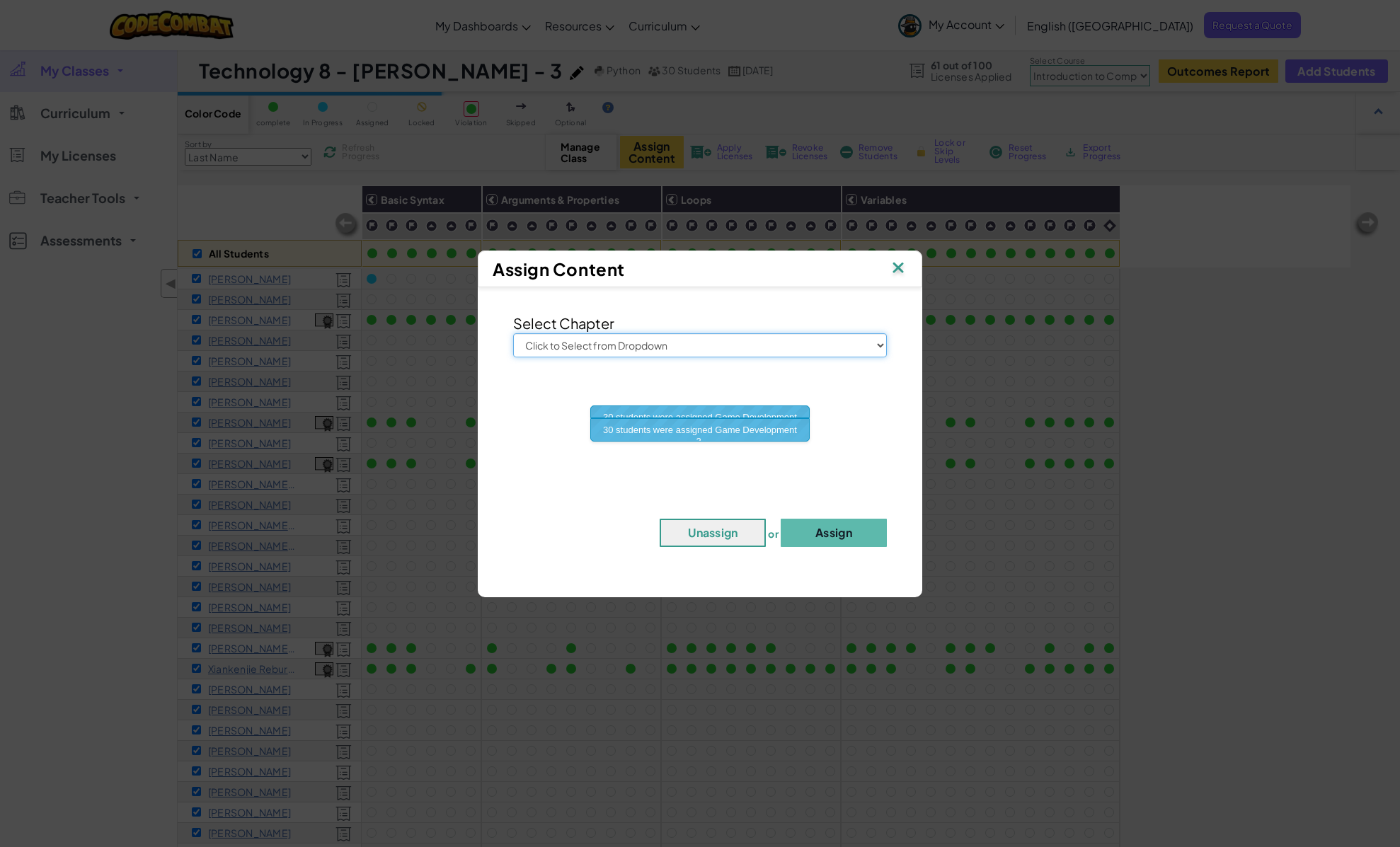
click at [657, 348] on select "Click to Select from Dropdown Junior Introduction to Computer Science Game Deve…" at bounding box center [699, 345] width 373 height 24
select select "Web Development 2"
click at [513, 333] on select "Click to Select from Dropdown Junior Introduction to Computer Science Game Deve…" at bounding box center [699, 345] width 373 height 24
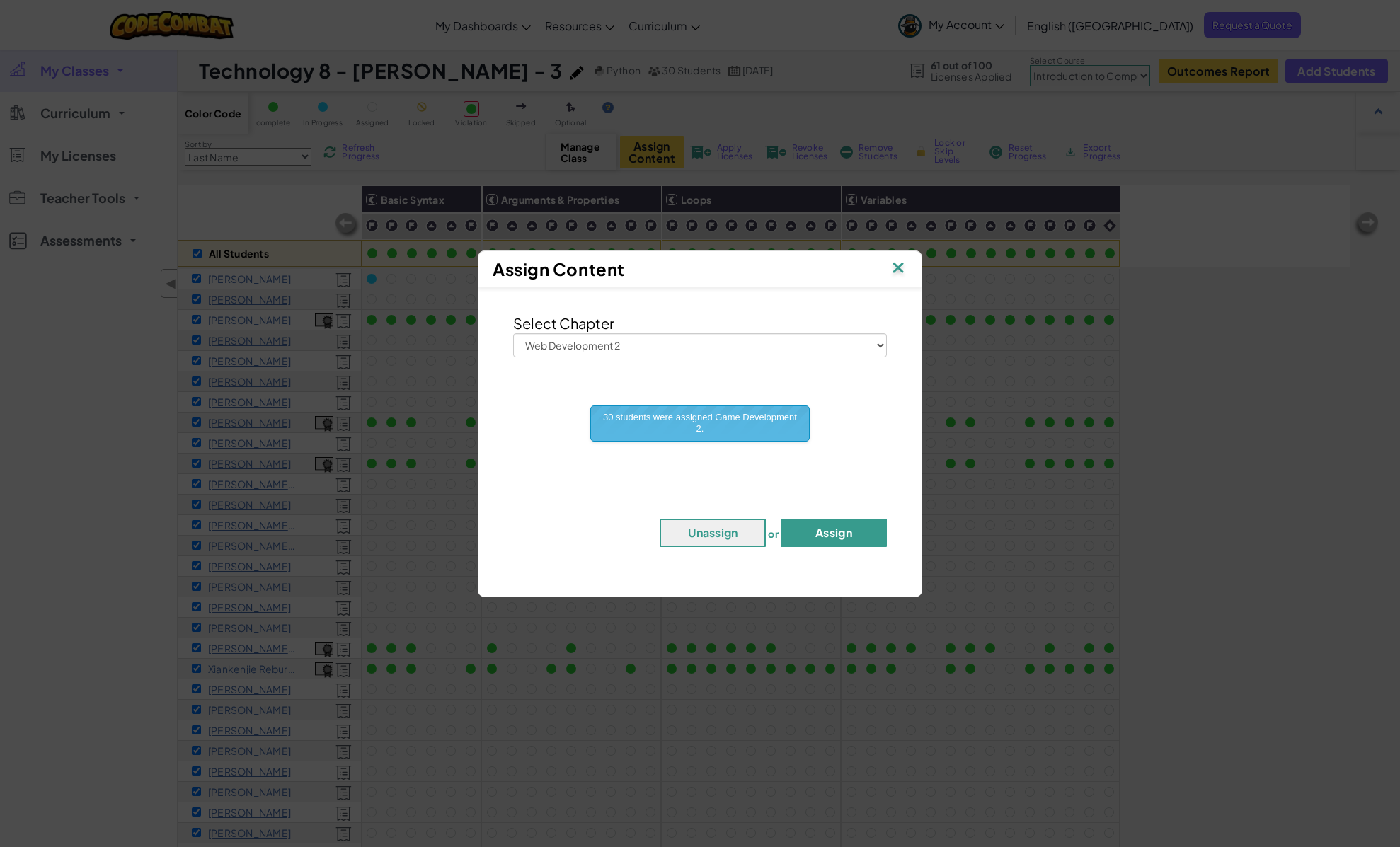
click at [824, 533] on button "Assign" at bounding box center [834, 533] width 106 height 28
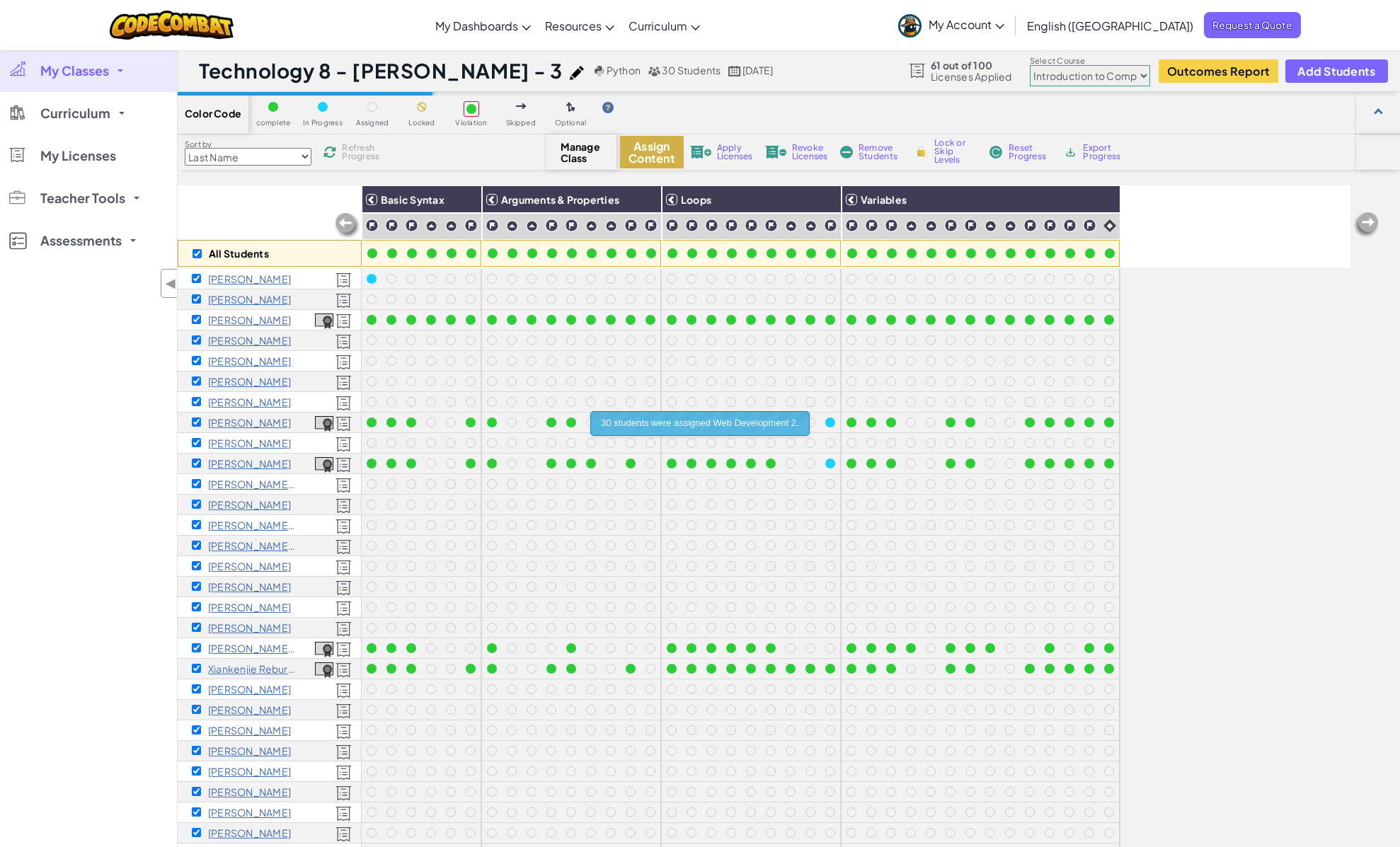
click at [636, 147] on button "Assign Content" at bounding box center [651, 152] width 63 height 32
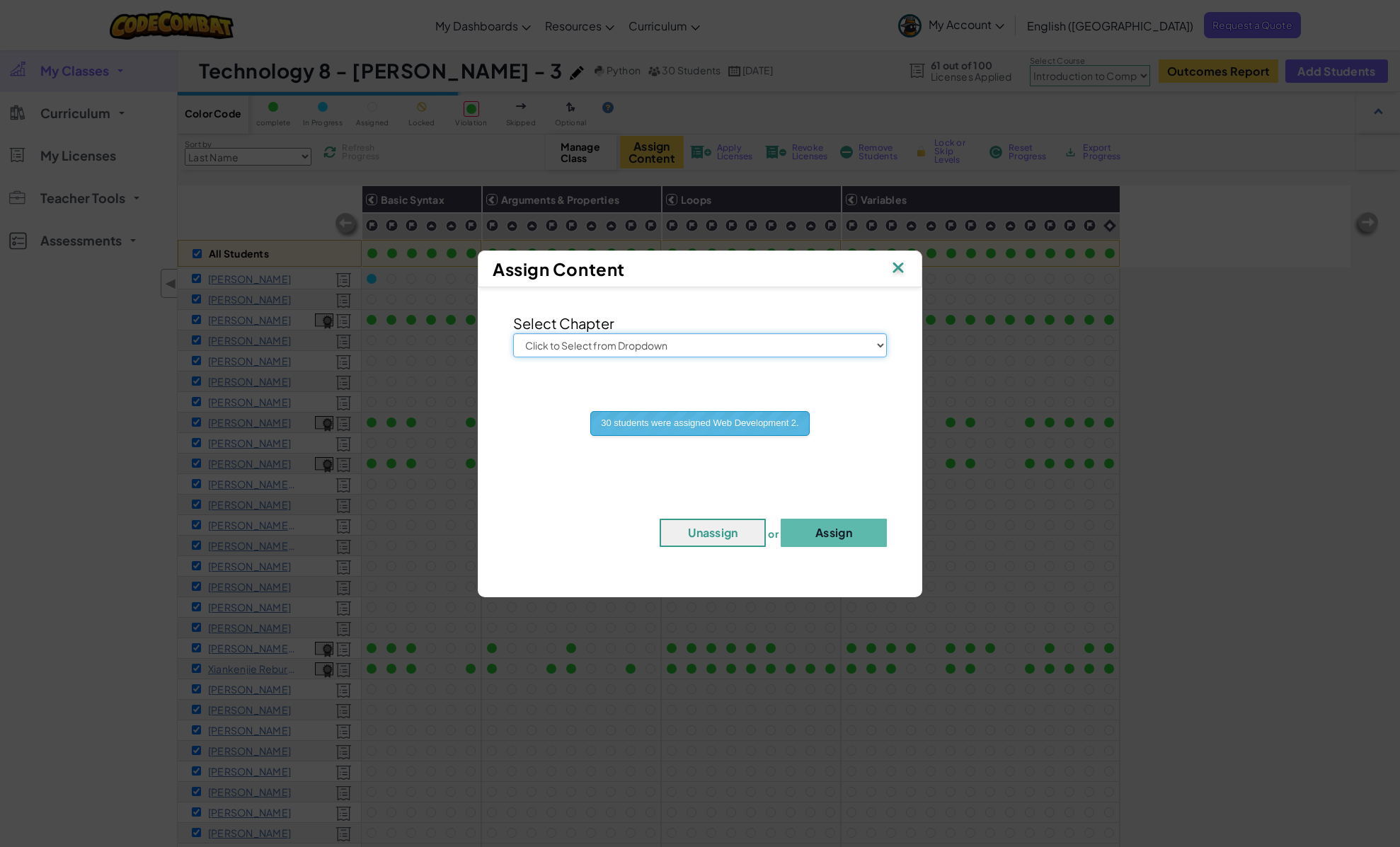
click at [699, 346] on select "Click to Select from Dropdown Junior Introduction to Computer Science Game Deve…" at bounding box center [699, 345] width 373 height 24
select select "AI HackStack"
click at [513, 333] on select "Click to Select from Dropdown Junior Introduction to Computer Science Game Deve…" at bounding box center [699, 345] width 373 height 24
click at [832, 526] on button "Assign" at bounding box center [834, 533] width 106 height 28
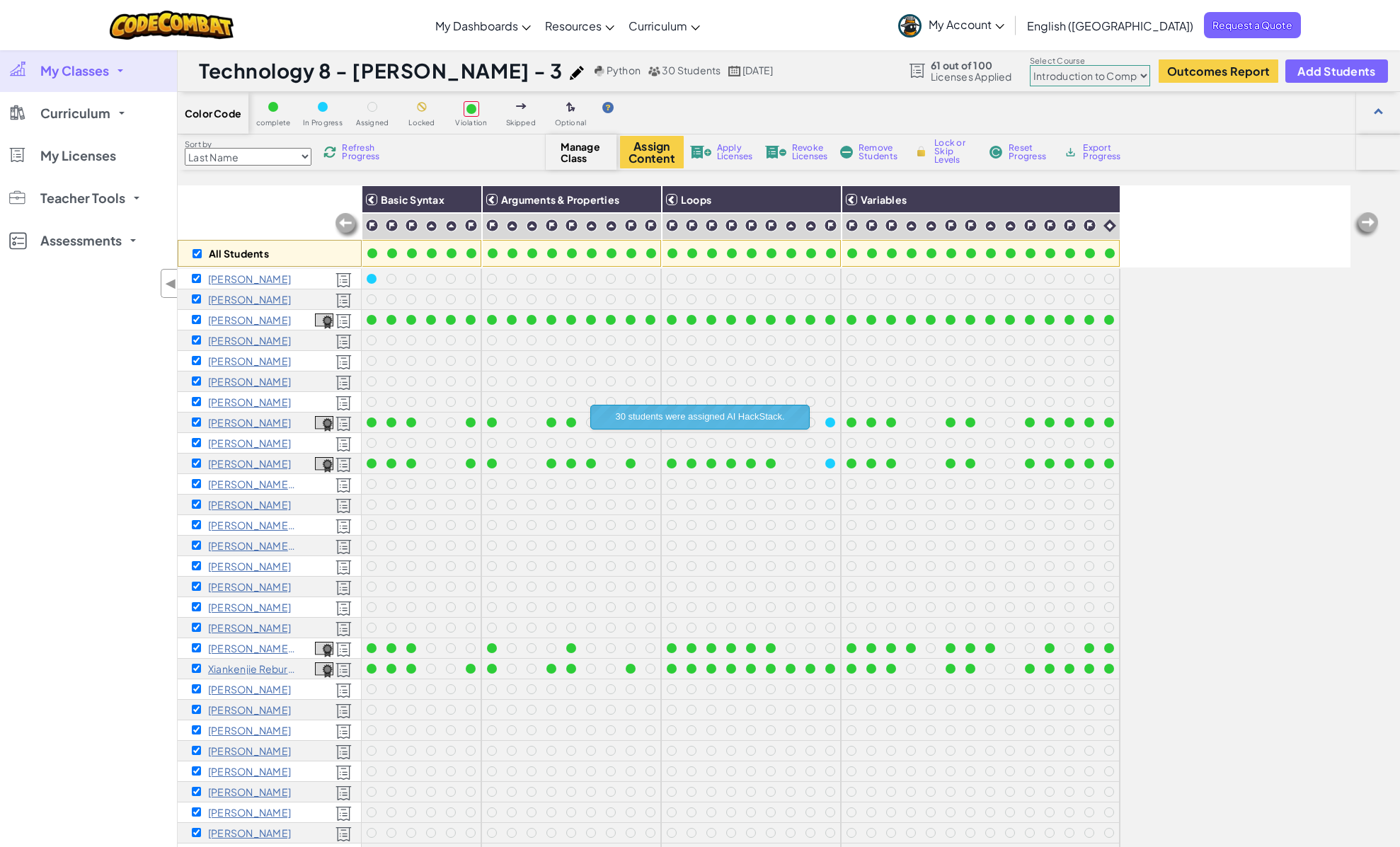
click at [109, 60] on link "My Classes" at bounding box center [88, 70] width 177 height 42
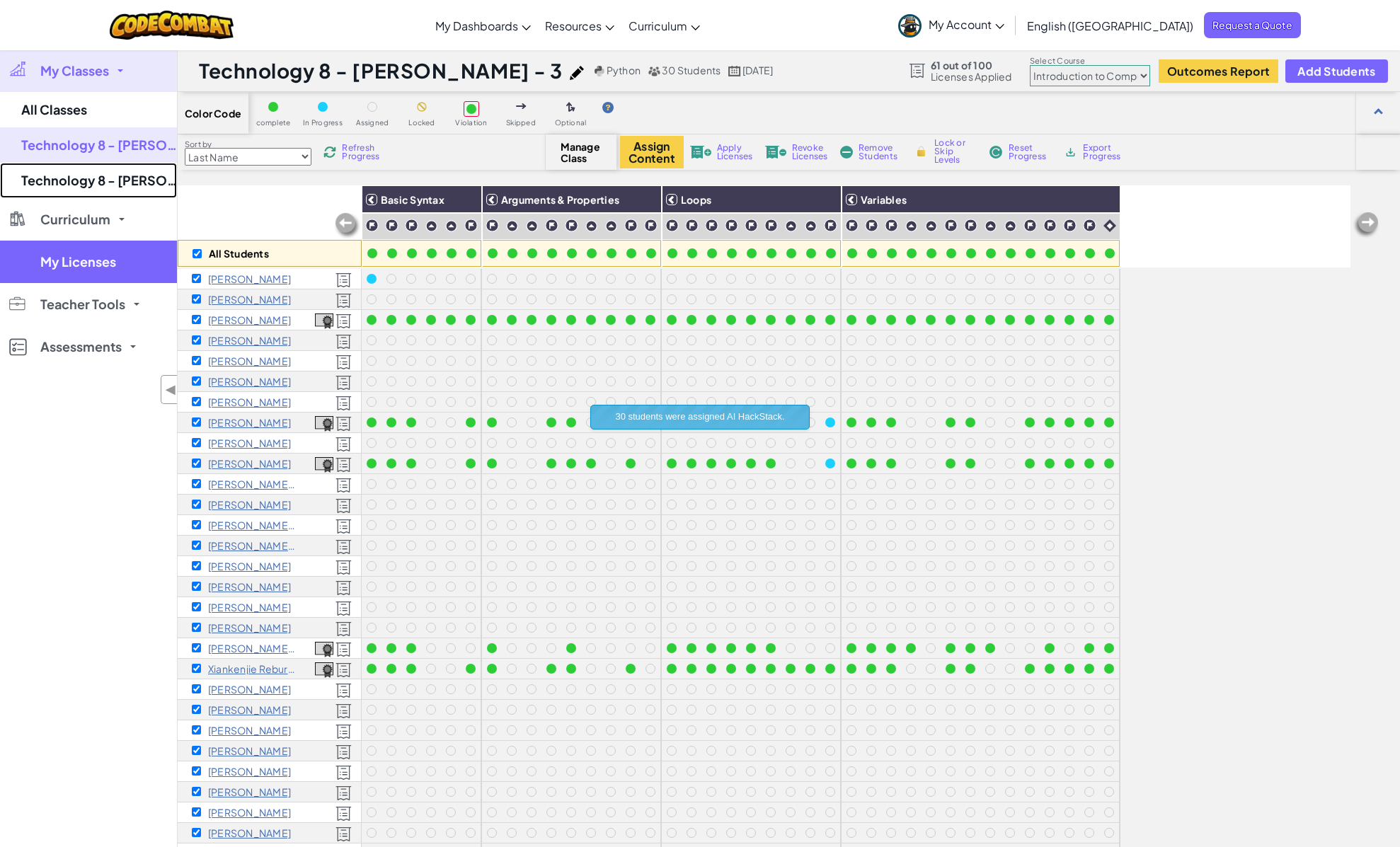
click at [139, 168] on link "Technology 8 - [PERSON_NAME] - 1" at bounding box center [88, 180] width 177 height 35
checkbox input "false"
select select "560f1a9f22961295f9427742"
